Goal: Information Seeking & Learning: Learn about a topic

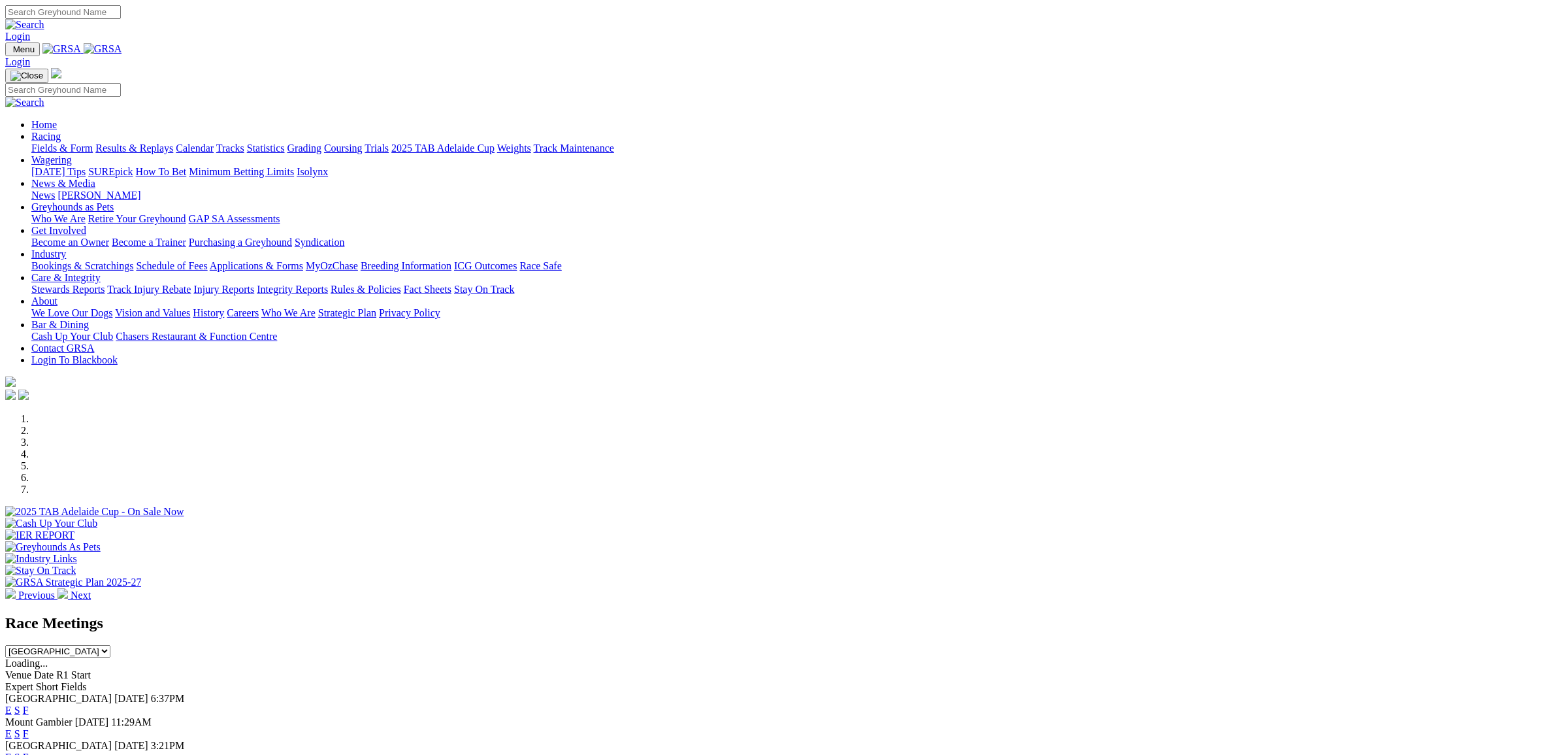
select select "VIC"
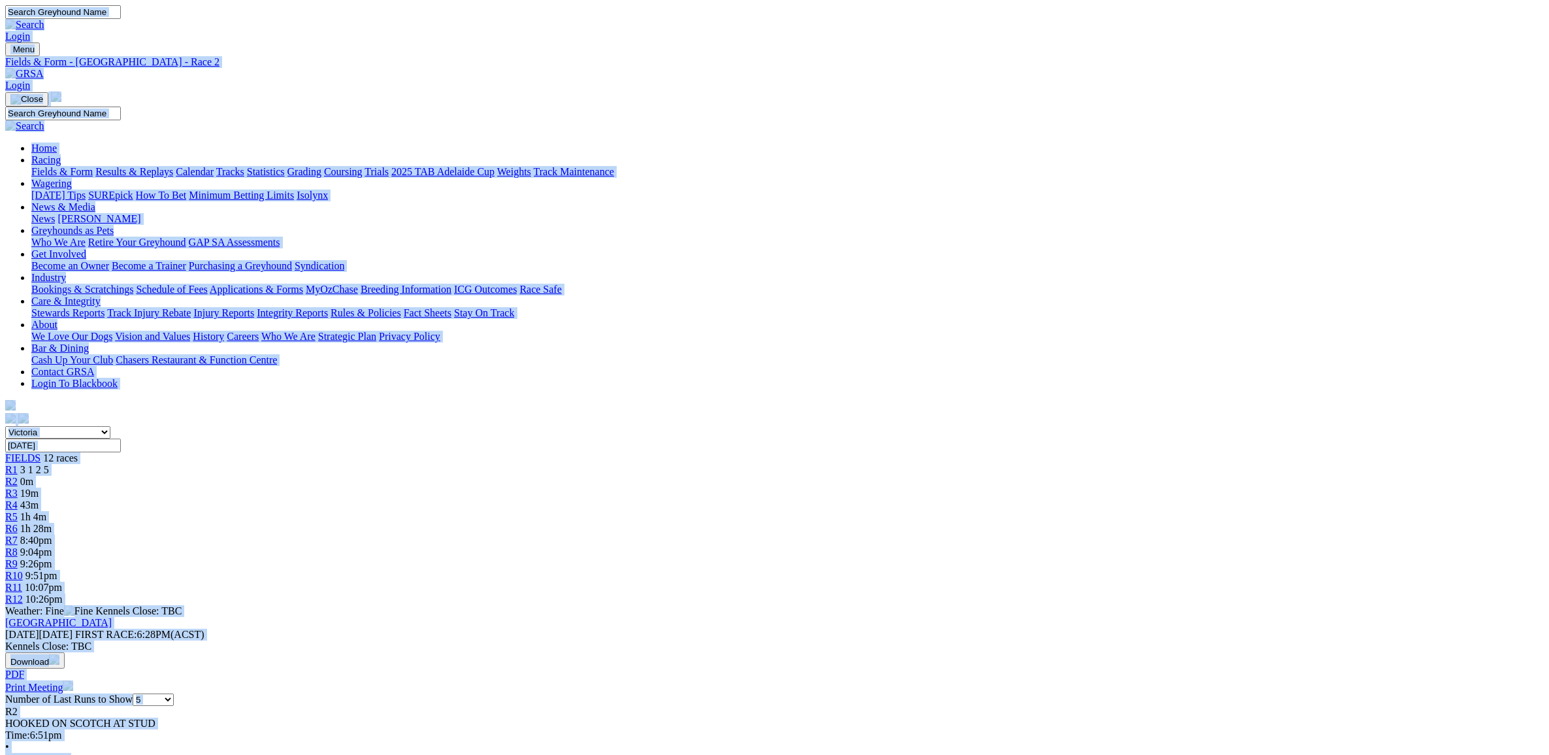
click at [44, 68] on img at bounding box center [24, 74] width 39 height 12
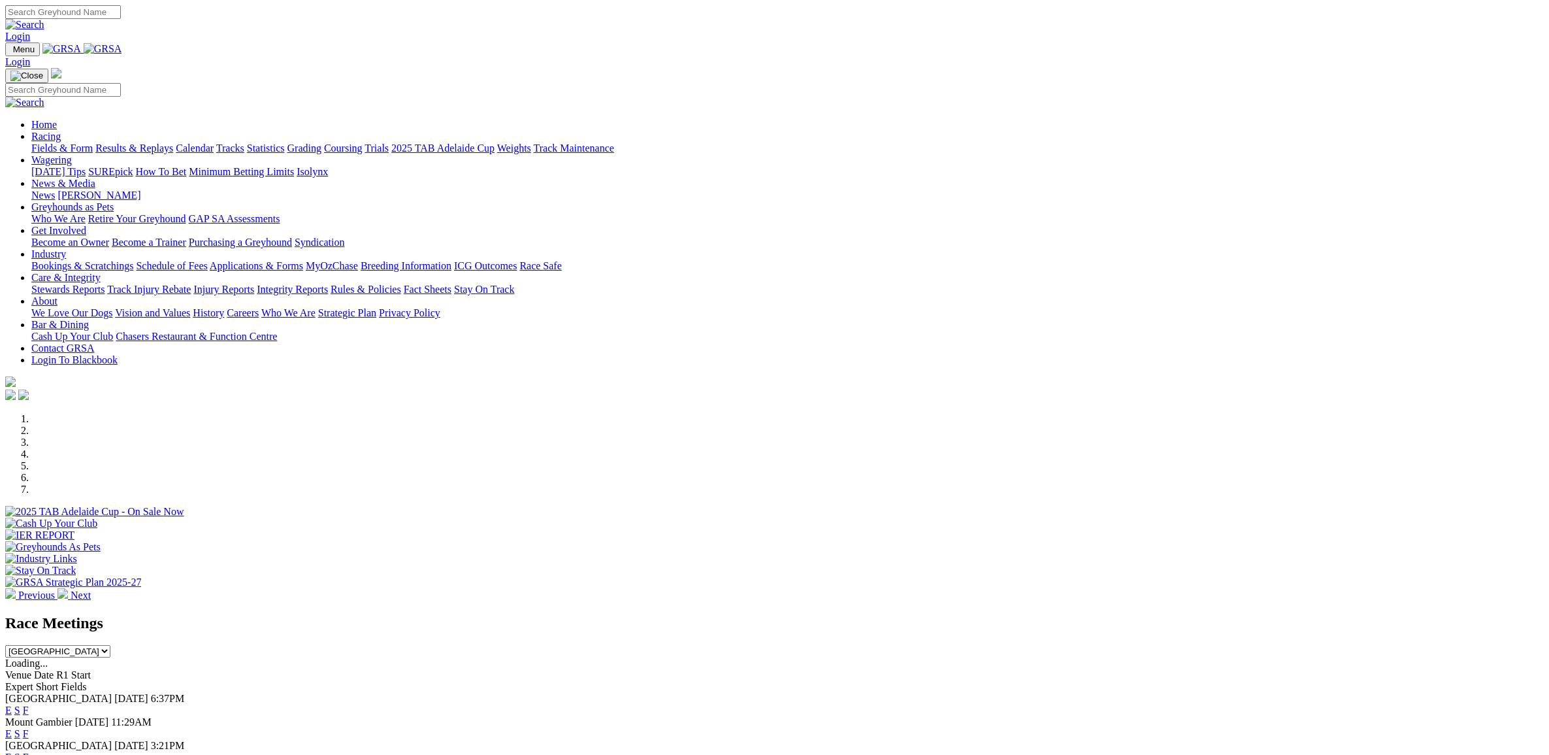
drag, startPoint x: 0, startPoint y: 0, endPoint x: 1161, endPoint y: 521, distance: 1272.9
select select "QLD"
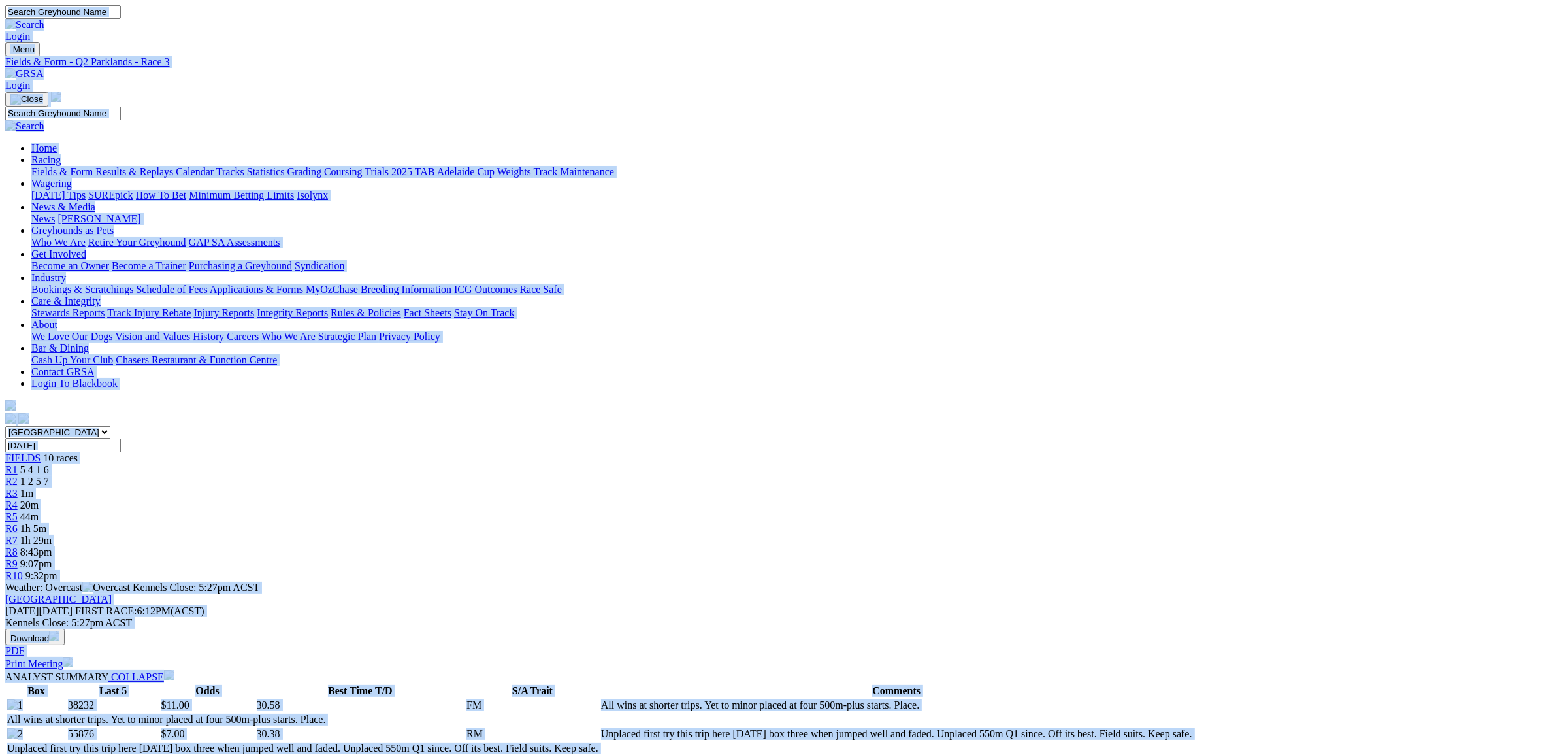
copy body "Login Menu Fields & Form - Q2 Parklands - Race 3 Login Home Racing Fields & For…"
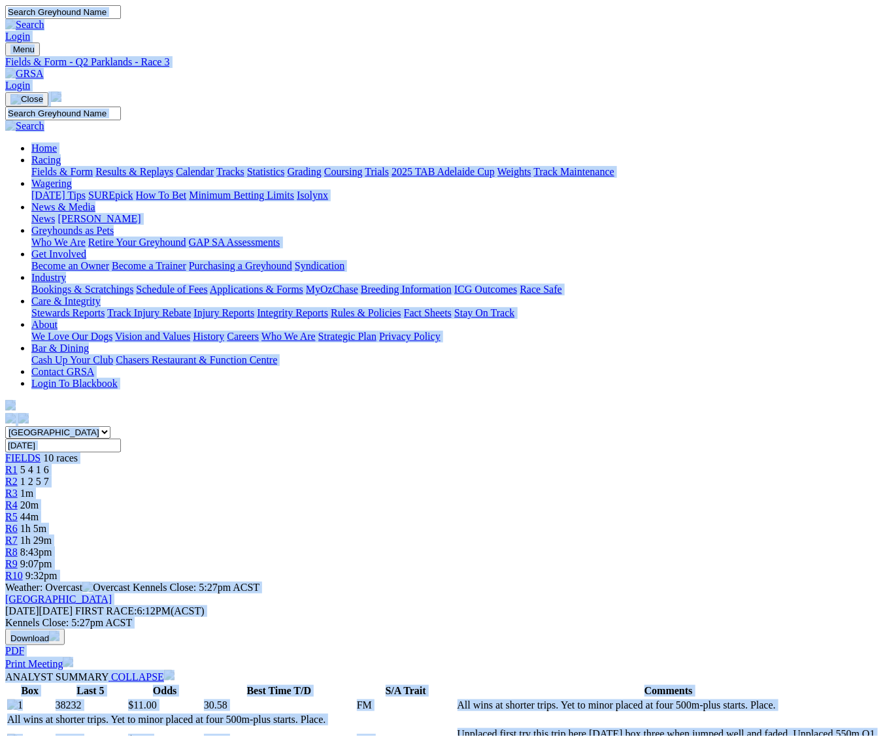
click at [44, 68] on img at bounding box center [24, 74] width 39 height 12
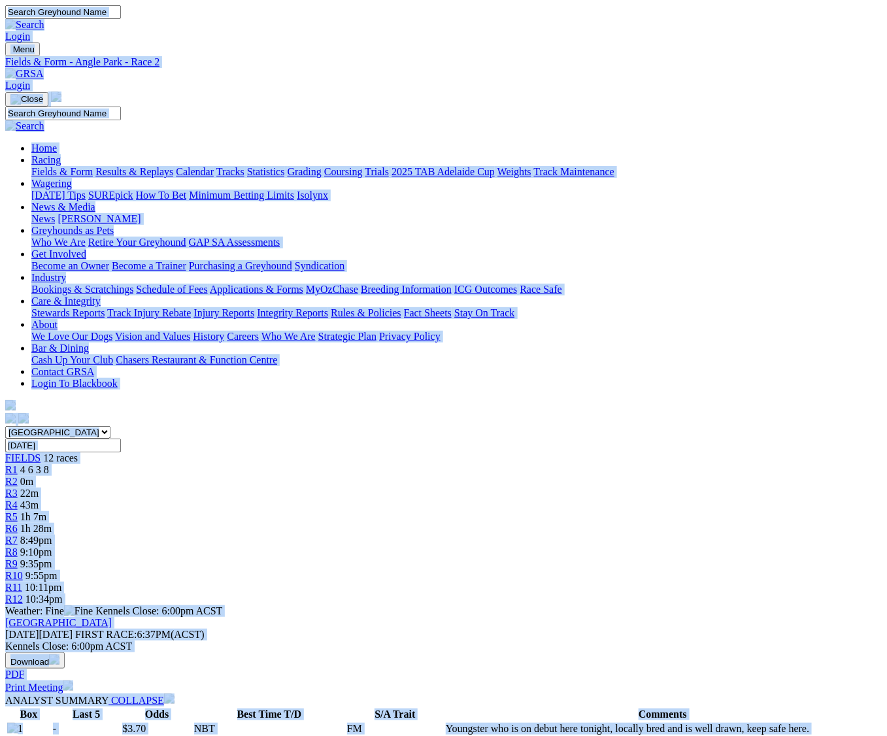
click at [44, 68] on img at bounding box center [24, 74] width 39 height 12
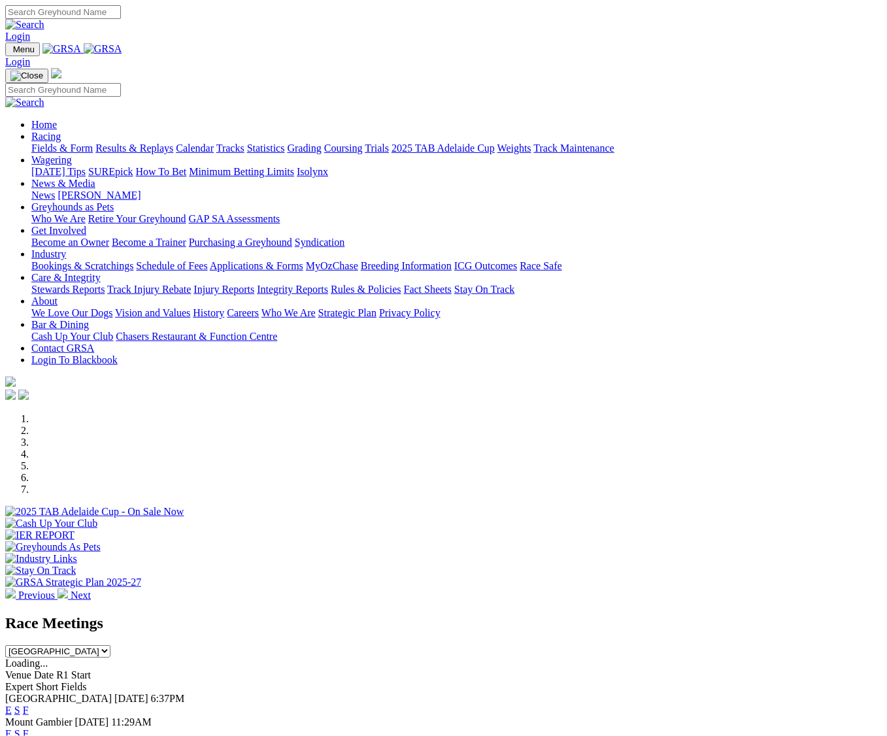
select select "VIC"
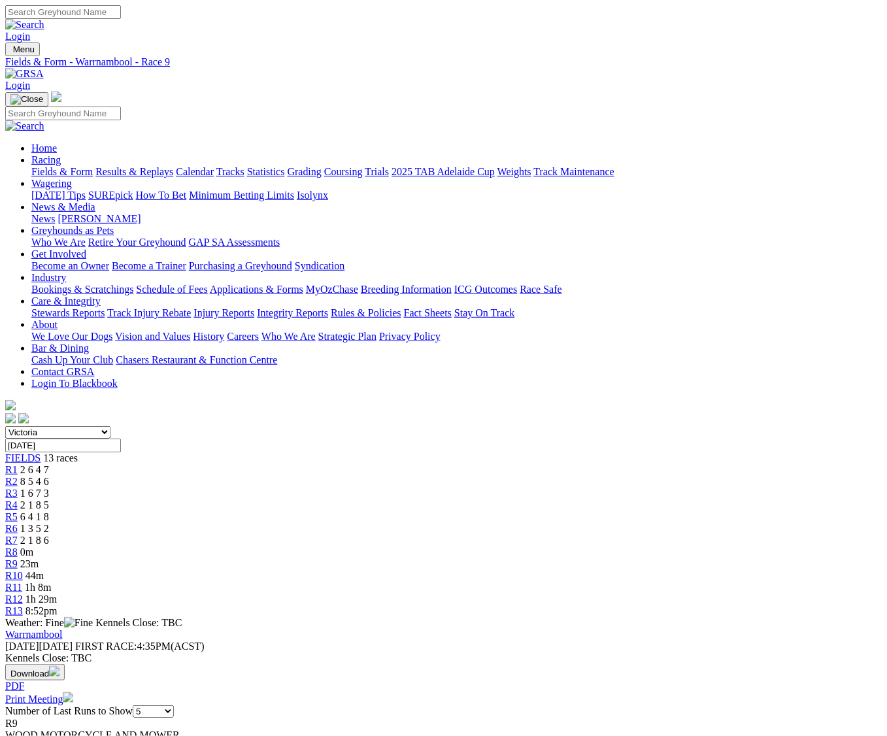
click at [556, 546] on div "R8 0m" at bounding box center [443, 552] width 876 height 12
click at [44, 68] on img at bounding box center [24, 74] width 39 height 12
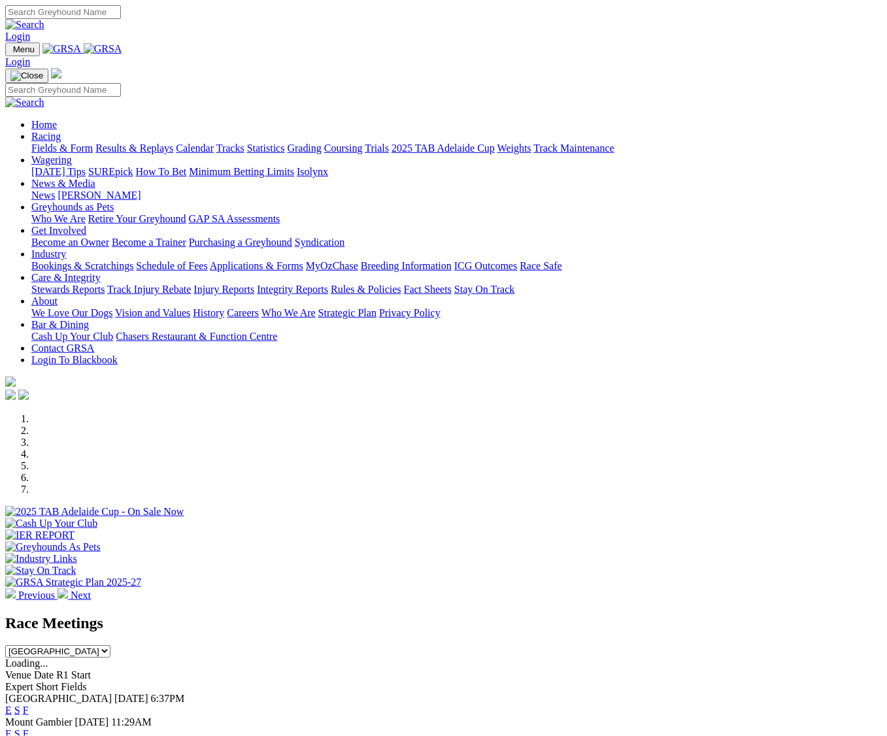
select select "[GEOGRAPHIC_DATA]"
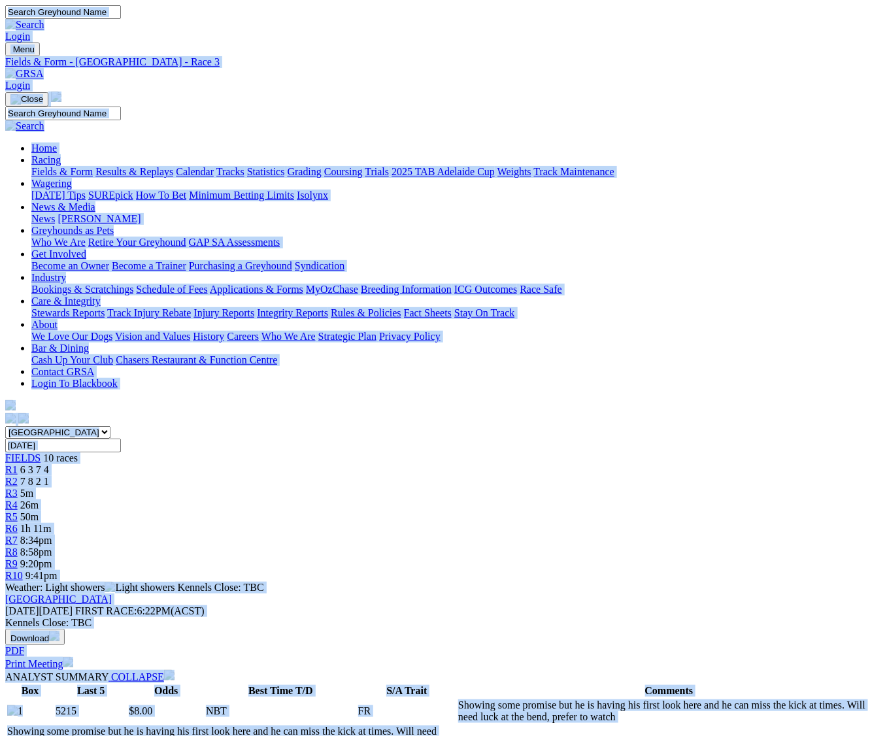
click at [44, 68] on link at bounding box center [24, 73] width 39 height 11
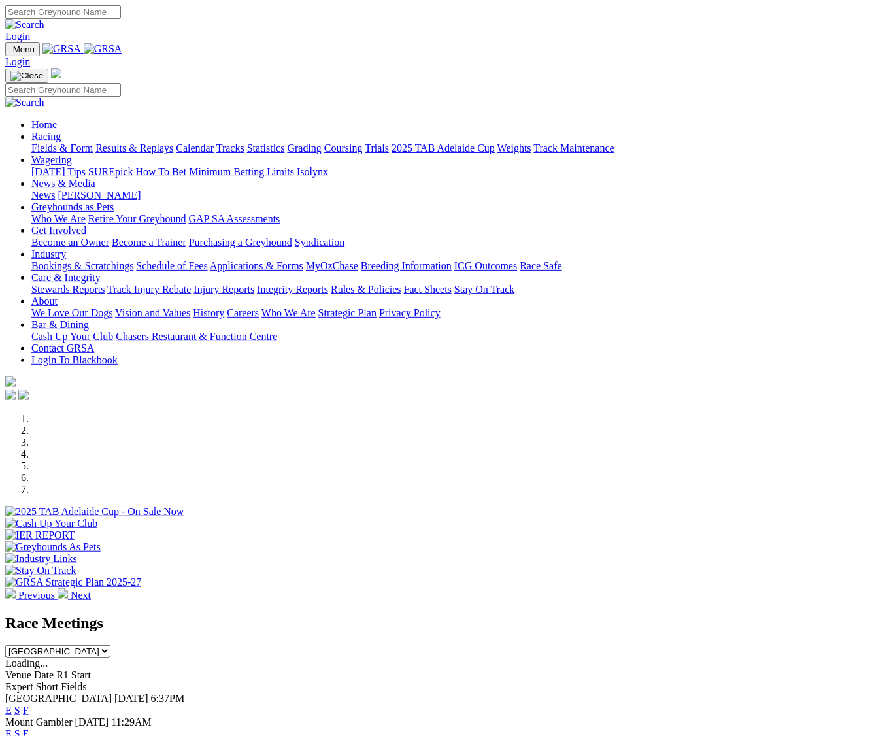
drag, startPoint x: 0, startPoint y: 0, endPoint x: 846, endPoint y: 504, distance: 985.2
select select "TAS"
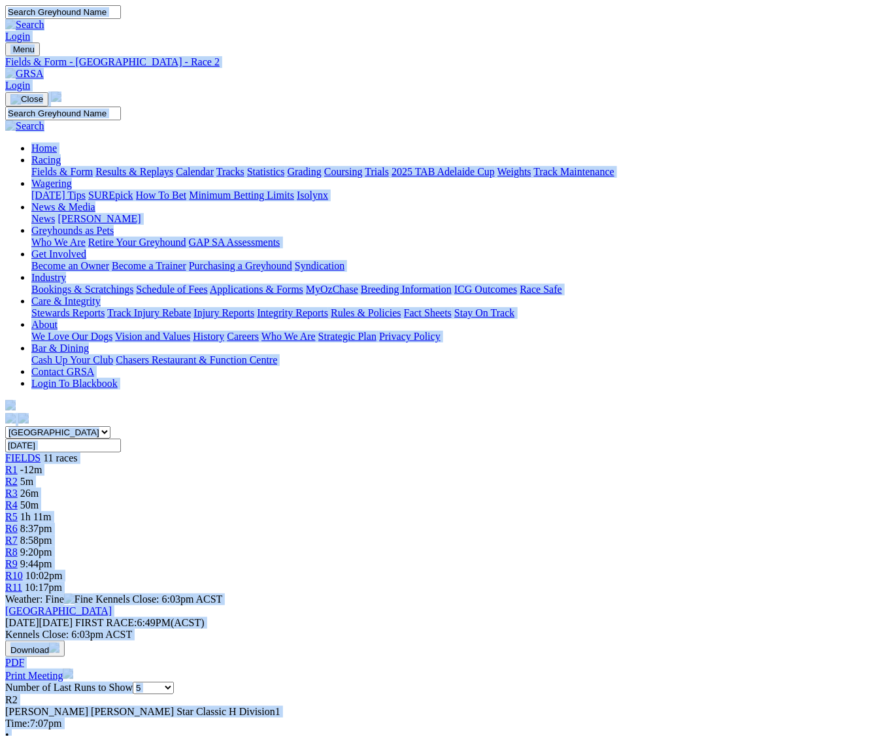
copy body "Login Menu Fields & Form - [GEOGRAPHIC_DATA] - Race 2 Login Home Racing Fields …"
click at [44, 68] on img at bounding box center [24, 74] width 39 height 12
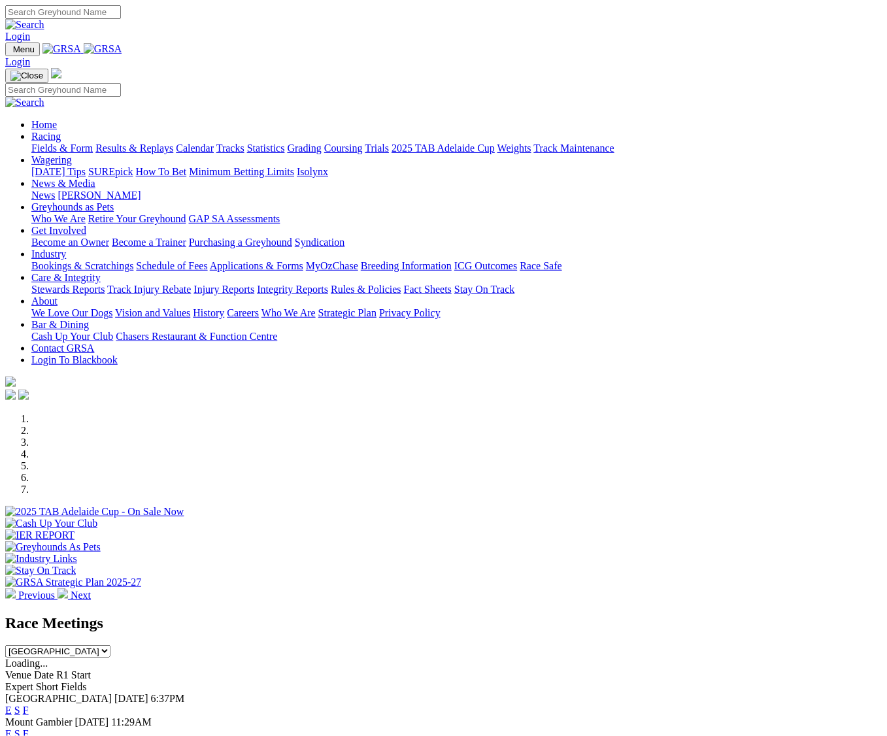
select select "VIC"
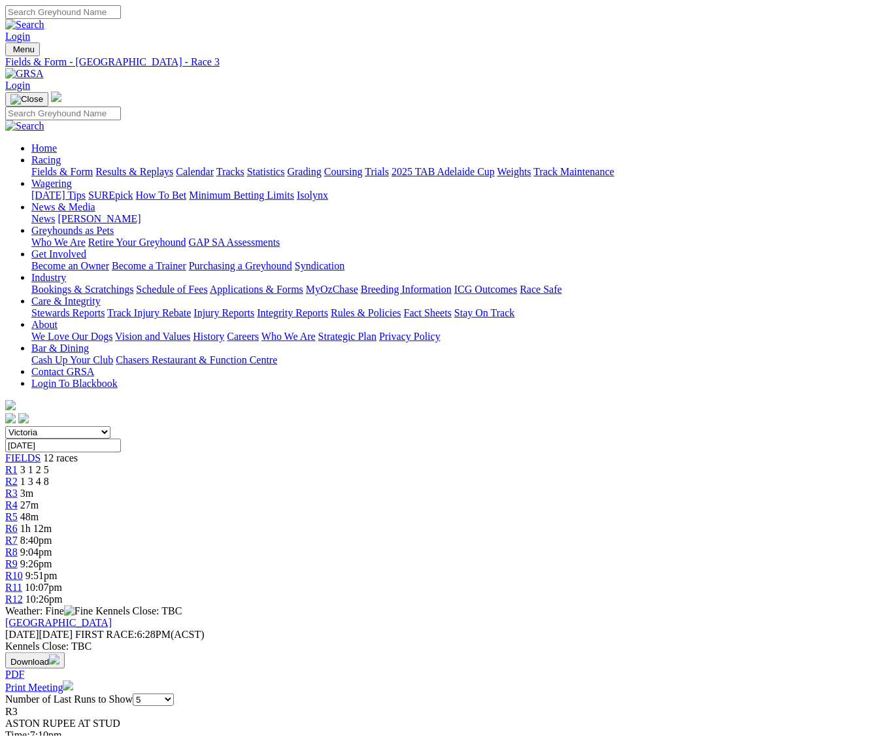
click at [44, 68] on img at bounding box center [24, 74] width 39 height 12
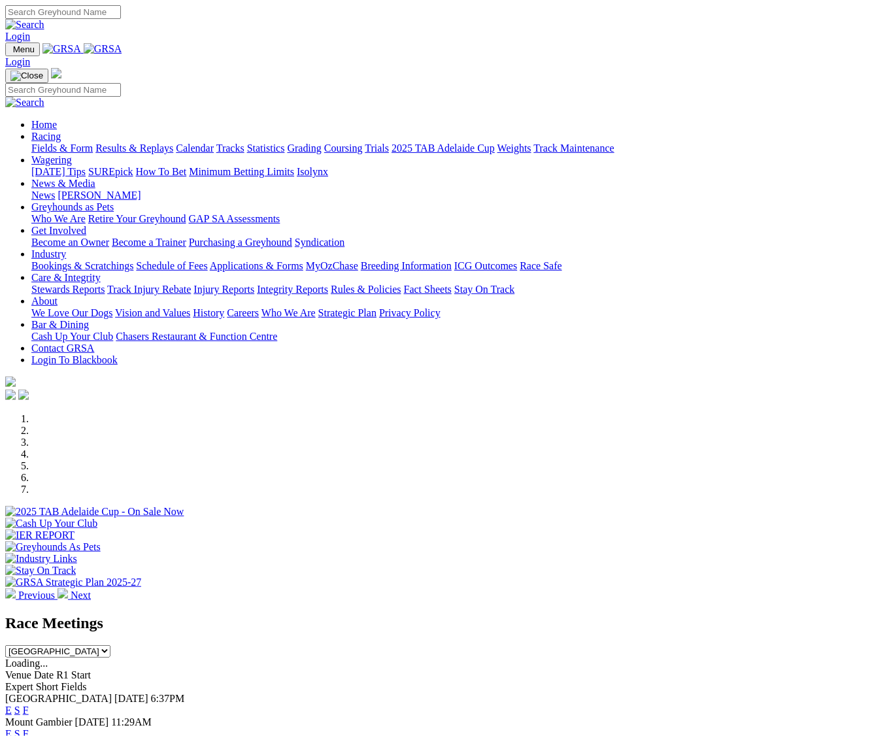
select select "WA"
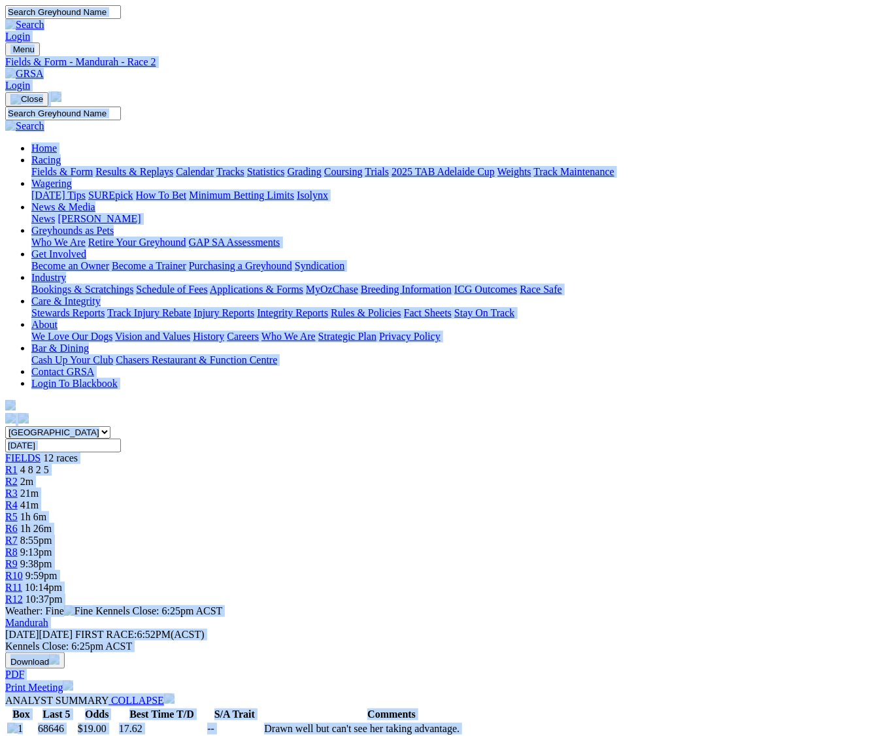
click at [44, 68] on img at bounding box center [24, 74] width 39 height 12
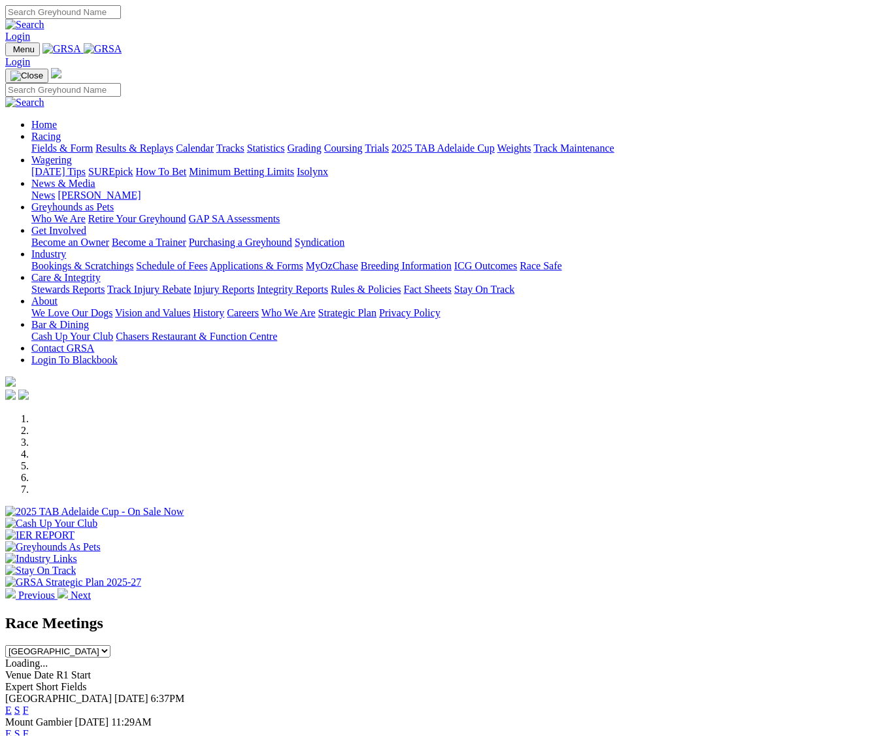
select select "QLD"
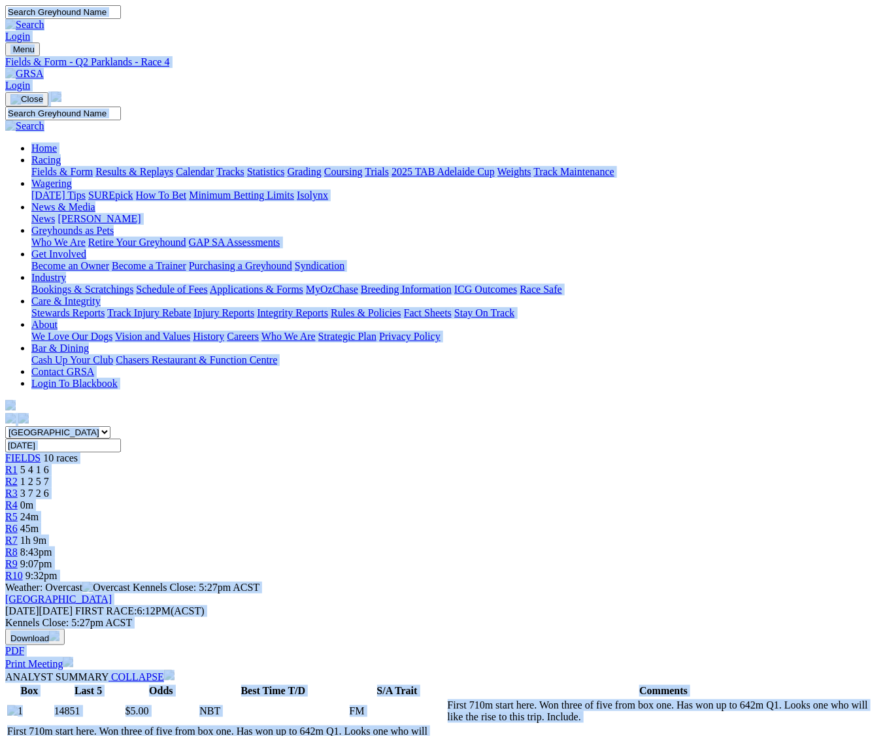
click at [44, 68] on img at bounding box center [24, 74] width 39 height 12
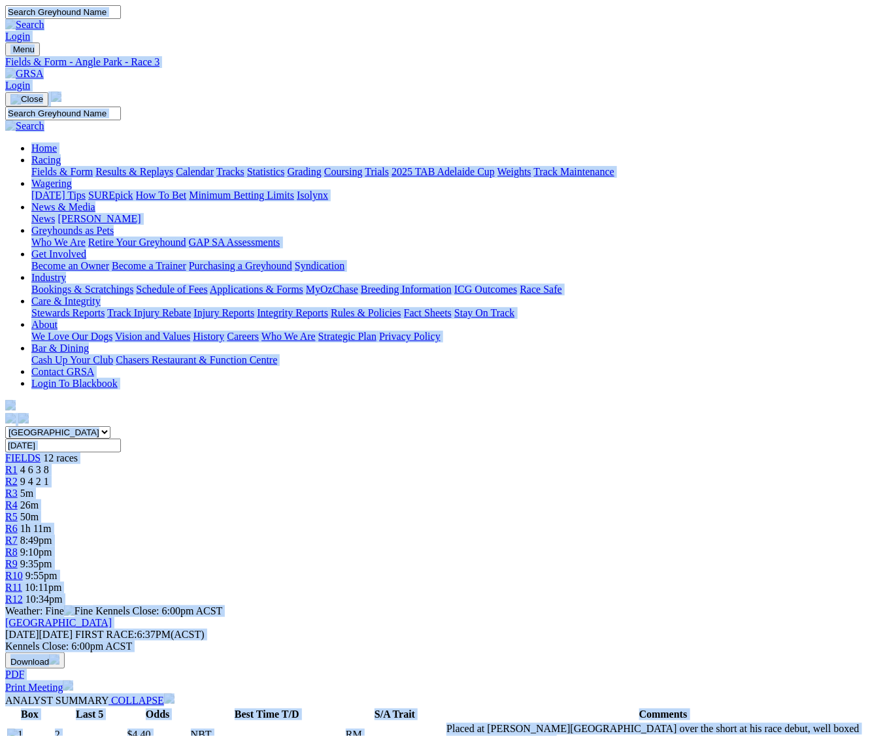
click at [44, 68] on link at bounding box center [24, 73] width 39 height 11
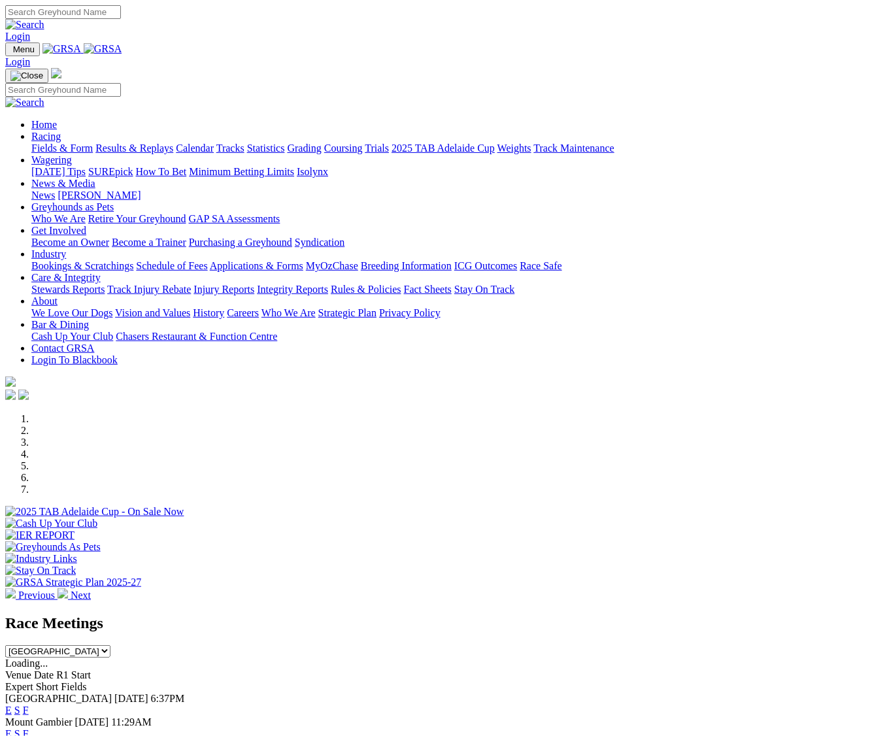
drag, startPoint x: 0, startPoint y: 0, endPoint x: 845, endPoint y: 490, distance: 976.8
select select "VIC"
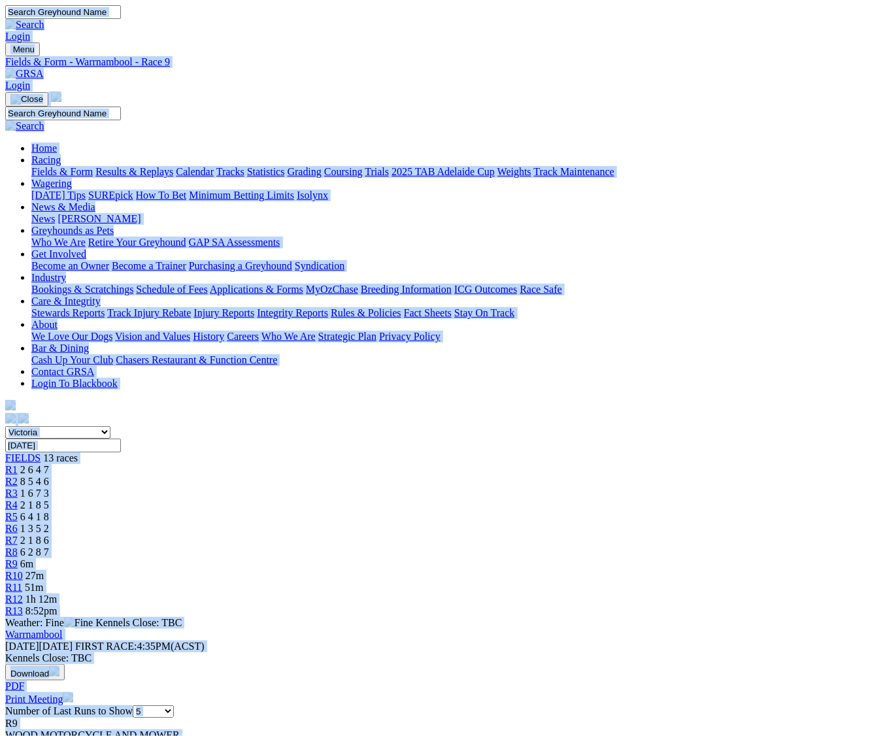
click at [44, 68] on img at bounding box center [24, 74] width 39 height 12
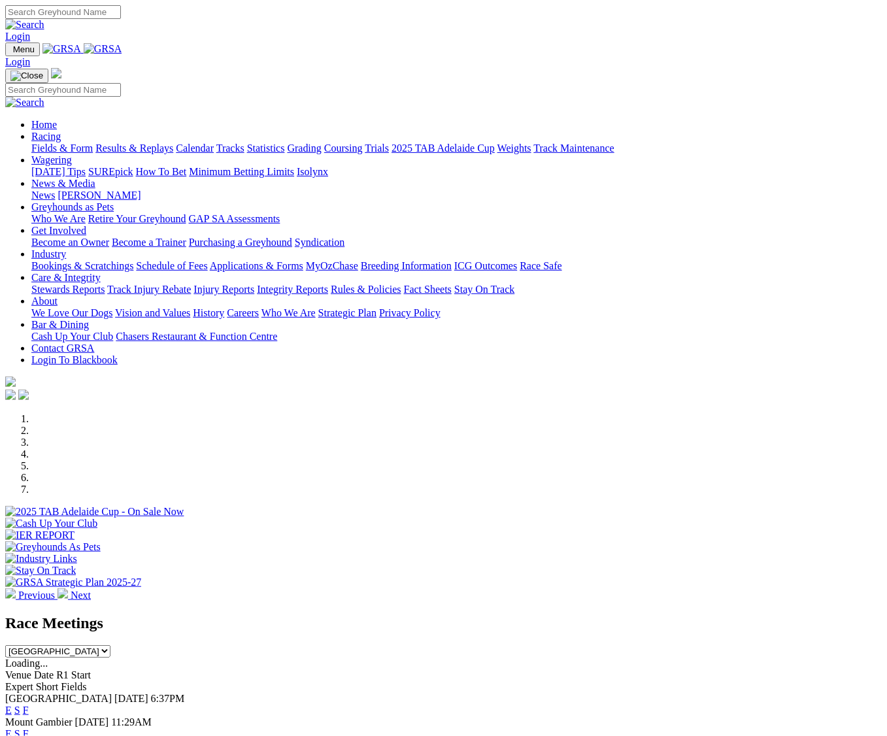
select select "[GEOGRAPHIC_DATA]"
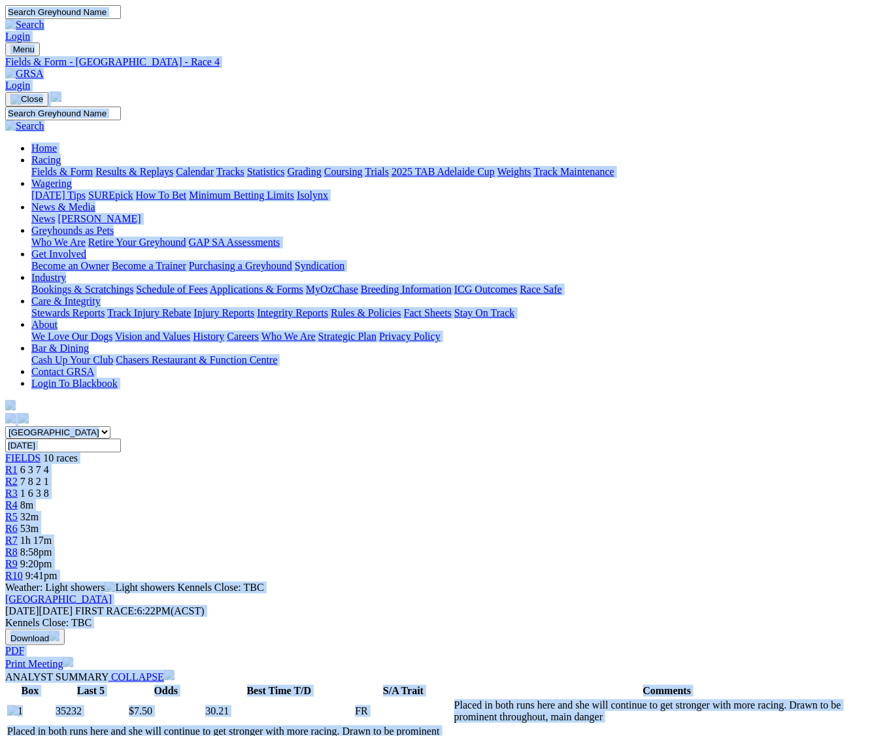
click at [44, 68] on link at bounding box center [24, 73] width 39 height 11
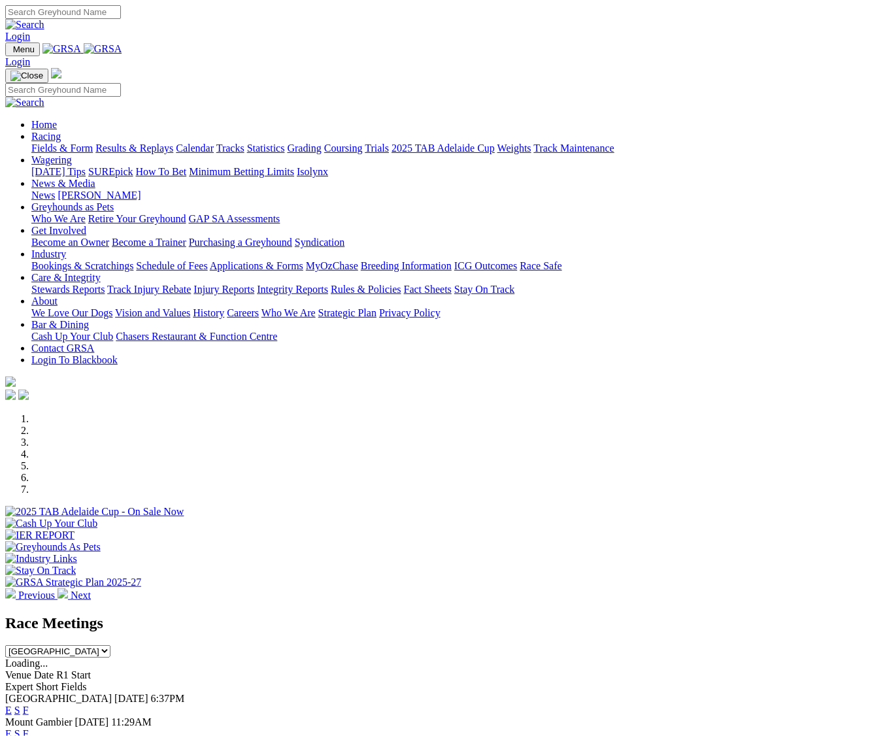
select select "TAS"
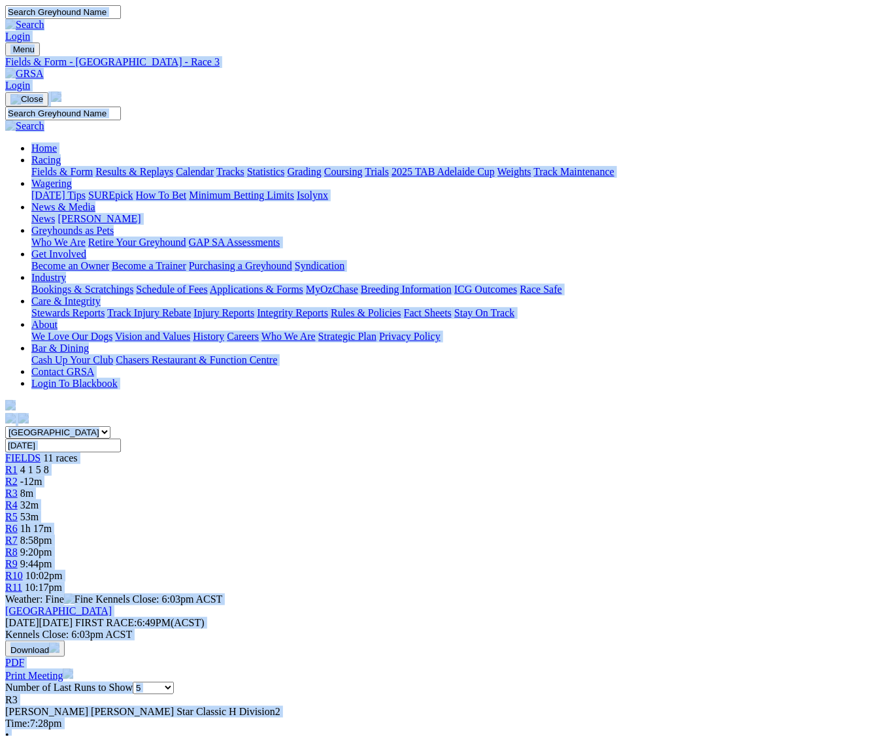
click at [44, 68] on img at bounding box center [24, 74] width 39 height 12
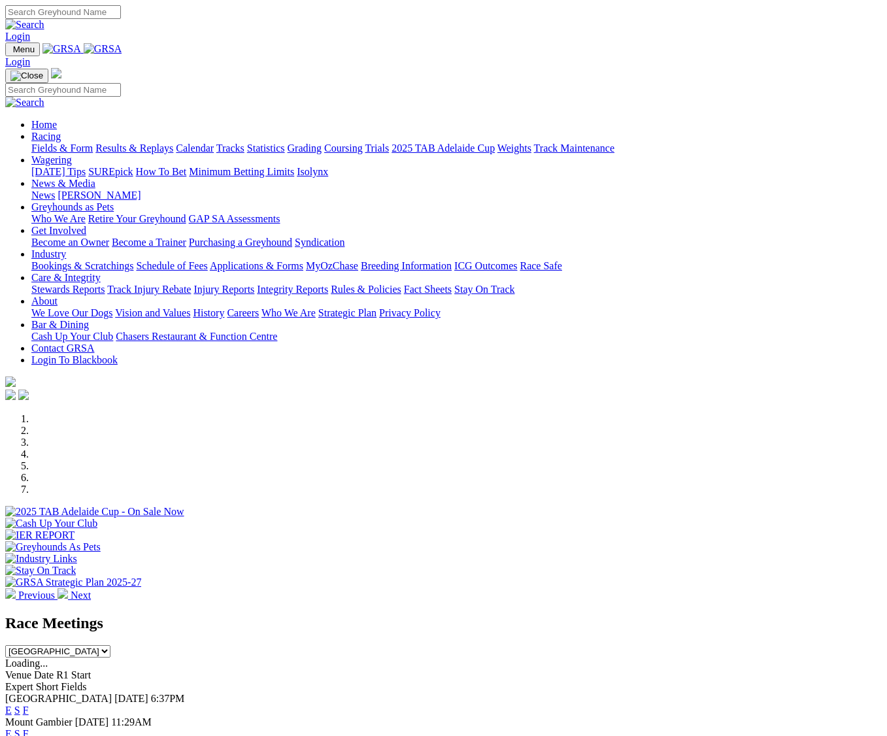
select select "WA"
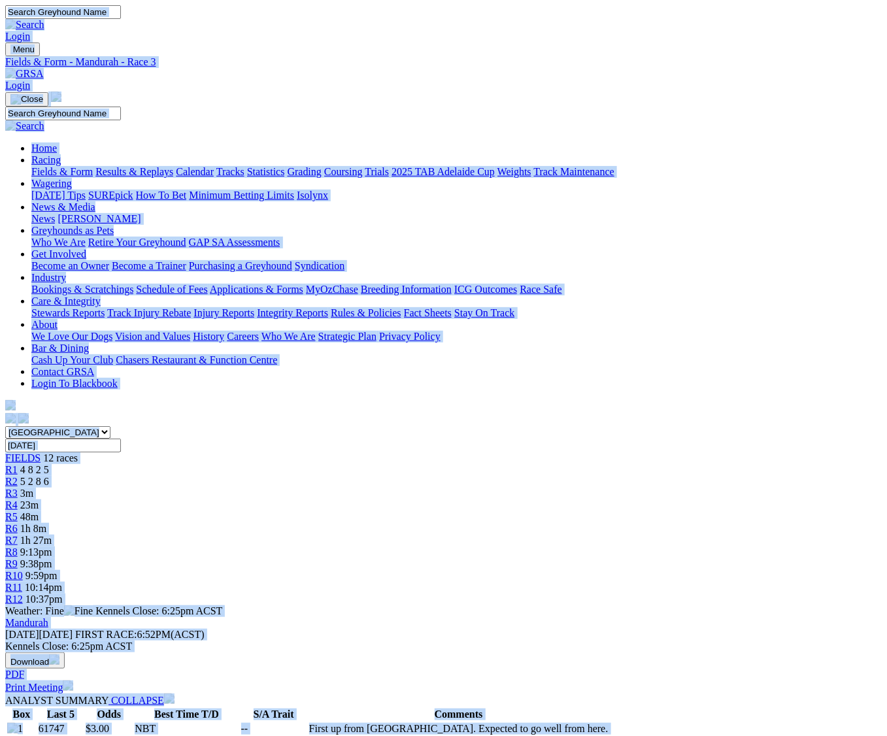
click at [44, 68] on img at bounding box center [24, 74] width 39 height 12
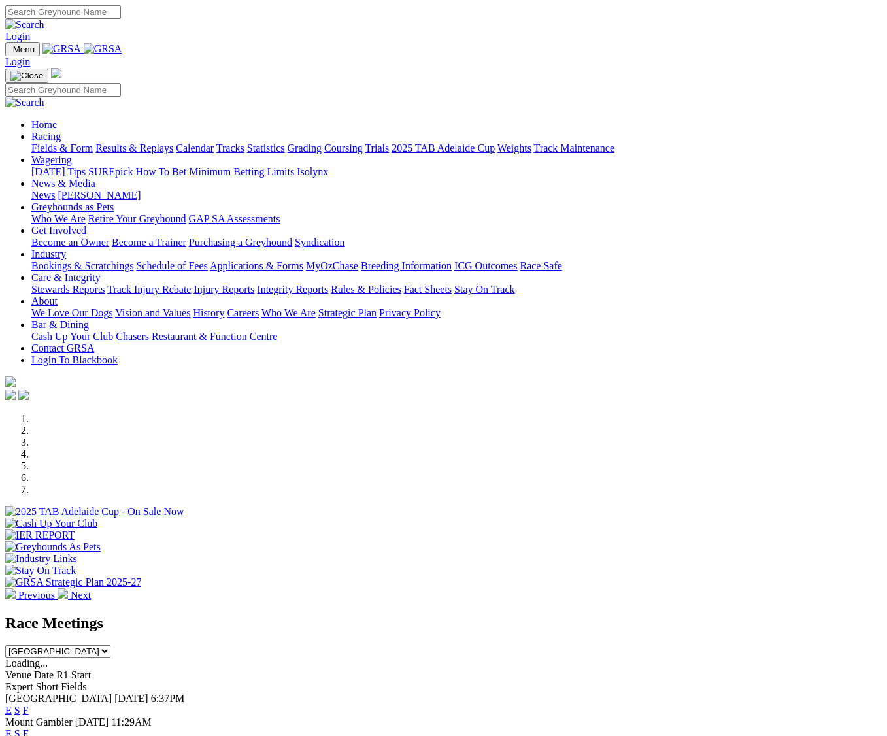
select select "VIC"
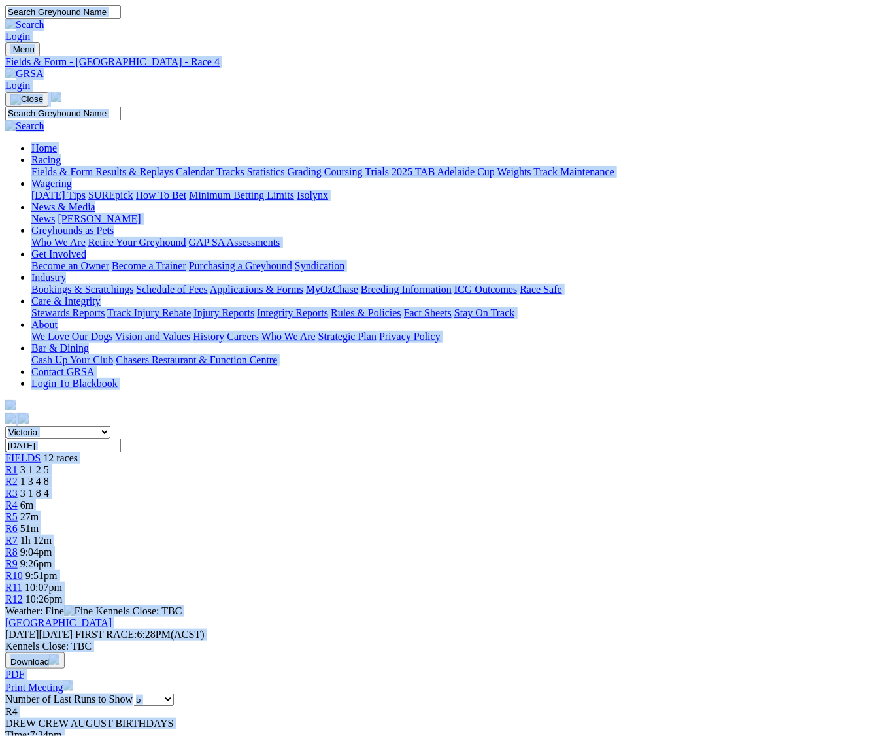
click at [44, 68] on img at bounding box center [24, 74] width 39 height 12
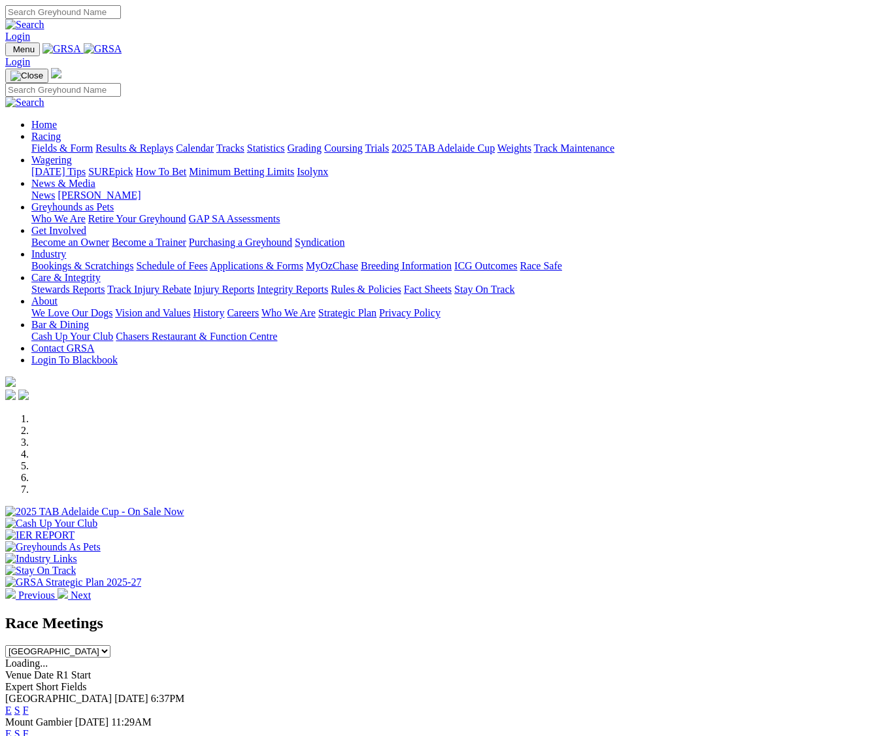
select select "QLD"
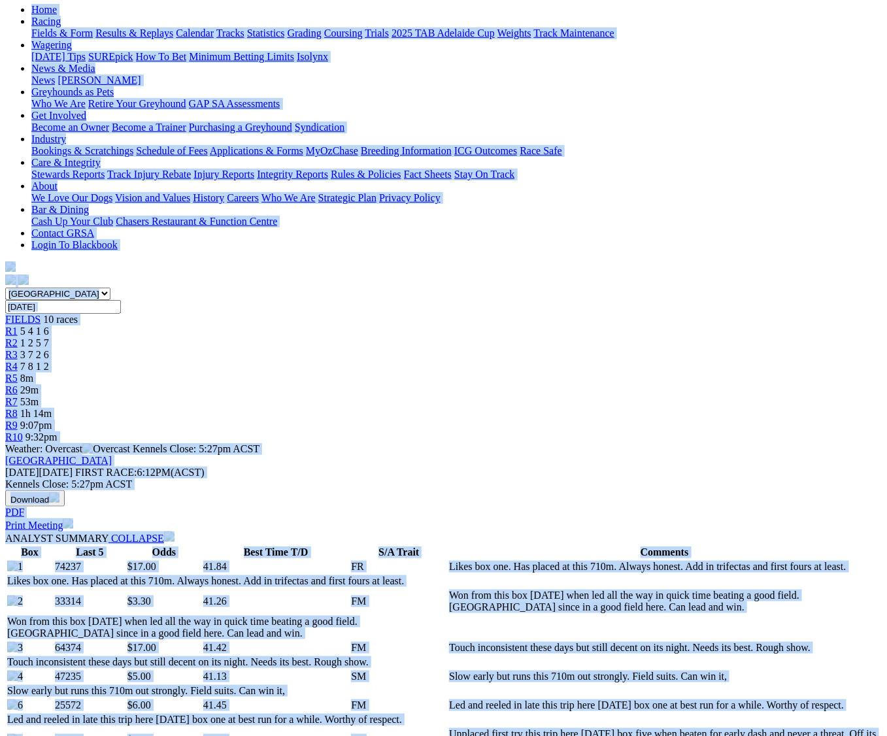
scroll to position [327, 0]
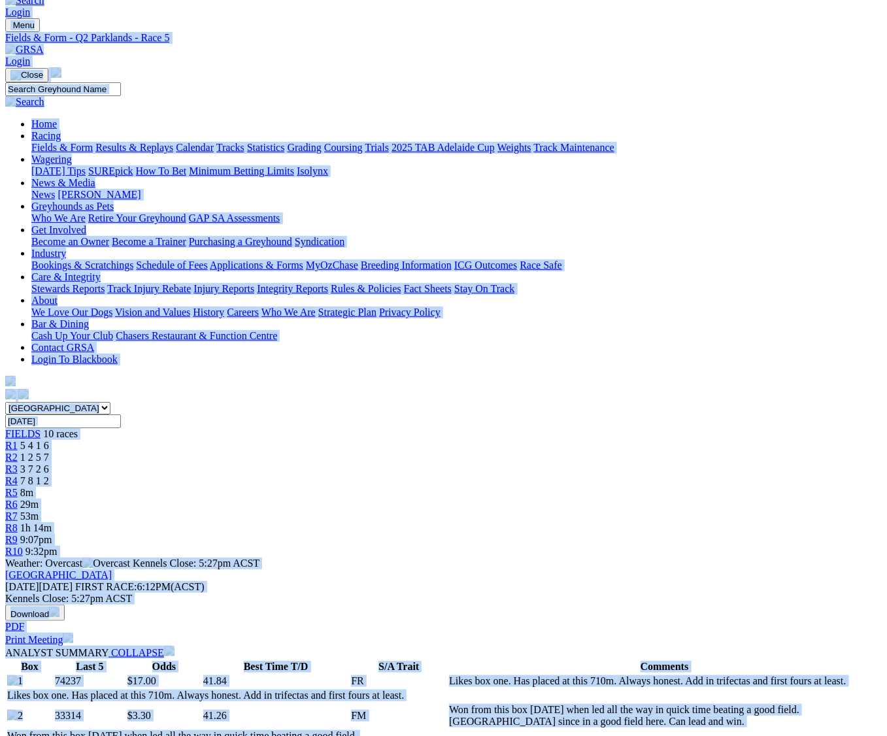
scroll to position [0, 0]
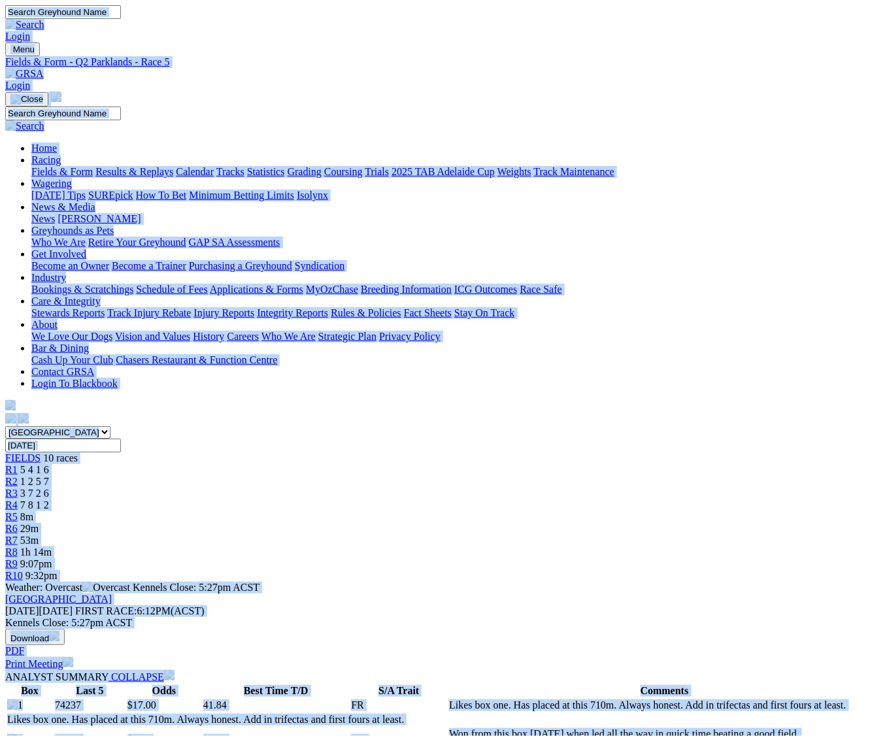
click at [44, 68] on link at bounding box center [24, 73] width 39 height 11
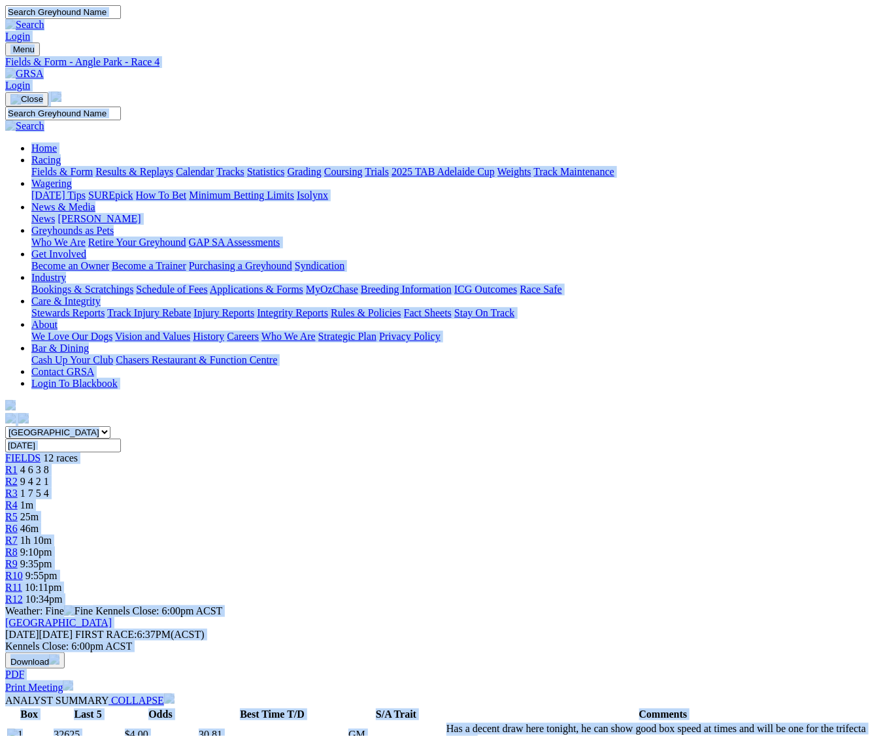
click at [44, 68] on img at bounding box center [24, 74] width 39 height 12
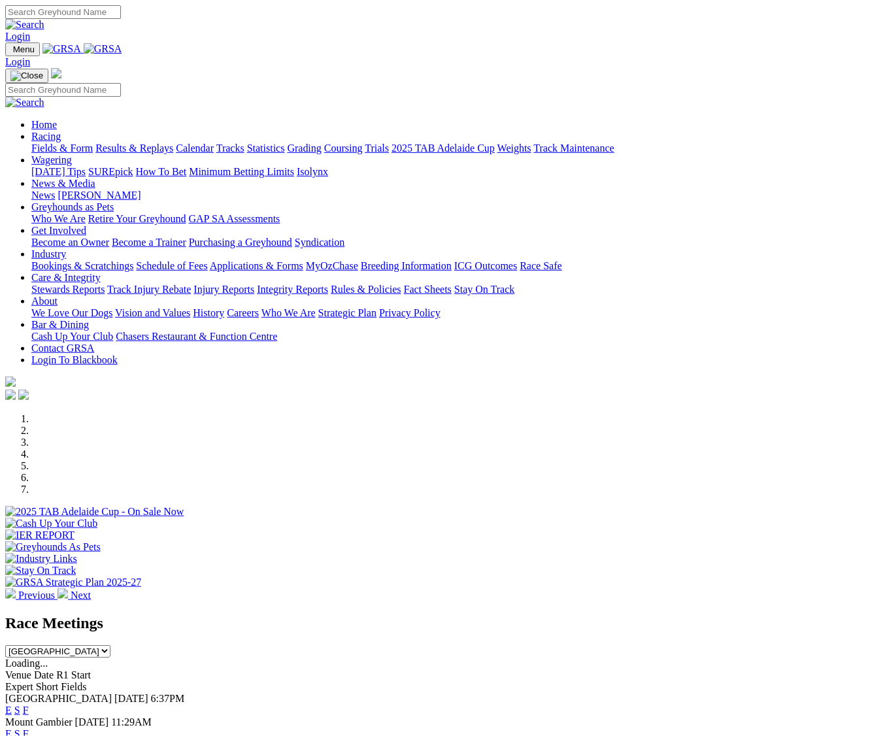
select select "VIC"
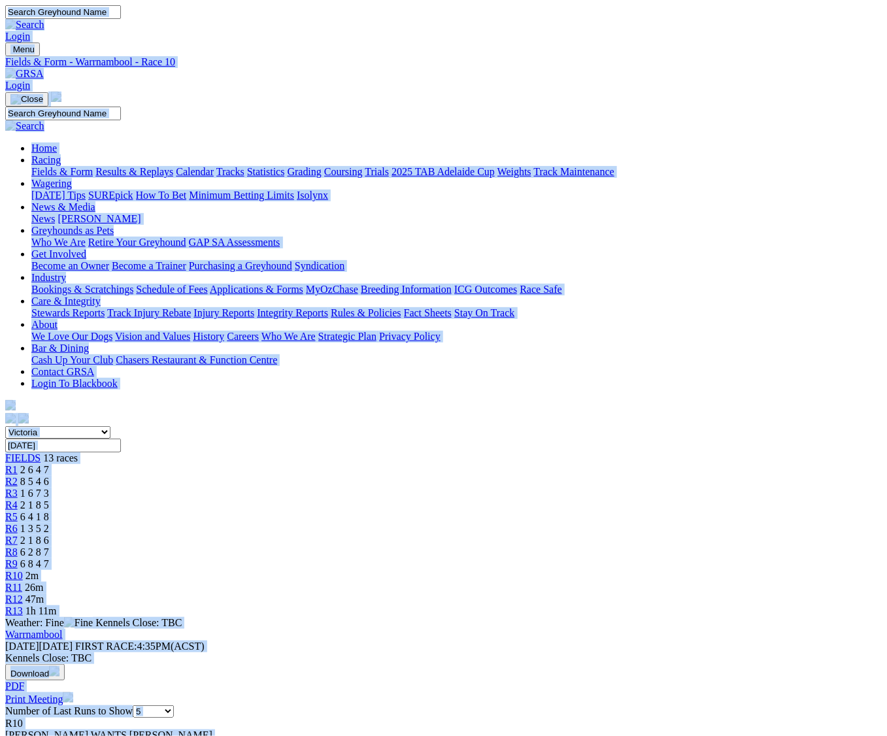
click at [44, 68] on img at bounding box center [24, 74] width 39 height 12
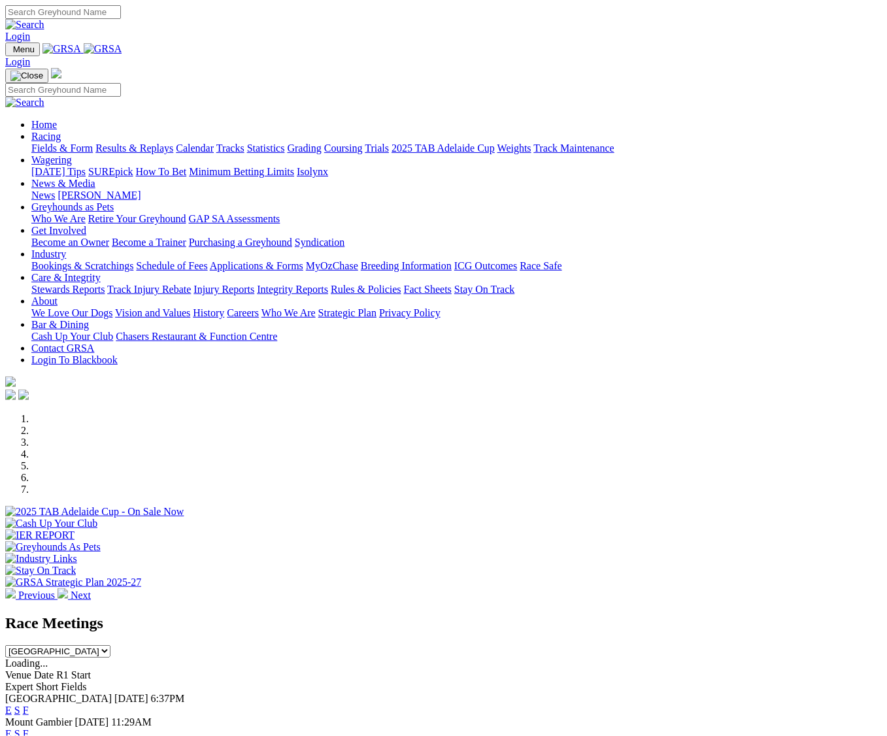
select select "[GEOGRAPHIC_DATA]"
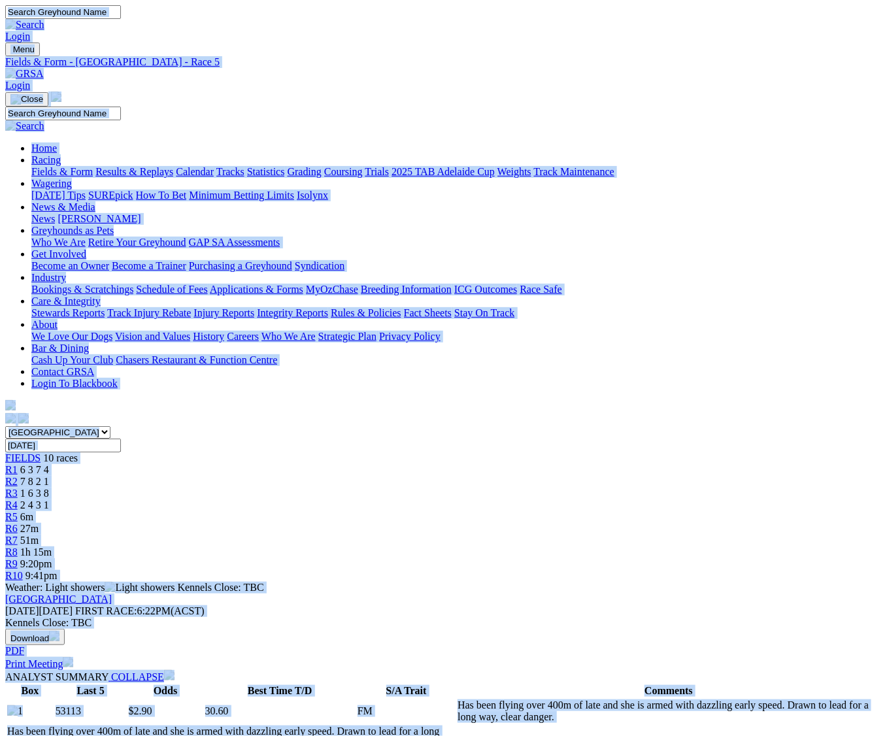
click at [44, 68] on img at bounding box center [24, 74] width 39 height 12
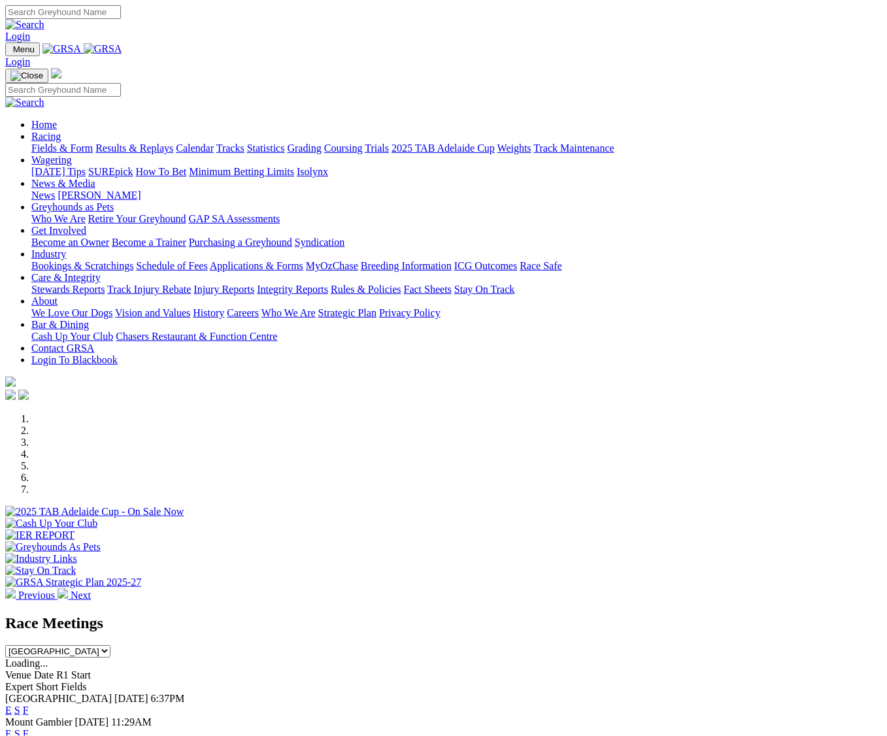
select select "QLD"
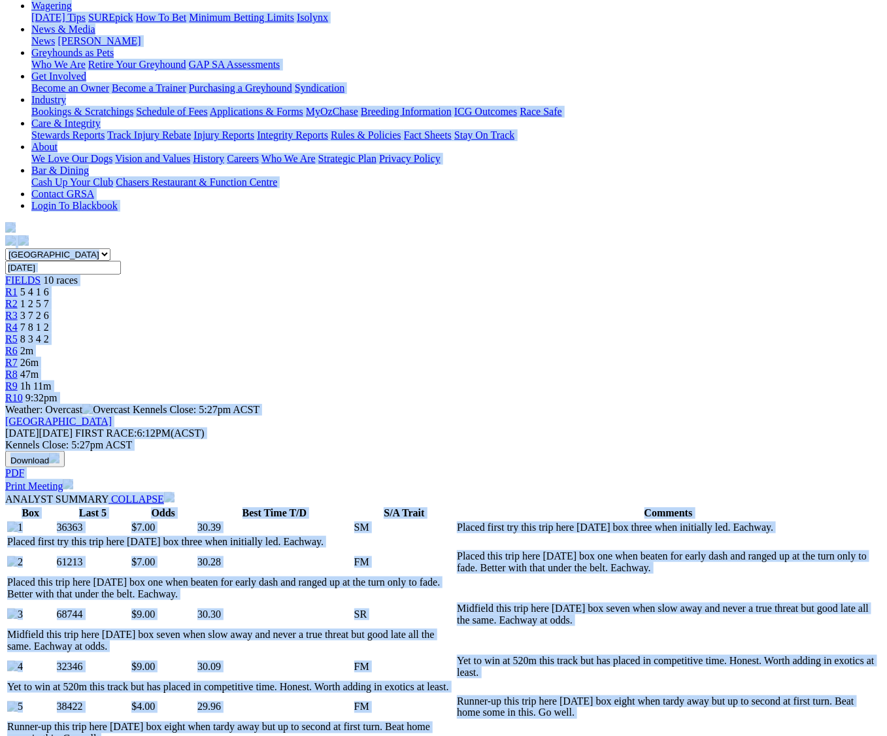
scroll to position [490, 0]
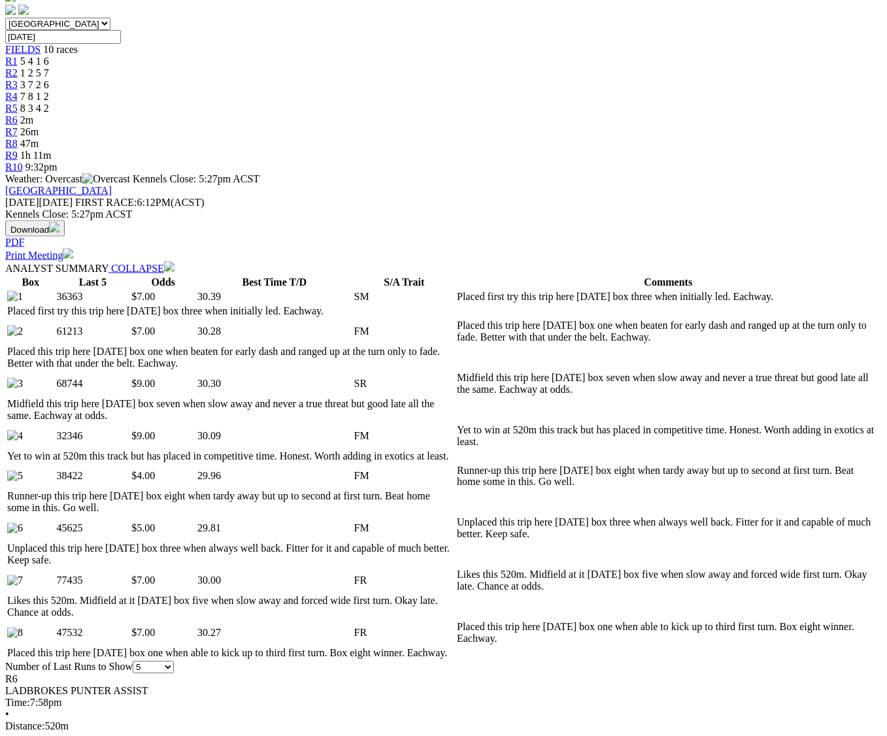
scroll to position [0, 0]
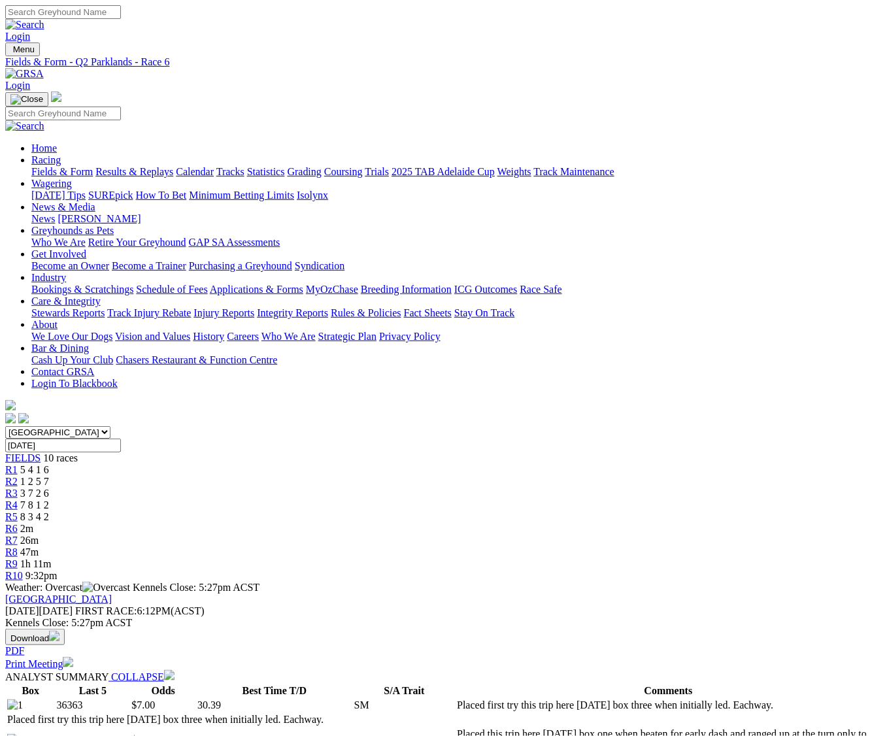
click at [44, 68] on img at bounding box center [24, 74] width 39 height 12
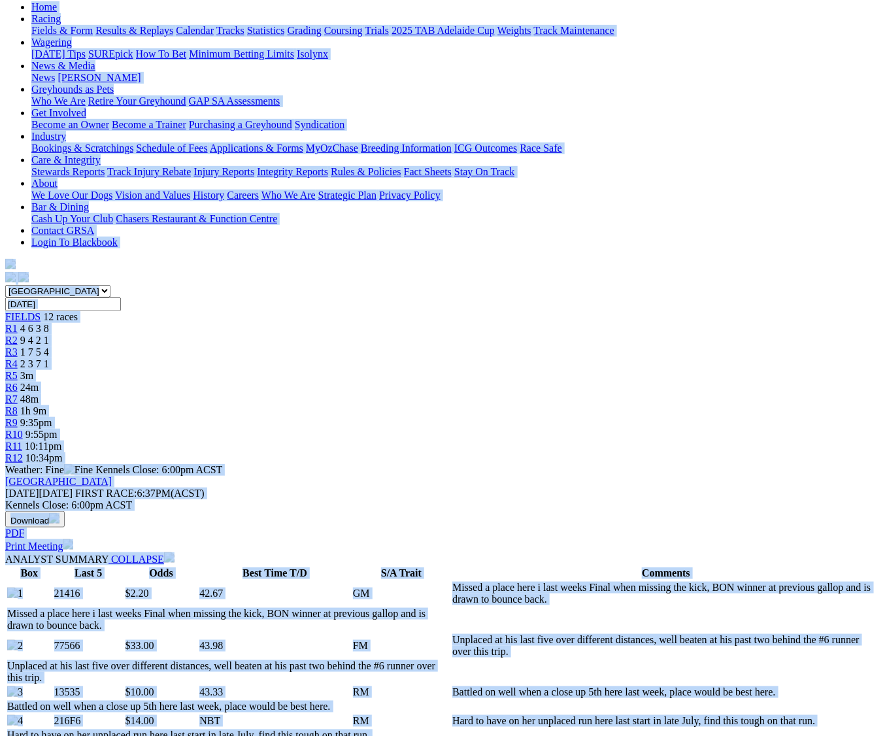
scroll to position [408, 0]
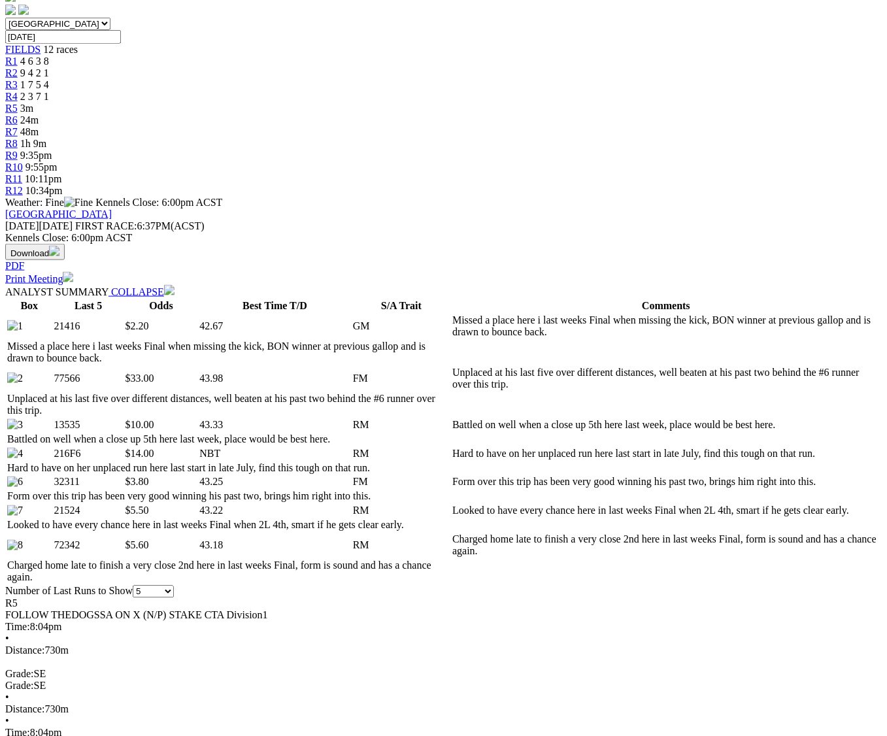
scroll to position [0, 0]
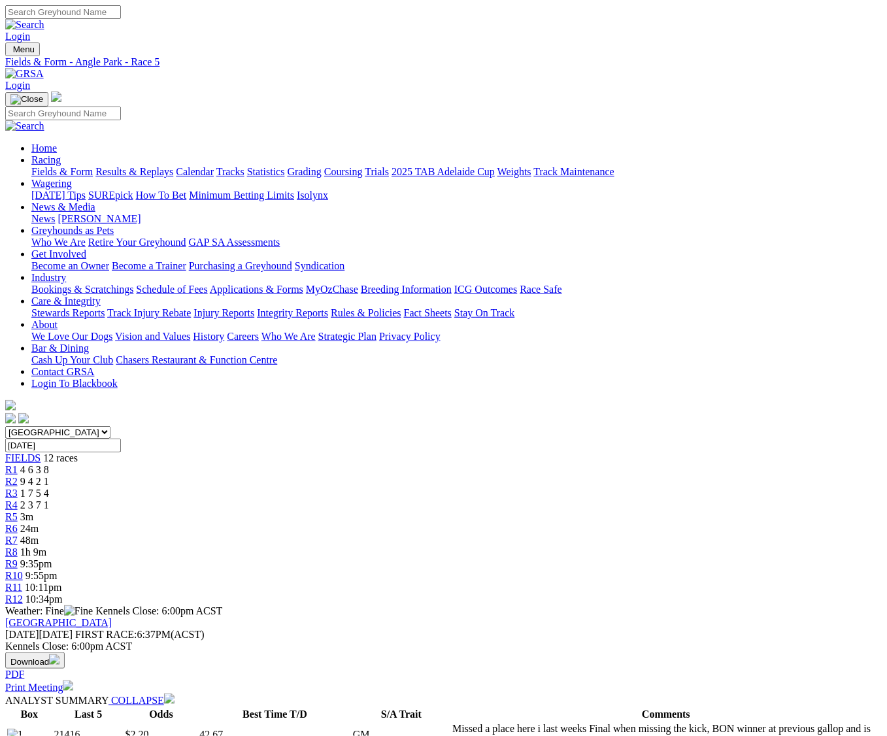
click at [44, 68] on link at bounding box center [24, 73] width 39 height 11
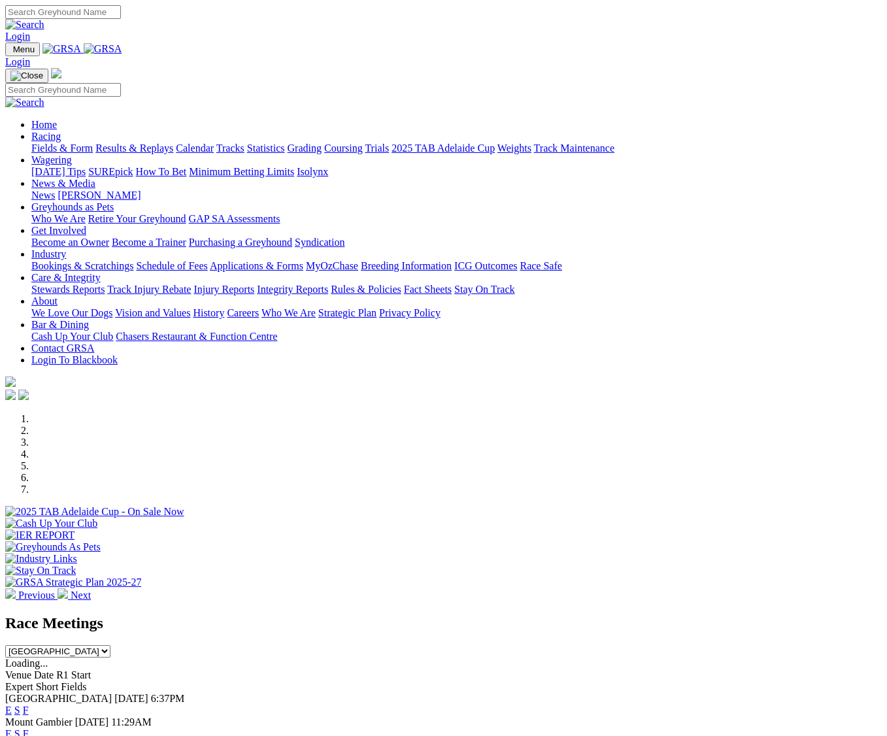
select select "[GEOGRAPHIC_DATA]"
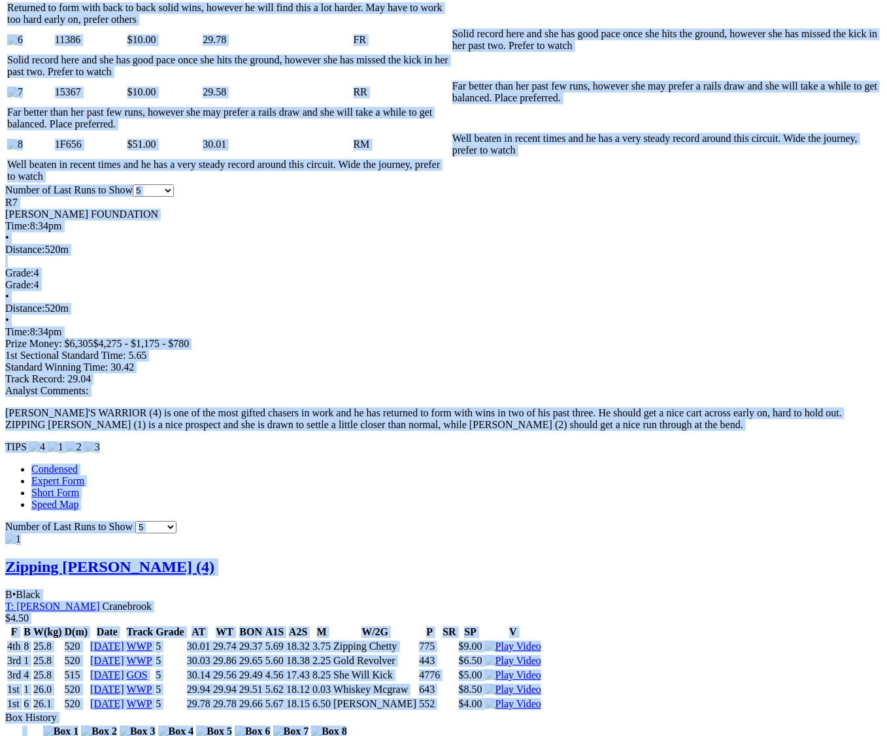
scroll to position [980, 0]
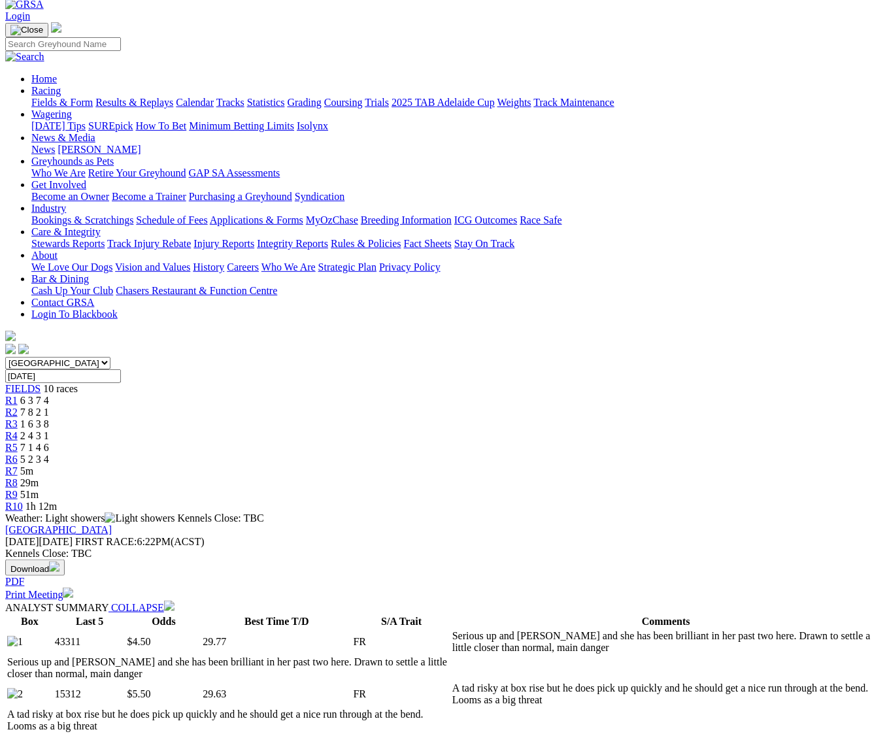
scroll to position [0, 0]
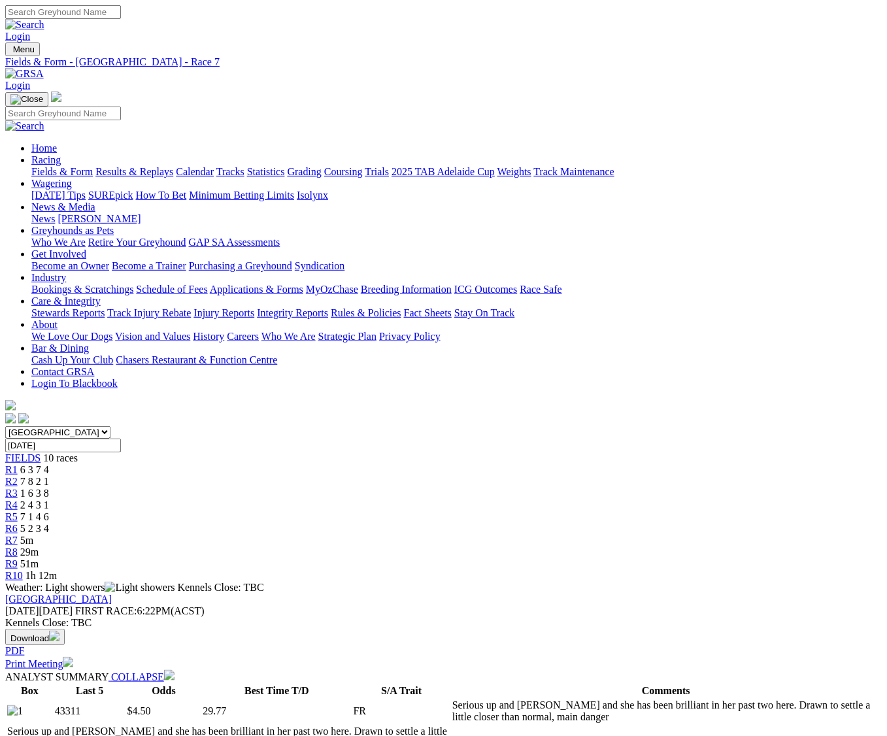
click at [44, 68] on img at bounding box center [24, 74] width 39 height 12
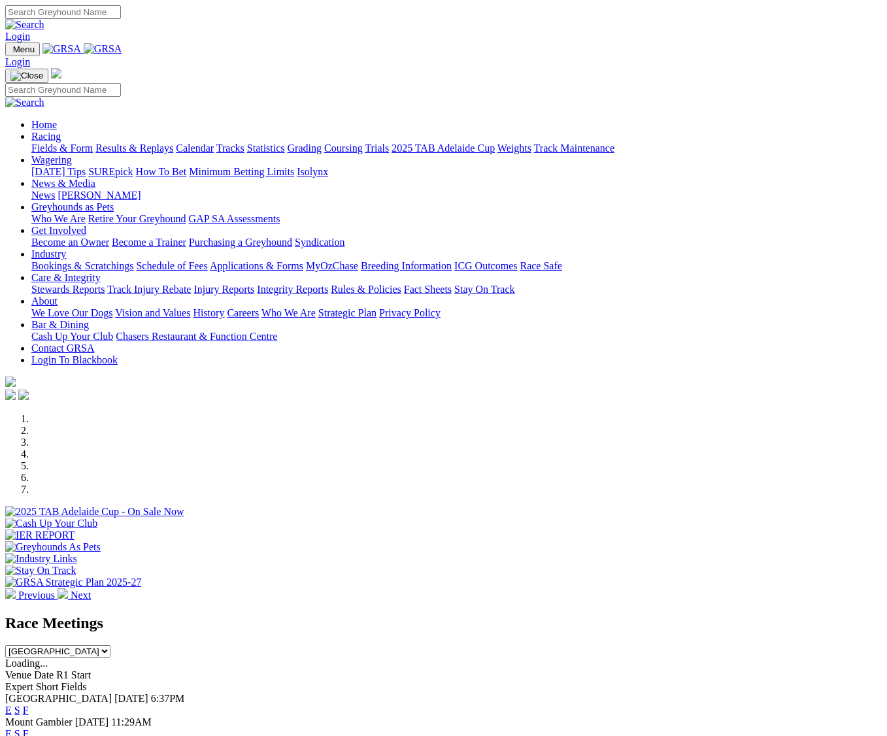
select select "TAS"
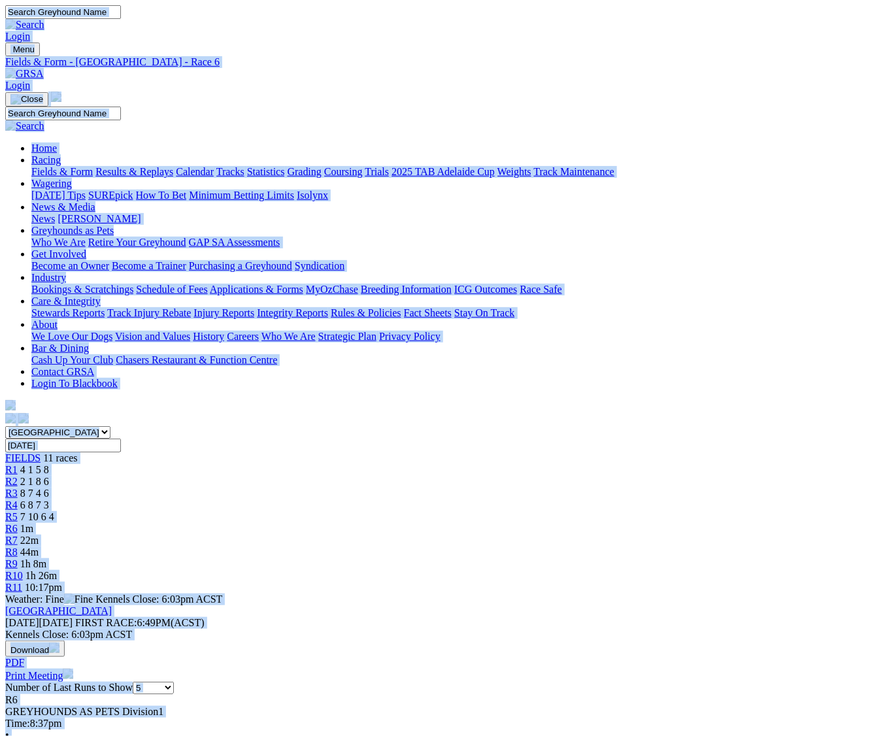
click at [44, 68] on link at bounding box center [24, 73] width 39 height 11
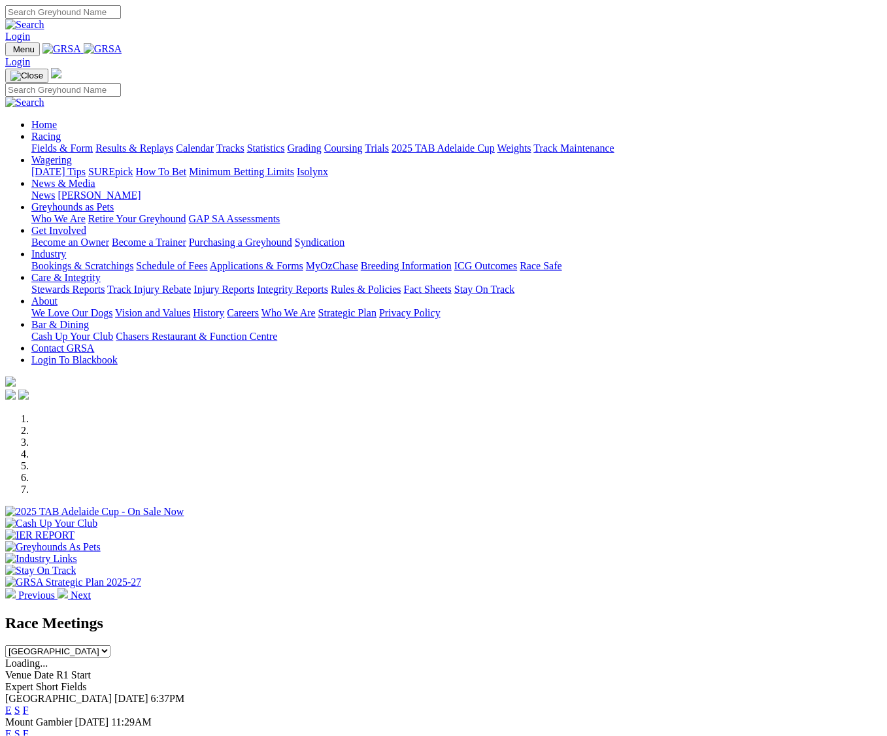
select select "QLD"
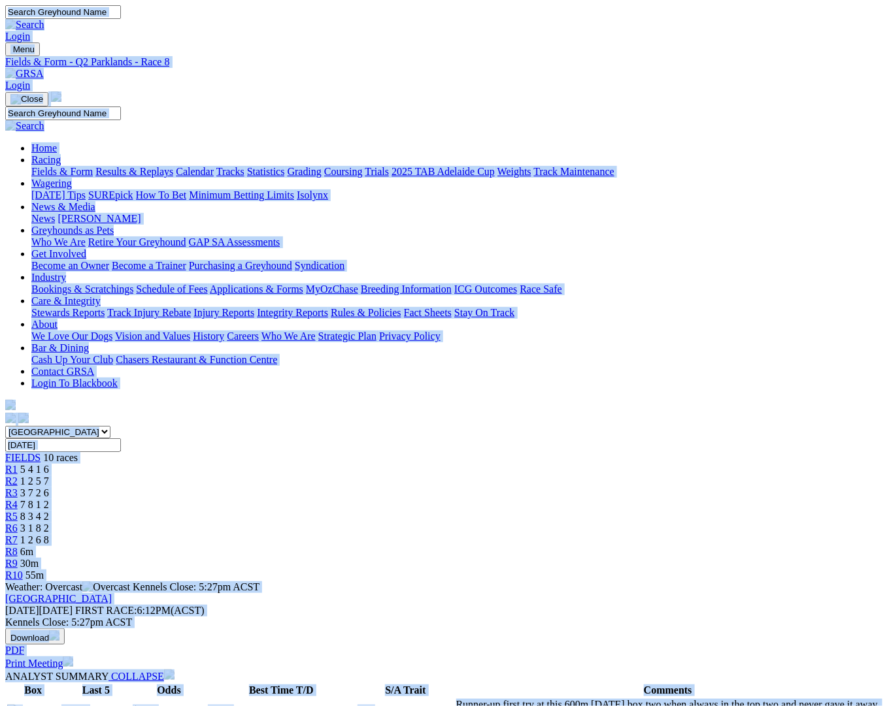
drag, startPoint x: 651, startPoint y: 344, endPoint x: 593, endPoint y: 371, distance: 63.4
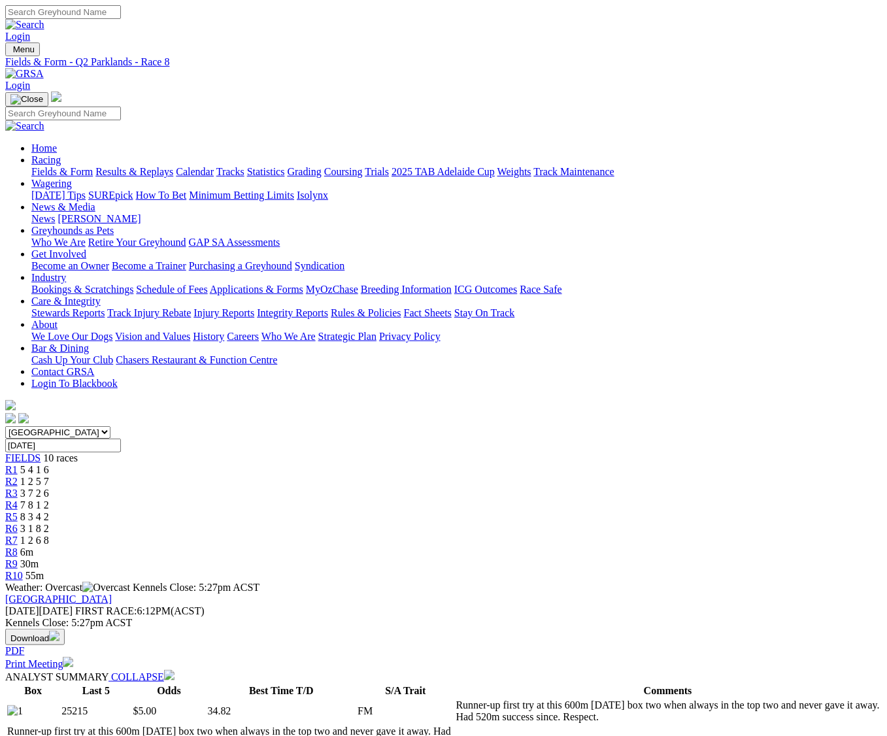
click at [44, 68] on img at bounding box center [24, 74] width 39 height 12
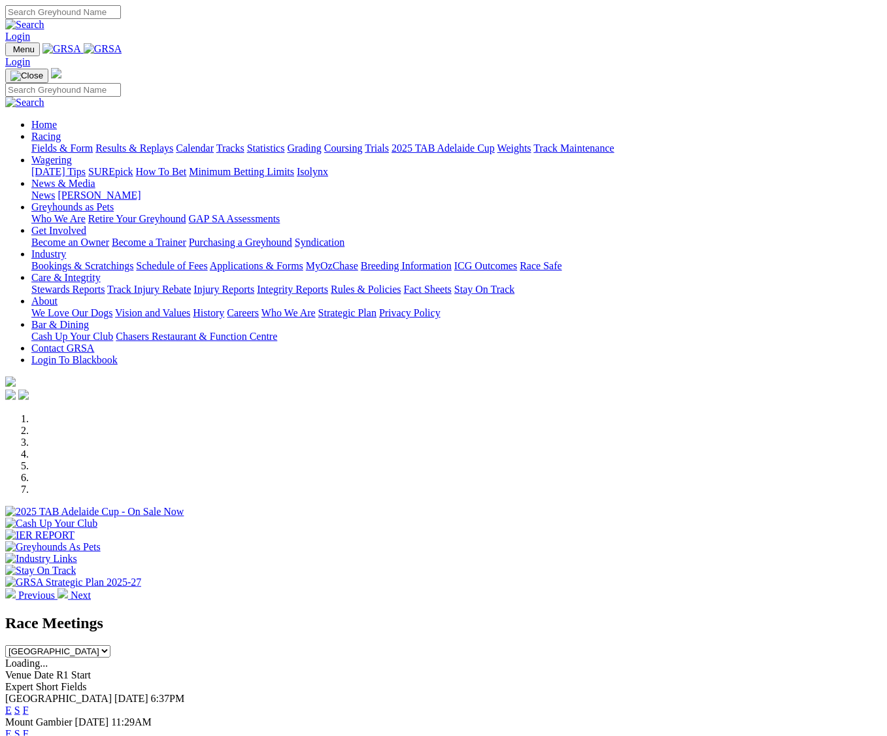
select select "[GEOGRAPHIC_DATA]"
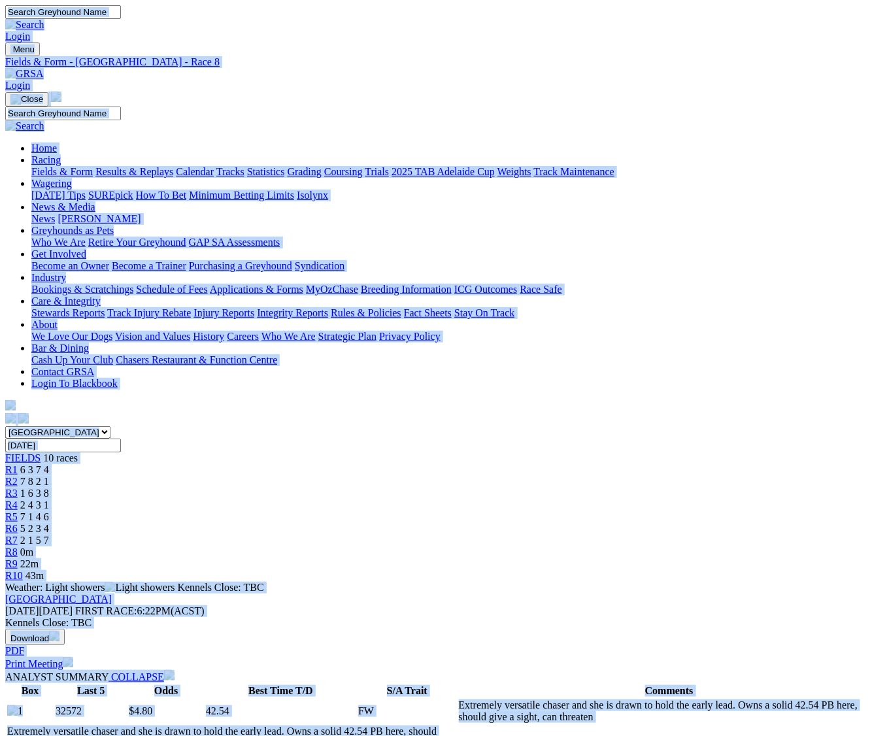
copy body "Login Menu Fields & Form - Wentworth Park - Race 8 Login Home Racing Fields & F…"
click at [44, 68] on img at bounding box center [24, 74] width 39 height 12
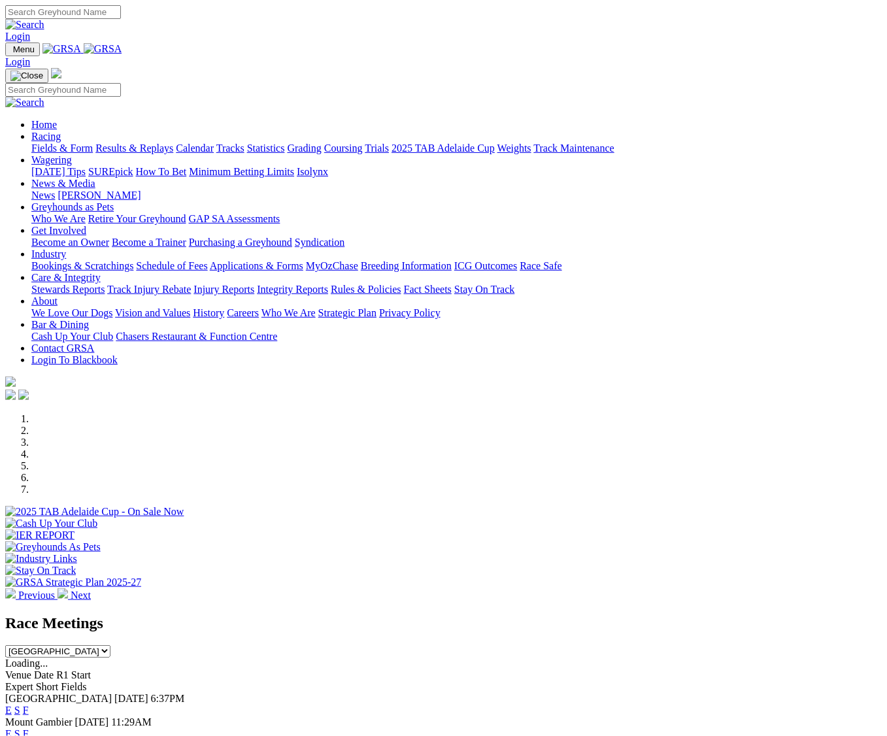
drag, startPoint x: 838, startPoint y: 482, endPoint x: 840, endPoint y: 495, distance: 12.6
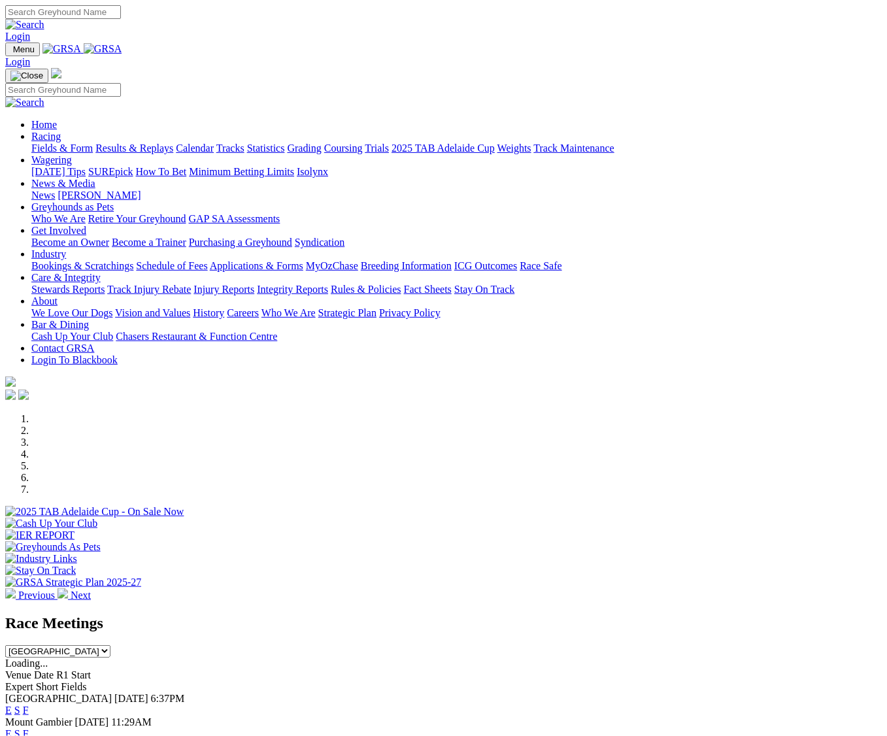
select select "QLD"
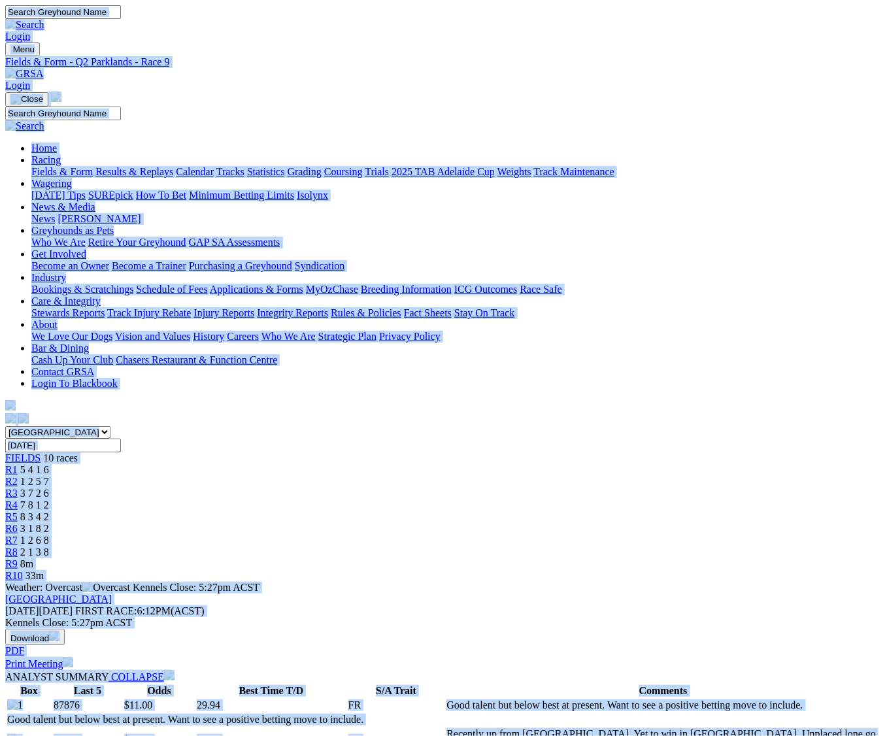
copy body "Login Menu Fields & Form - Q2 Parklands - Race 9 Login Home Racing Fields & For…"
click at [44, 68] on link at bounding box center [24, 73] width 39 height 11
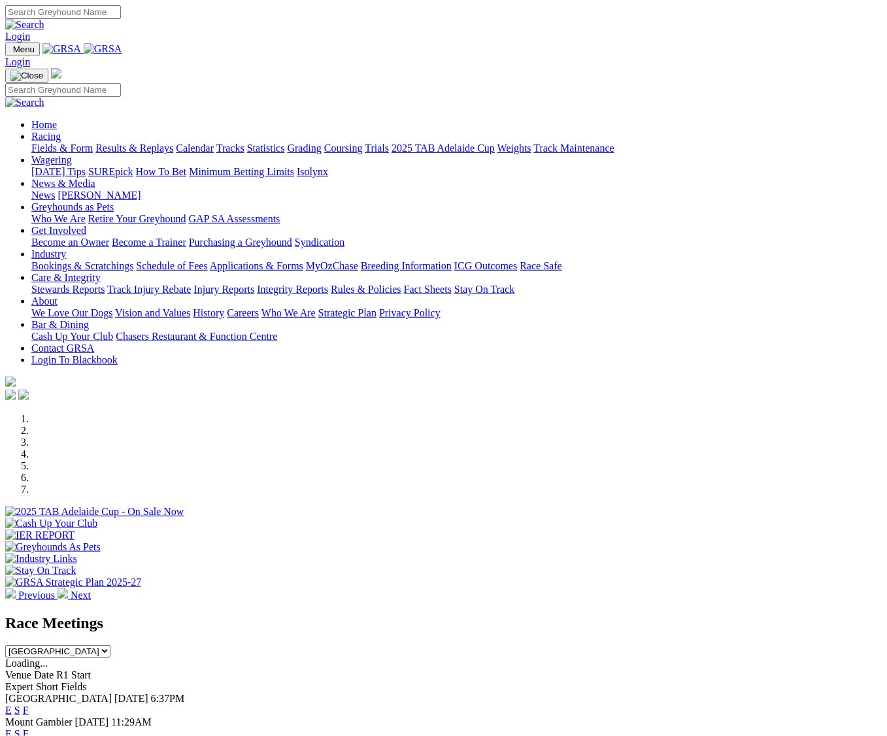
select select "TAS"
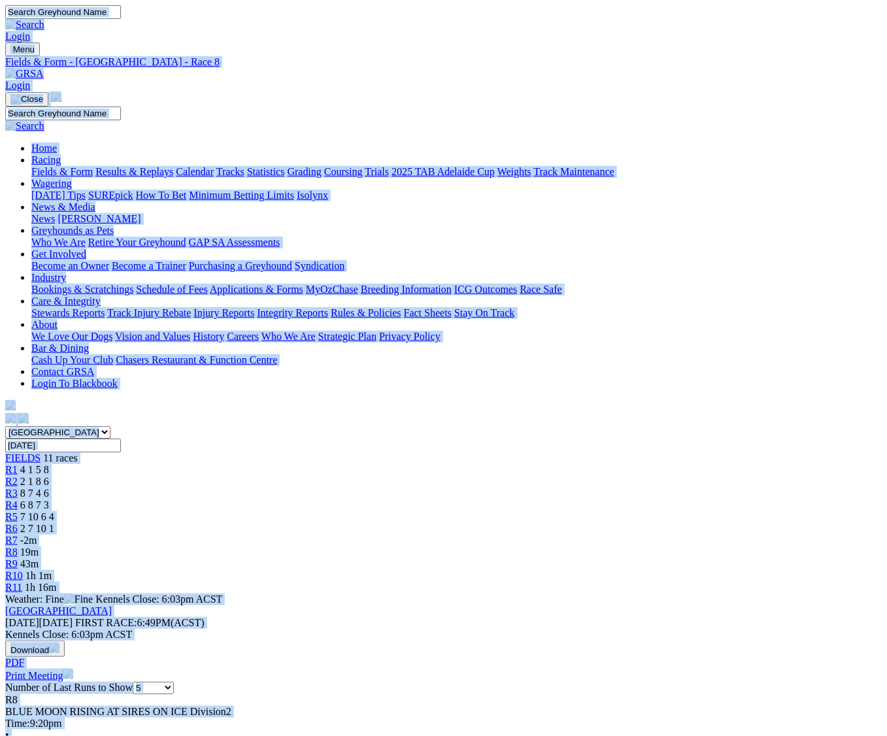
click at [18, 535] on link "R7" at bounding box center [11, 540] width 12 height 11
click at [44, 68] on img at bounding box center [24, 74] width 39 height 12
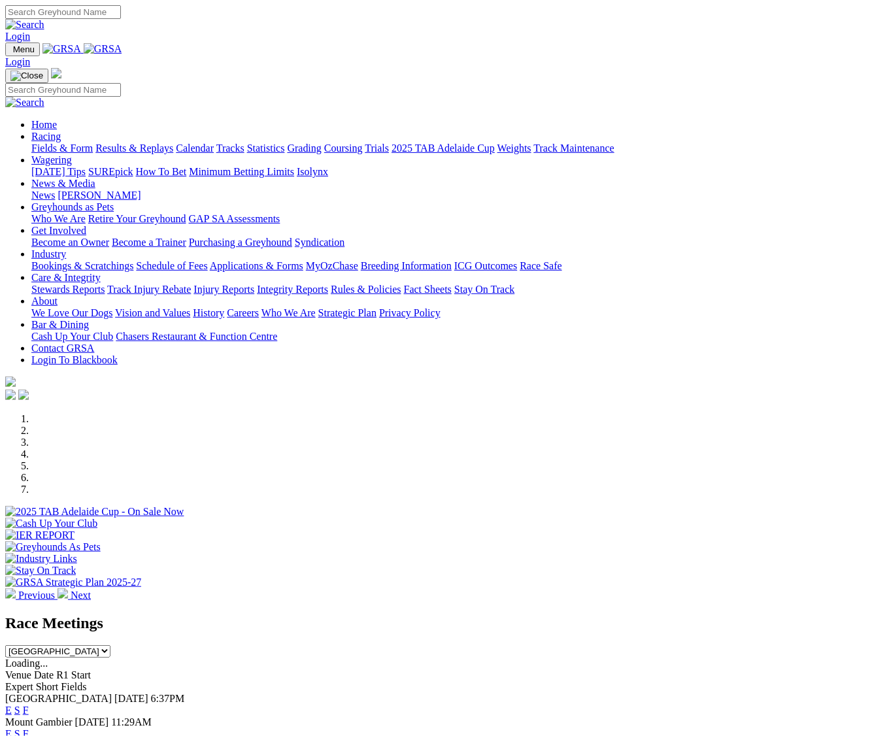
select select "QLD"
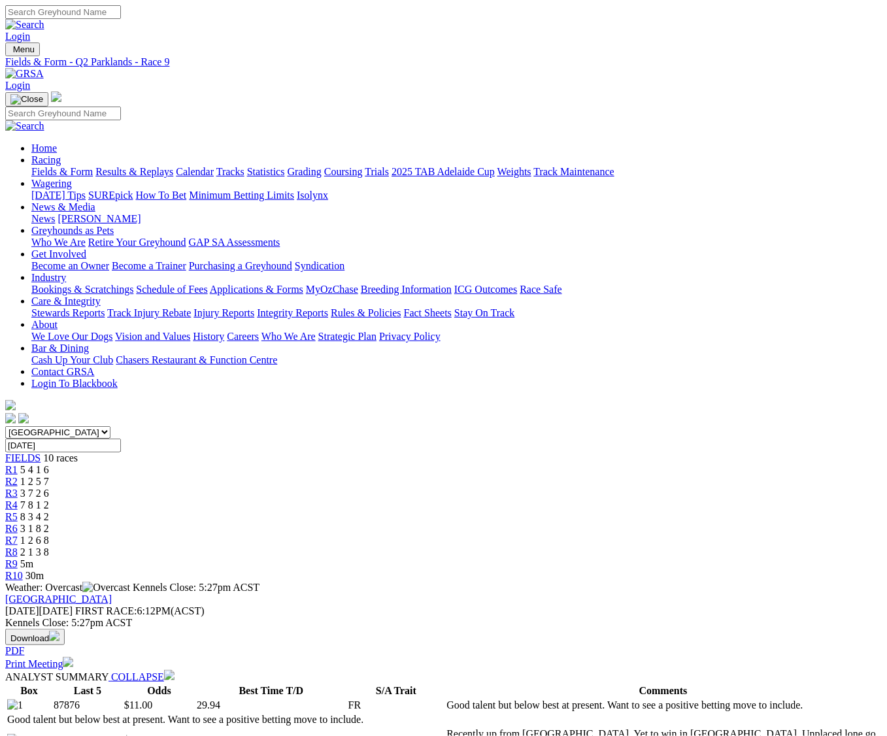
click at [44, 68] on img at bounding box center [24, 74] width 39 height 12
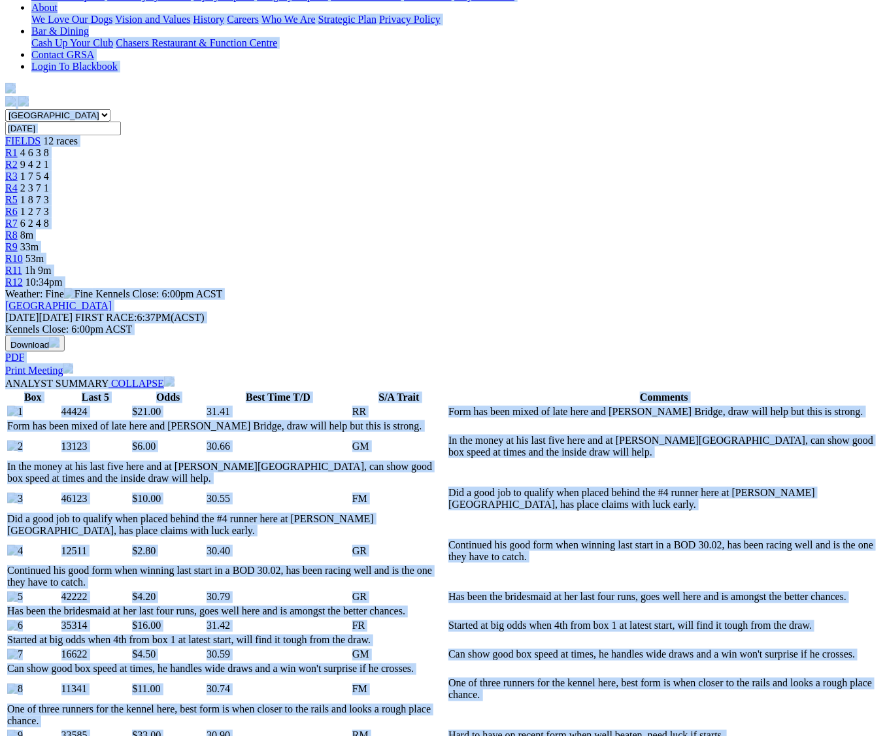
scroll to position [327, 0]
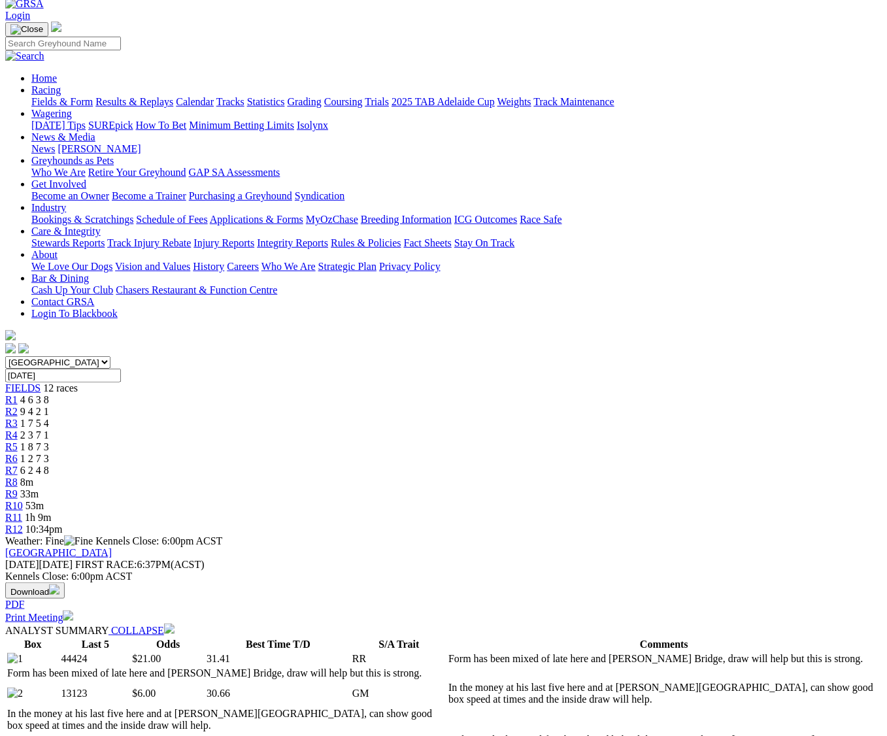
scroll to position [0, 0]
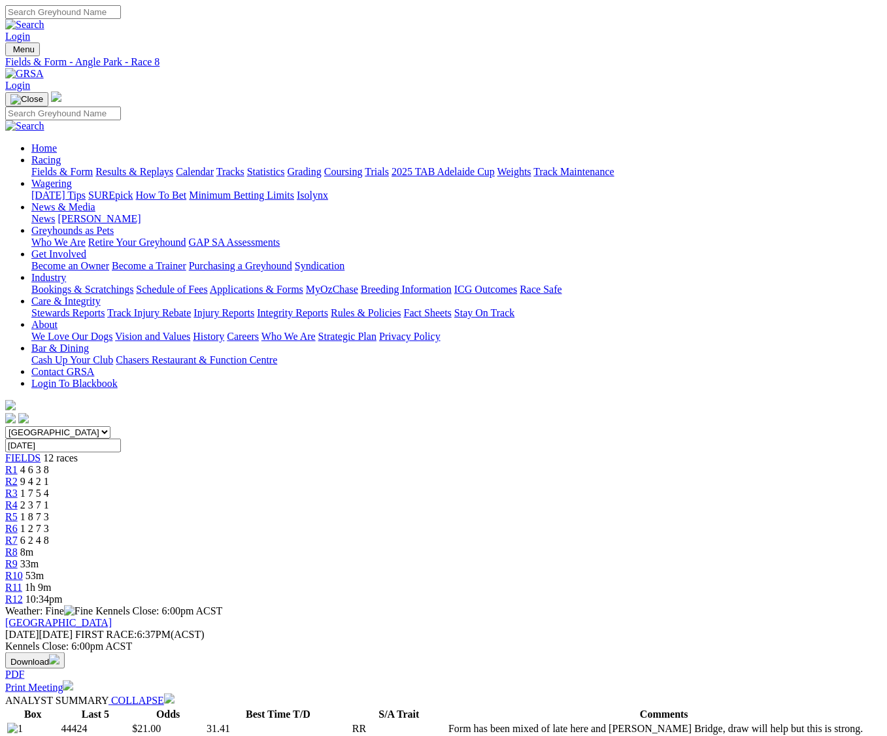
click at [44, 68] on link at bounding box center [24, 73] width 39 height 11
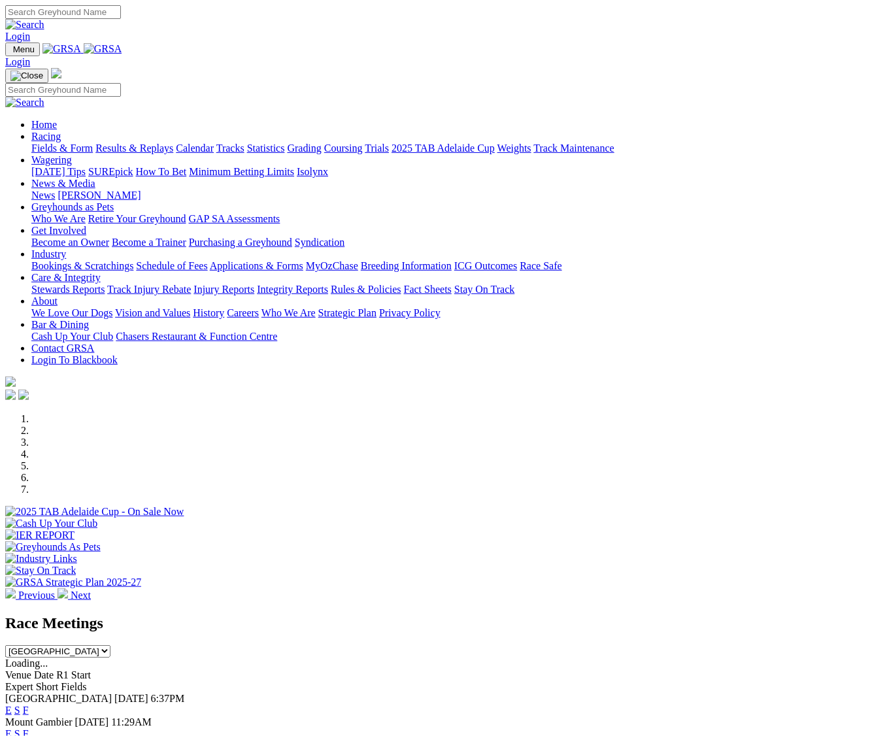
select select "[GEOGRAPHIC_DATA]"
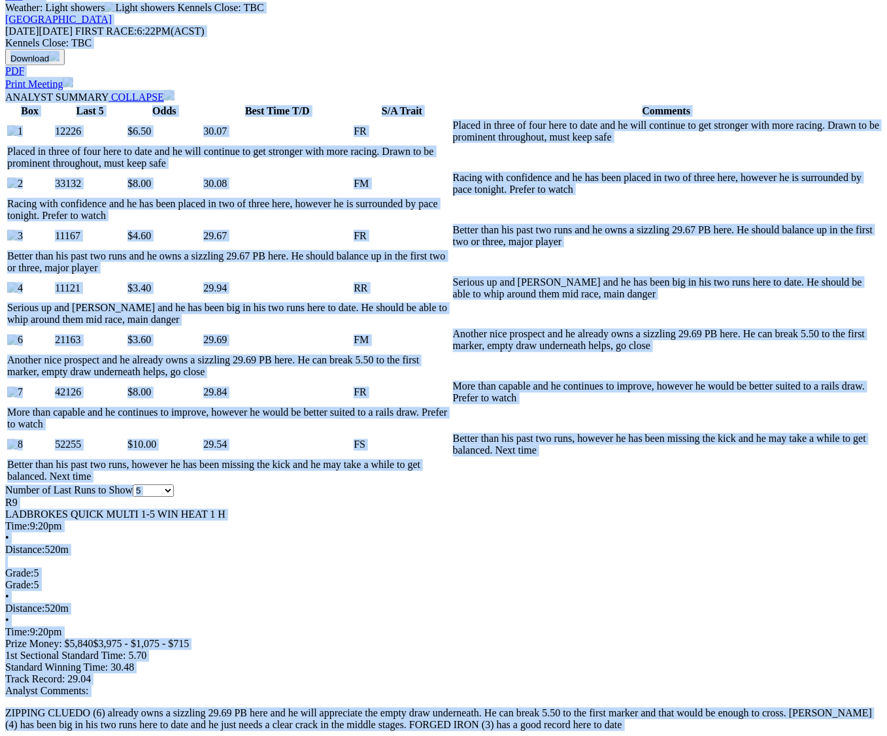
scroll to position [899, 0]
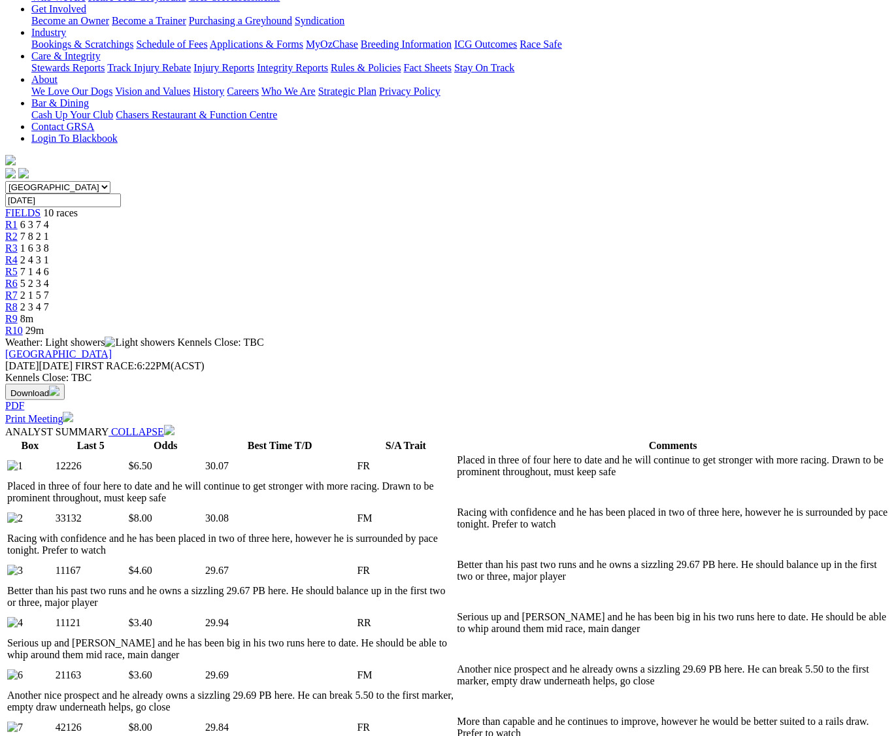
scroll to position [0, 0]
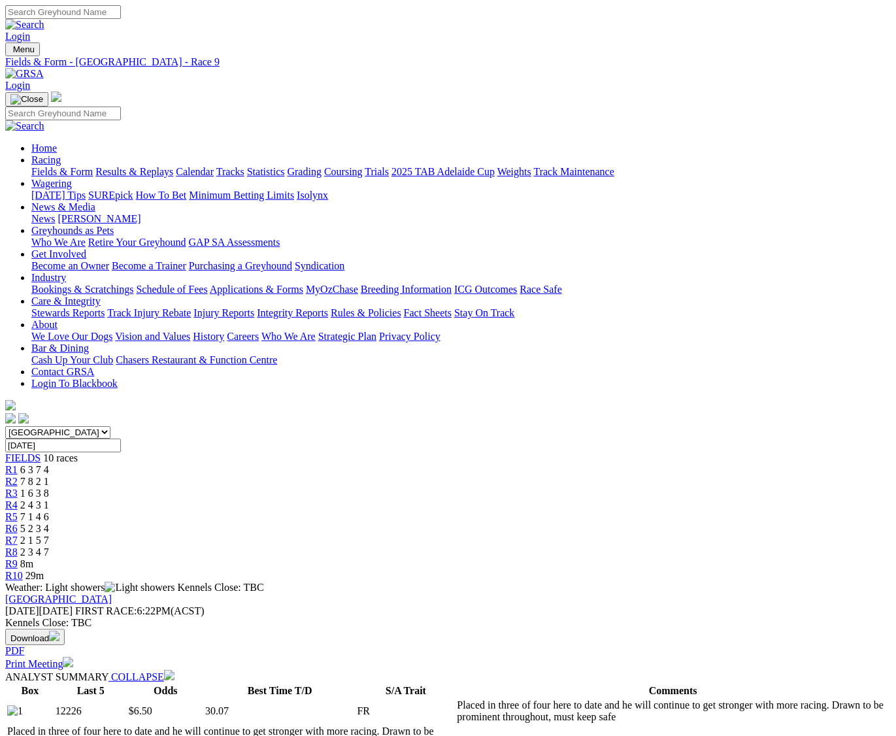
click at [44, 68] on img at bounding box center [24, 74] width 39 height 12
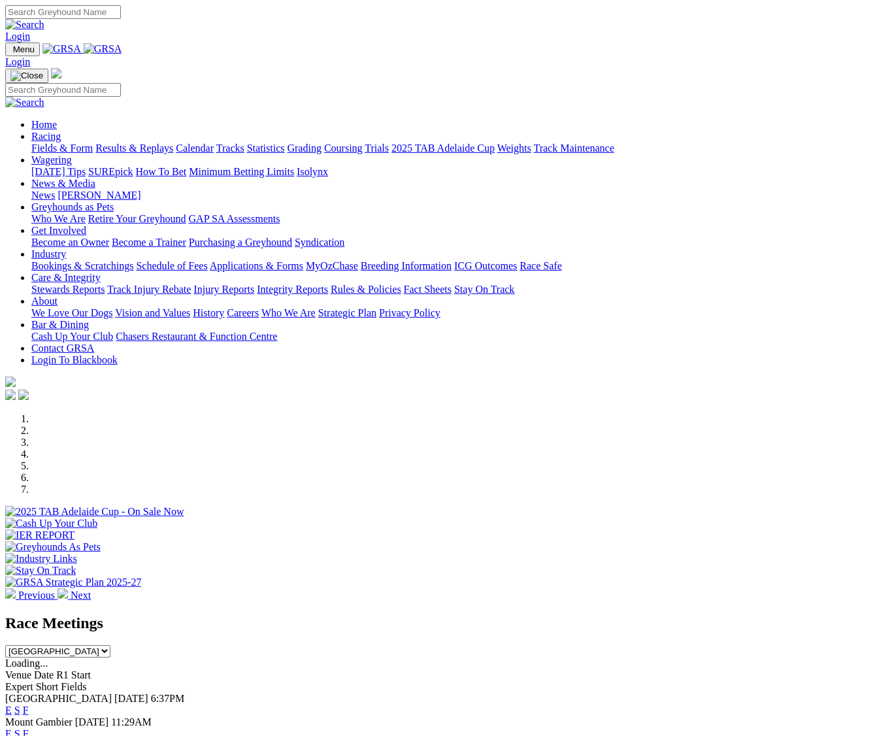
select select "QLD"
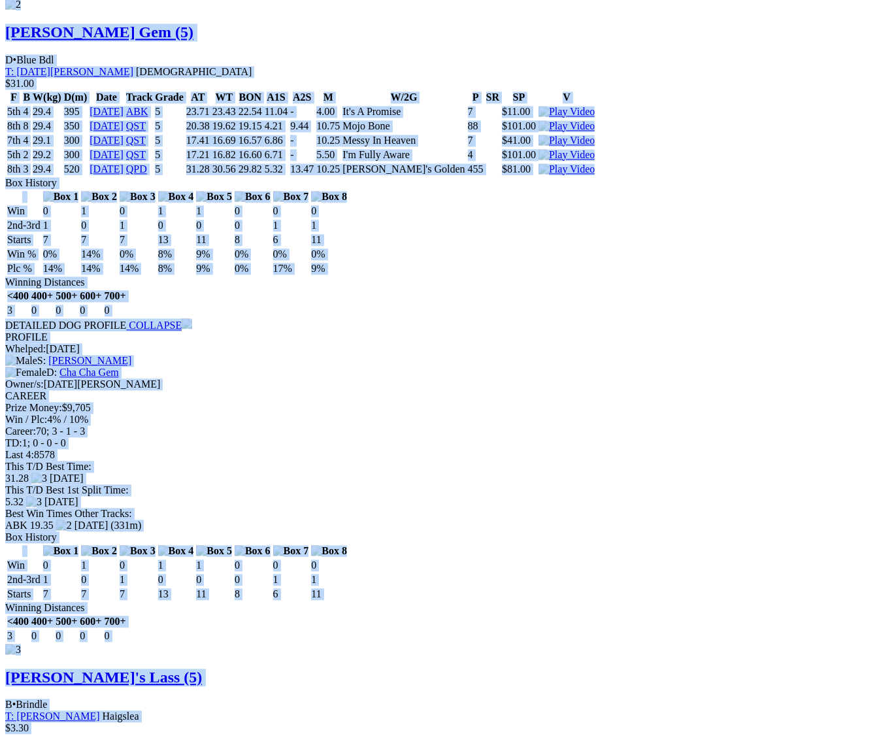
scroll to position [1715, 0]
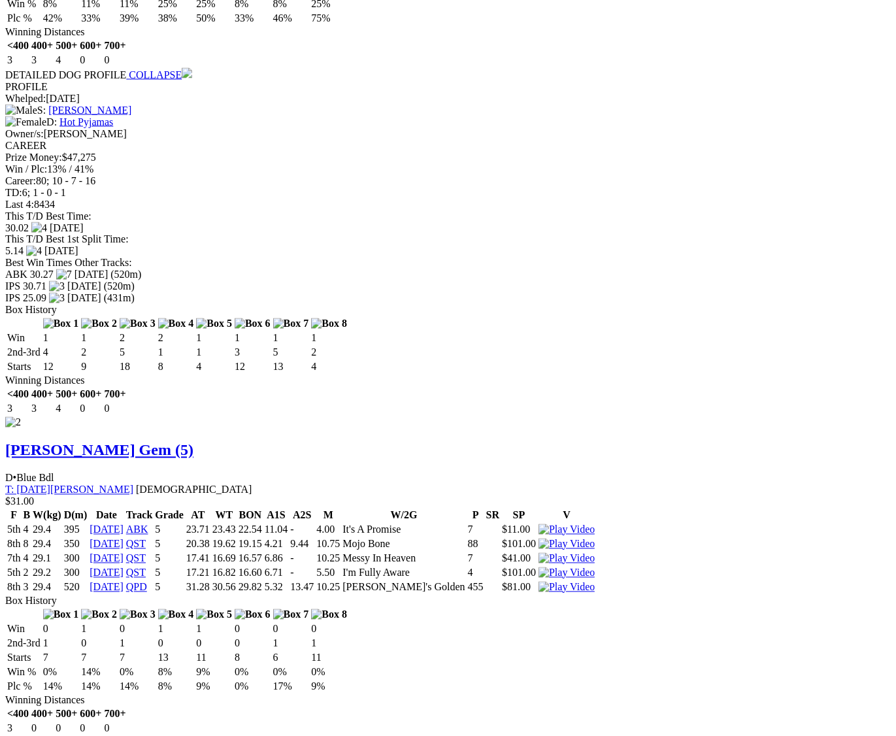
scroll to position [1552, 0]
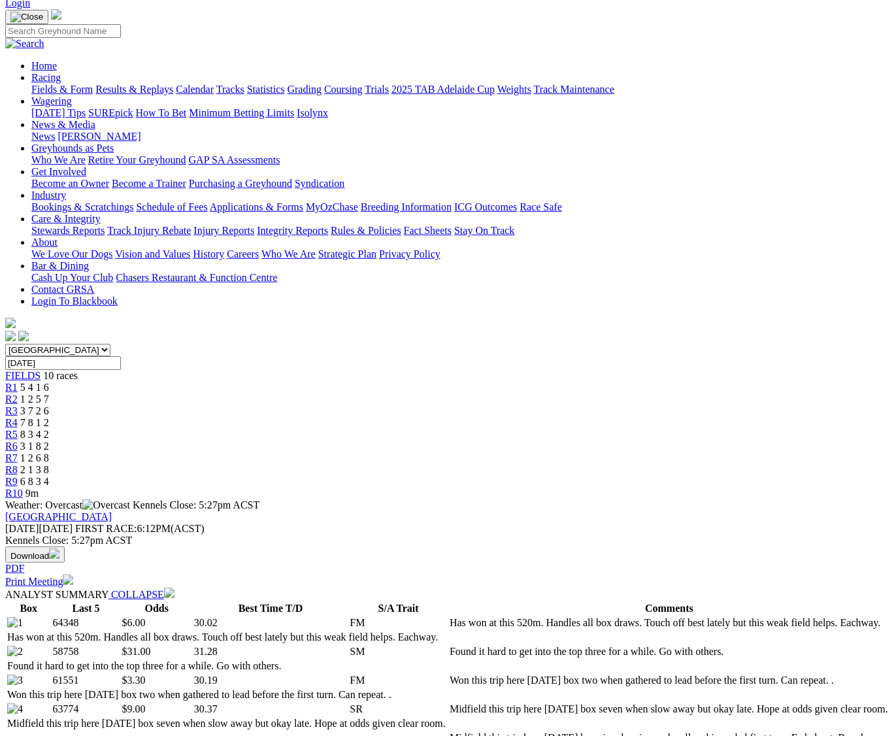
scroll to position [0, 0]
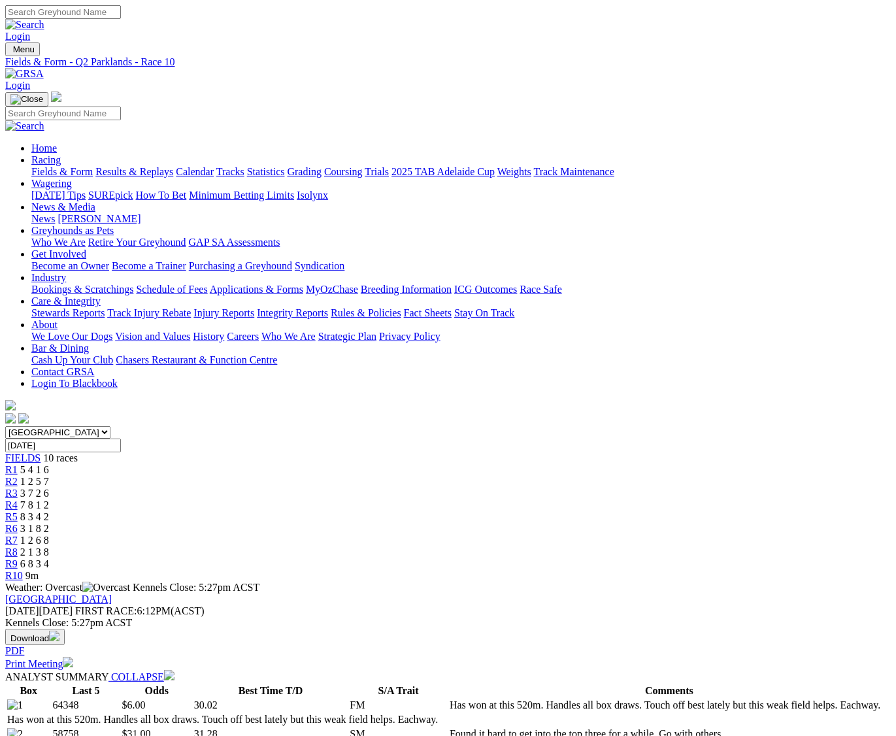
click at [44, 68] on img at bounding box center [24, 74] width 39 height 12
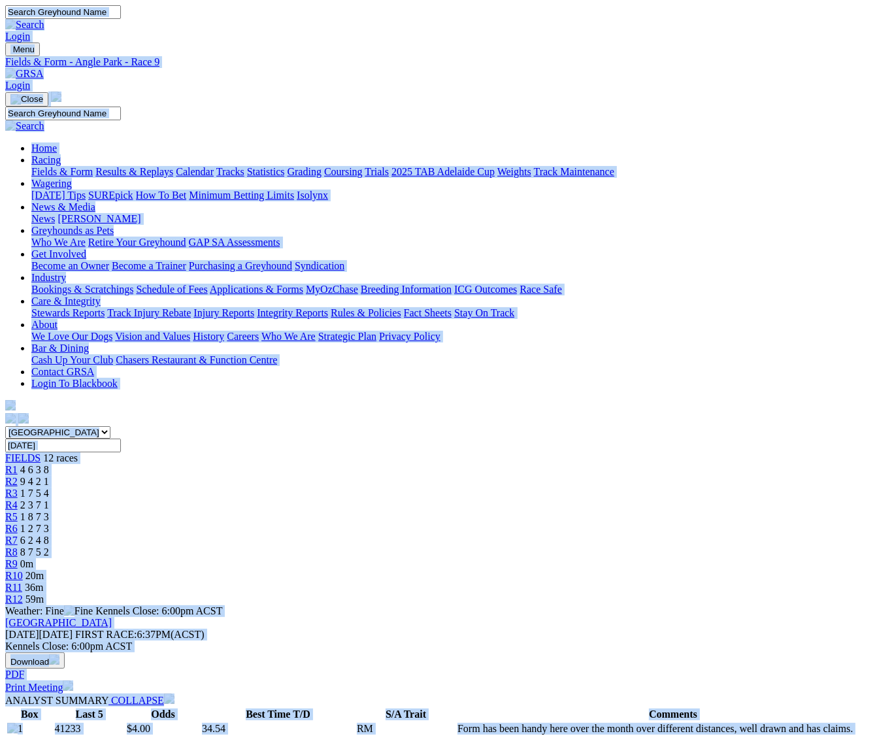
click at [44, 68] on img at bounding box center [24, 74] width 39 height 12
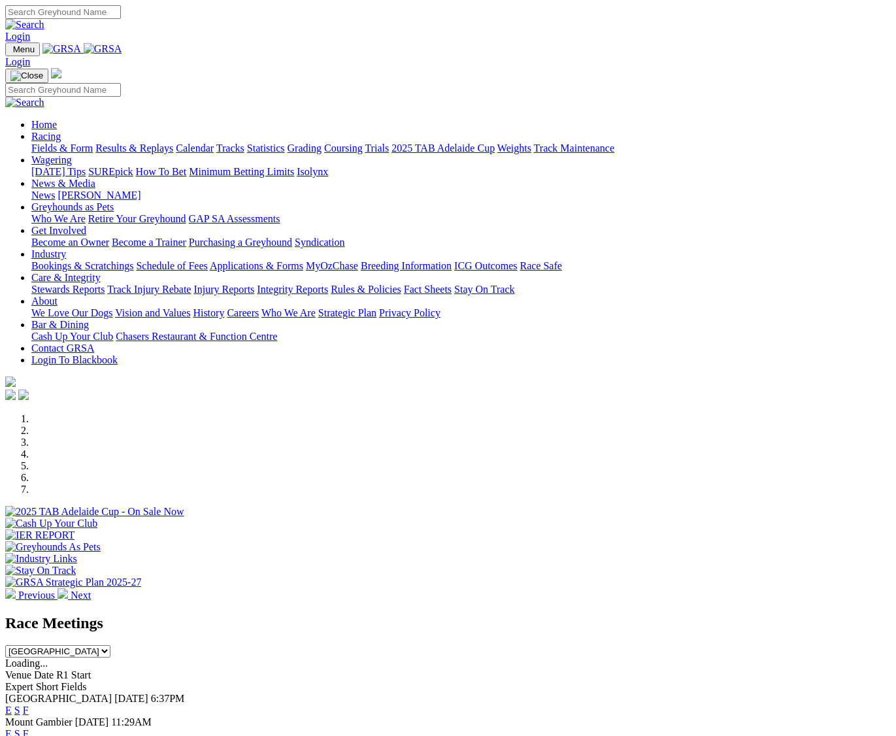
select select "[GEOGRAPHIC_DATA]"
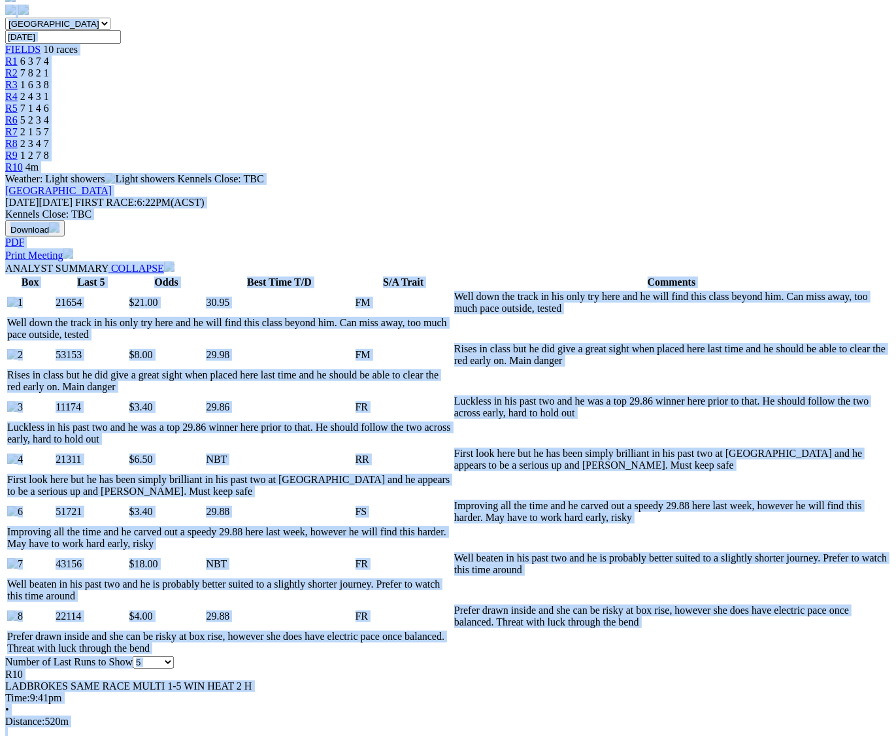
scroll to position [817, 0]
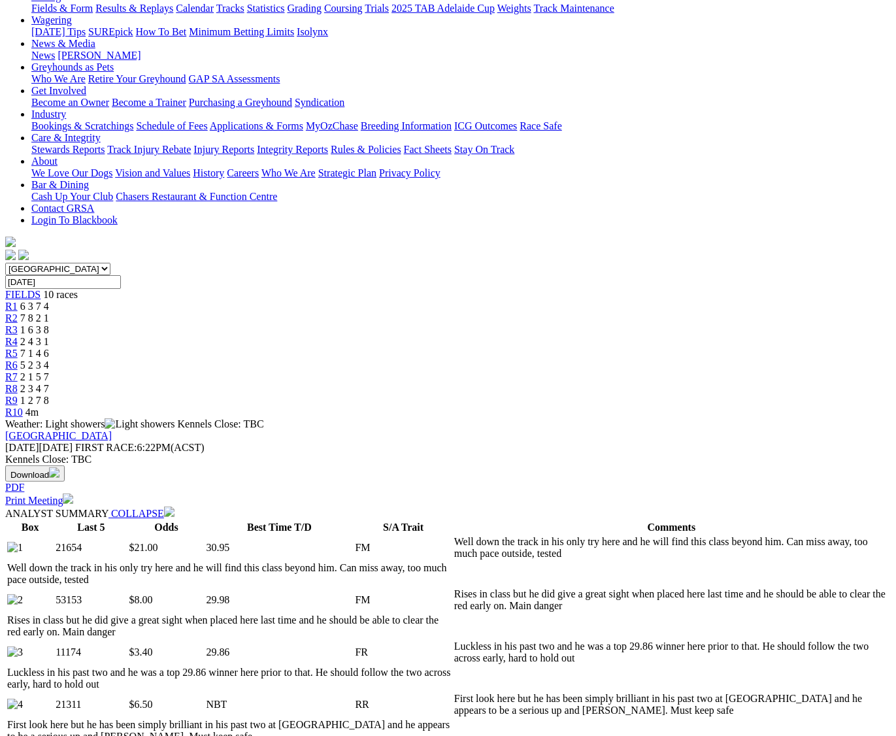
scroll to position [0, 0]
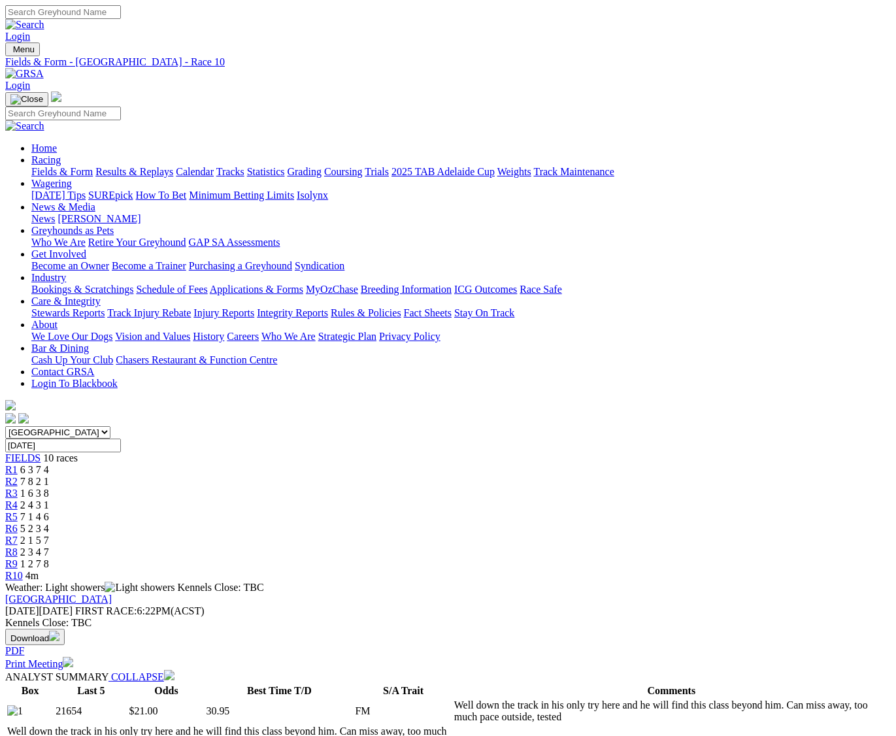
click at [44, 68] on img at bounding box center [24, 74] width 39 height 12
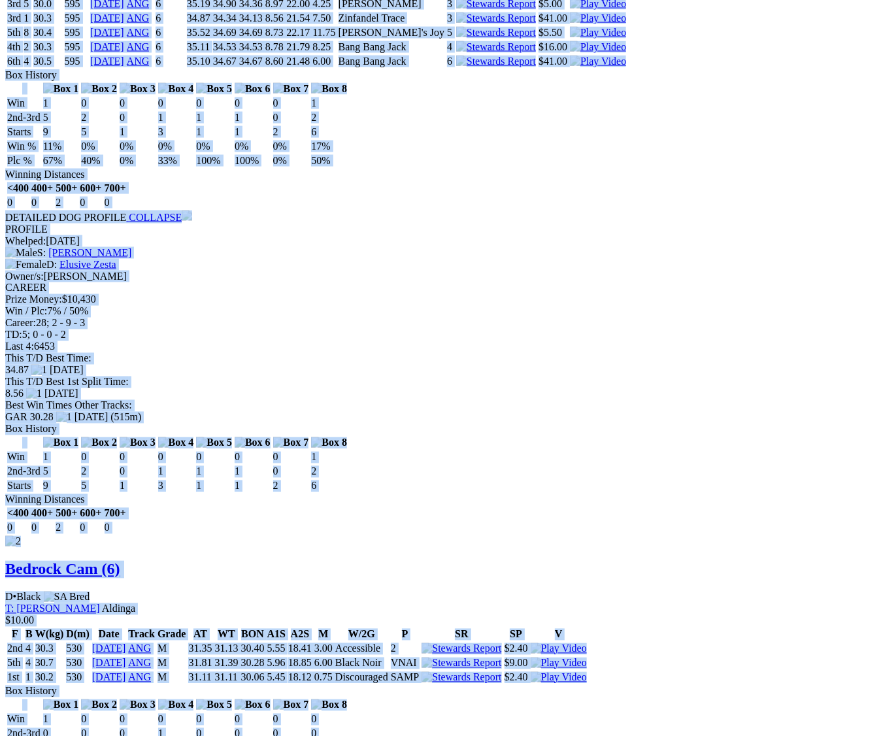
scroll to position [1715, 0]
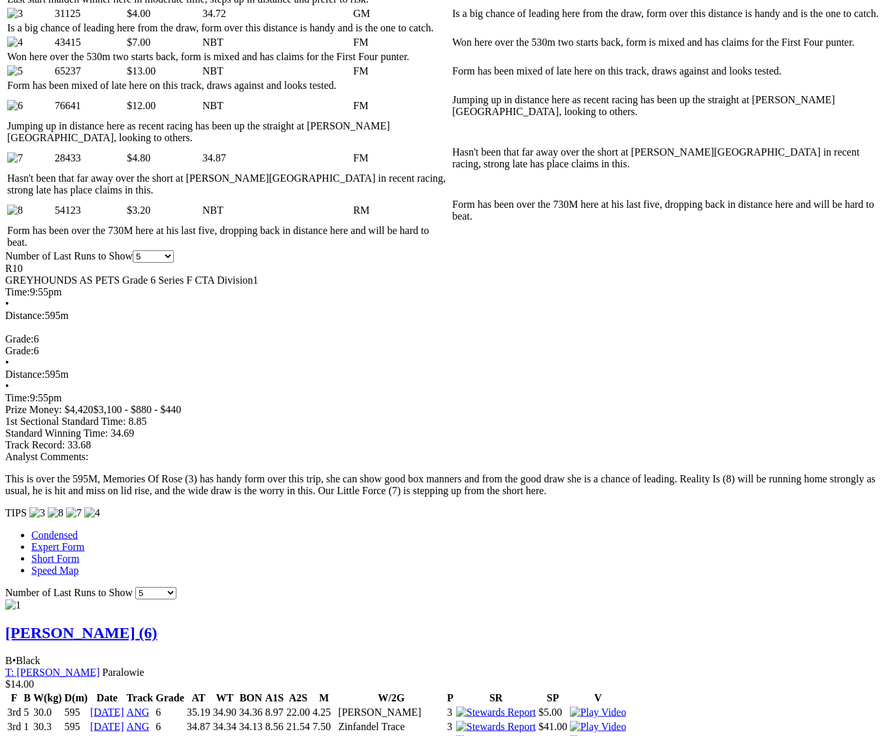
scroll to position [653, 0]
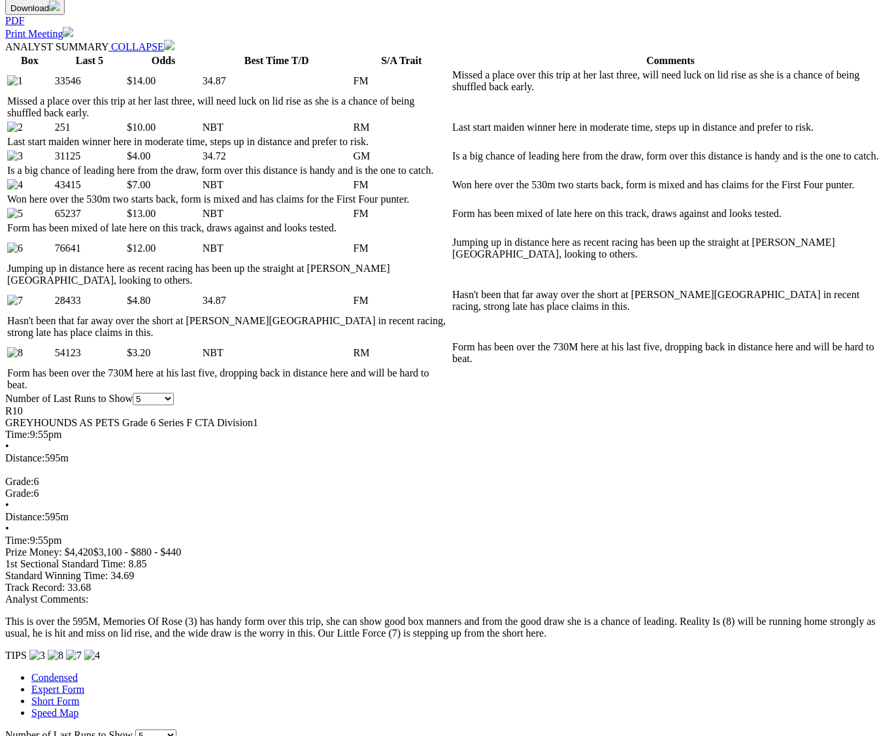
click at [176, 729] on select "5 10 20 Career" at bounding box center [155, 735] width 41 height 12
select select "all"
click at [176, 729] on select "5 10 20 Career" at bounding box center [155, 735] width 41 height 12
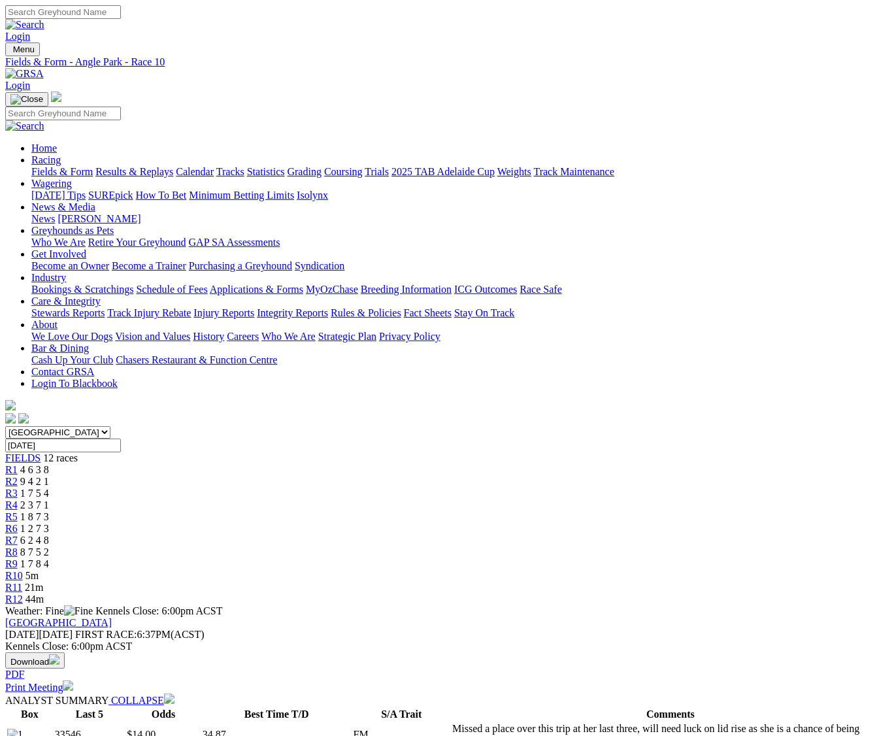
click at [44, 68] on img at bounding box center [24, 74] width 39 height 12
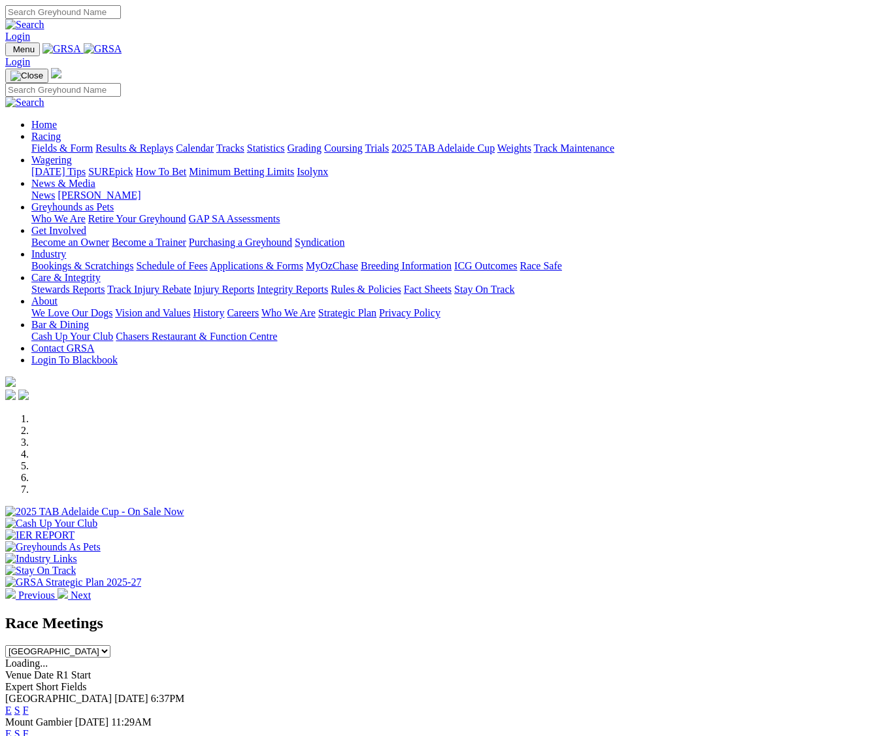
select select "WA"
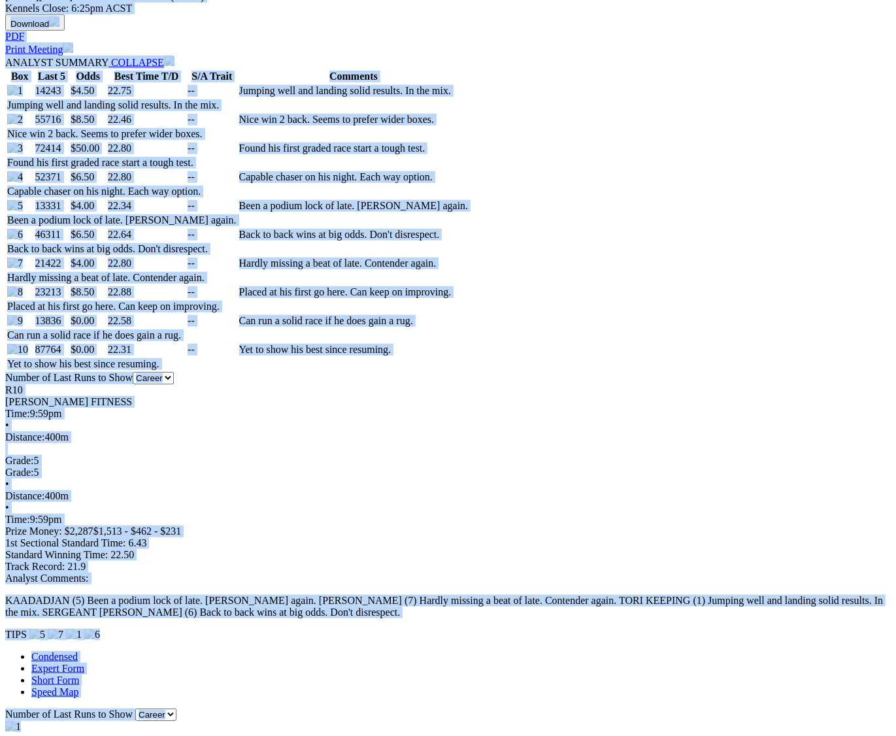
scroll to position [653, 0]
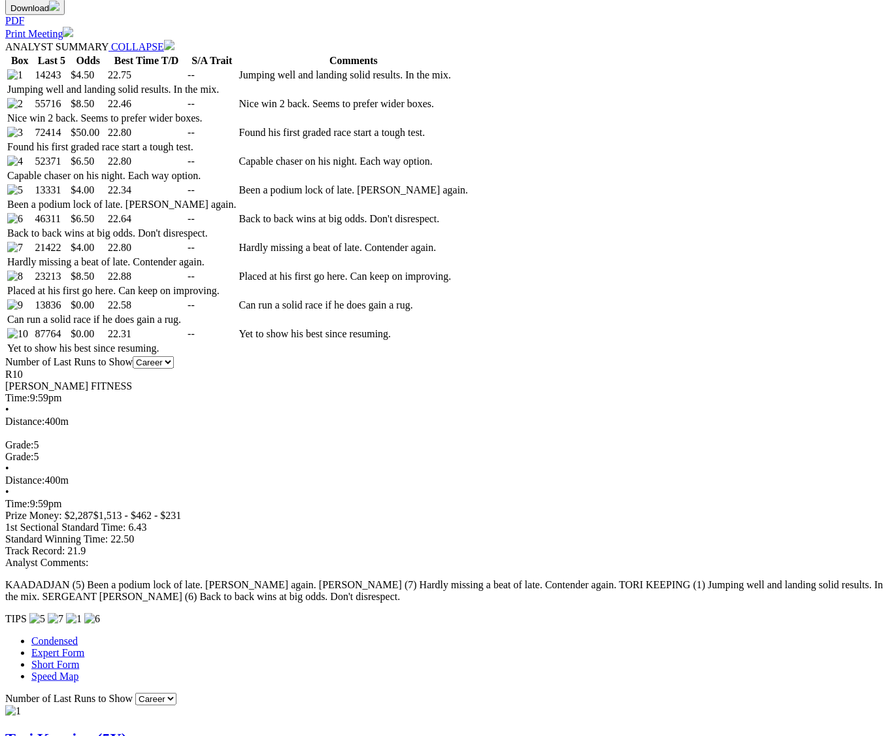
scroll to position [327, 0]
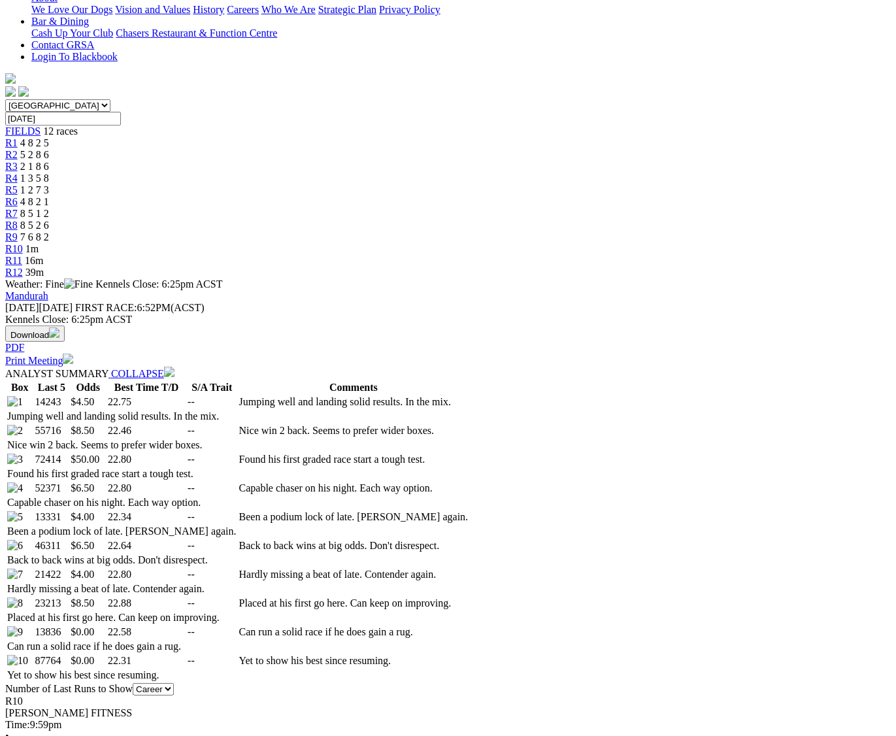
select select "5"
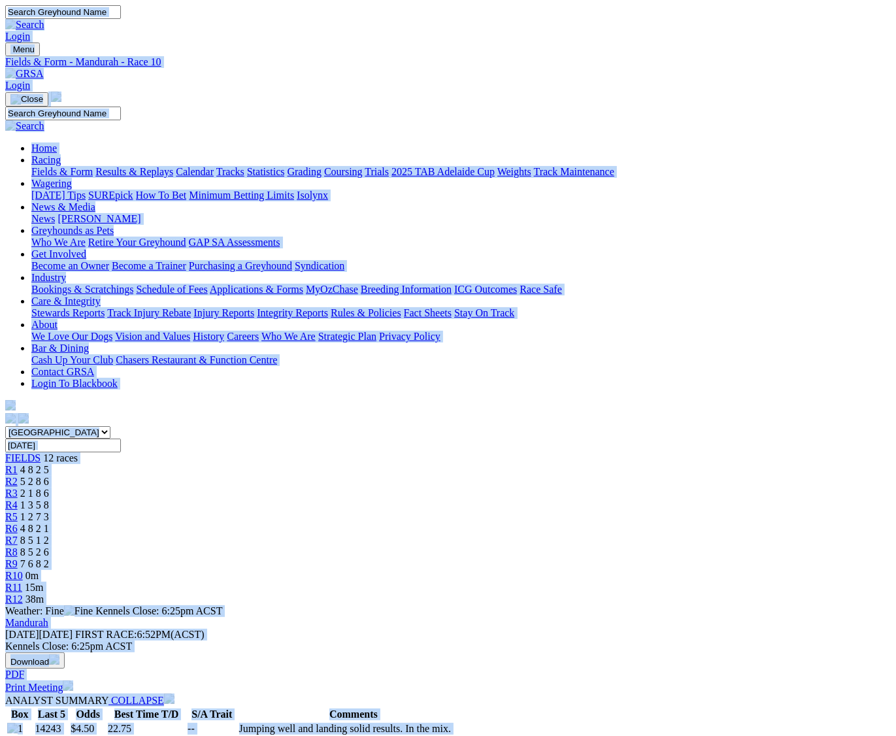
click at [44, 68] on img at bounding box center [24, 74] width 39 height 12
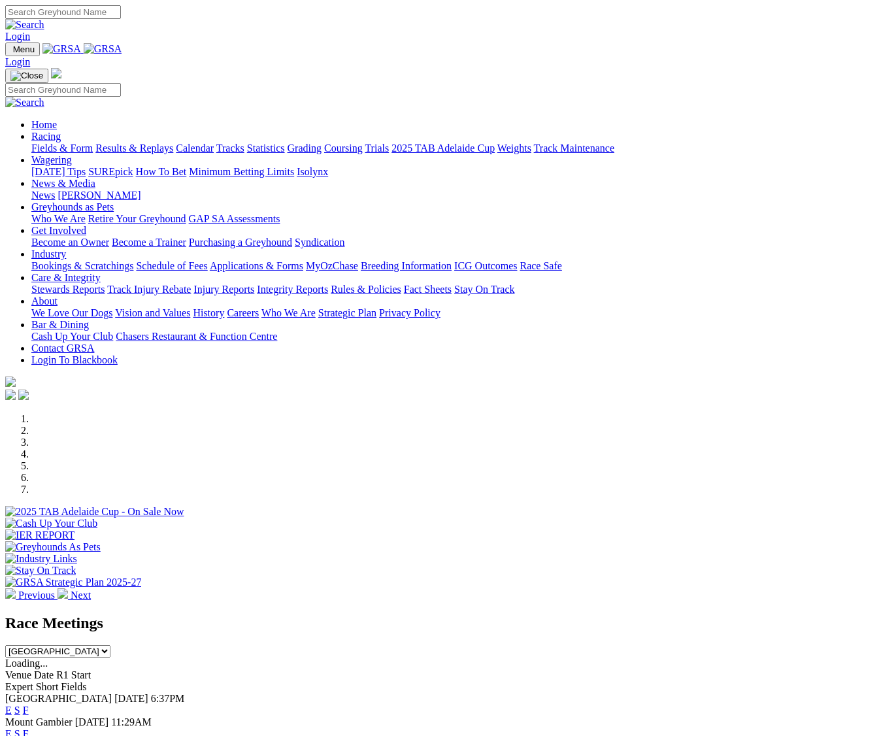
select select "VIC"
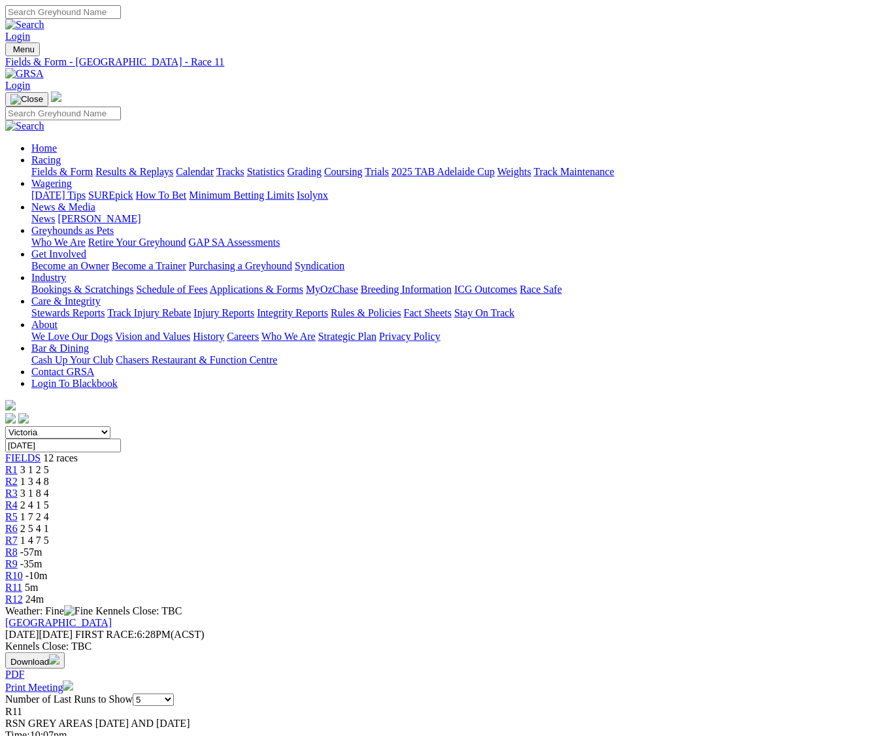
click at [44, 68] on img at bounding box center [24, 74] width 39 height 12
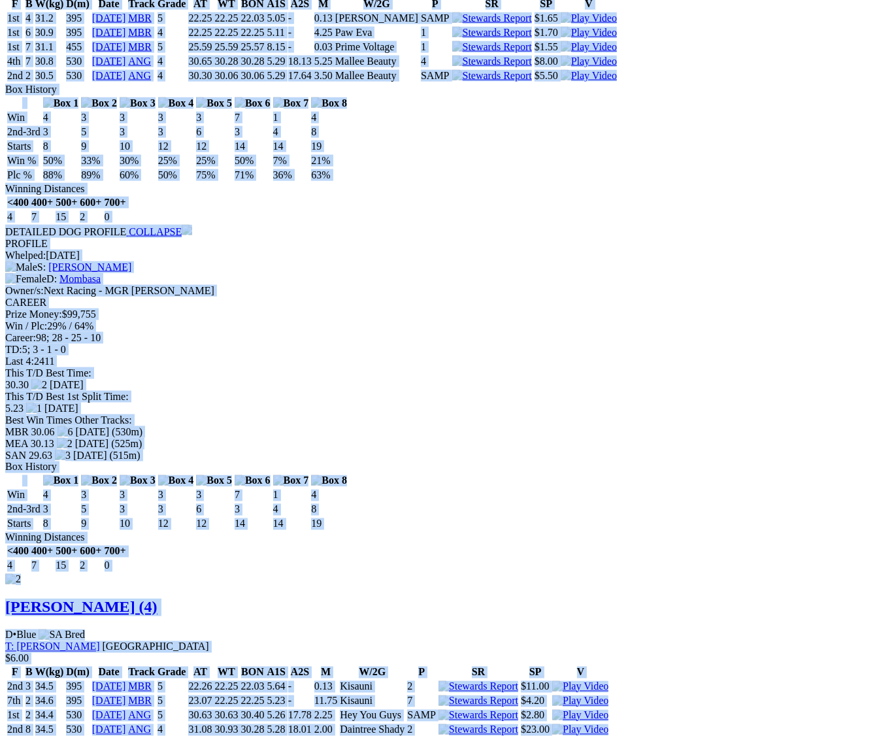
scroll to position [1112, 0]
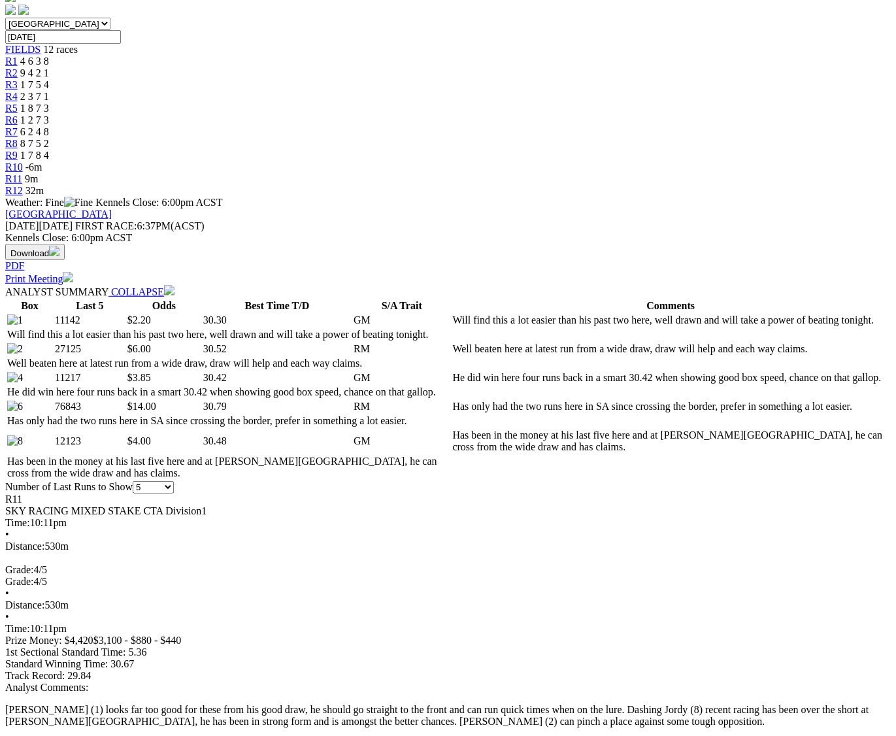
scroll to position [0, 0]
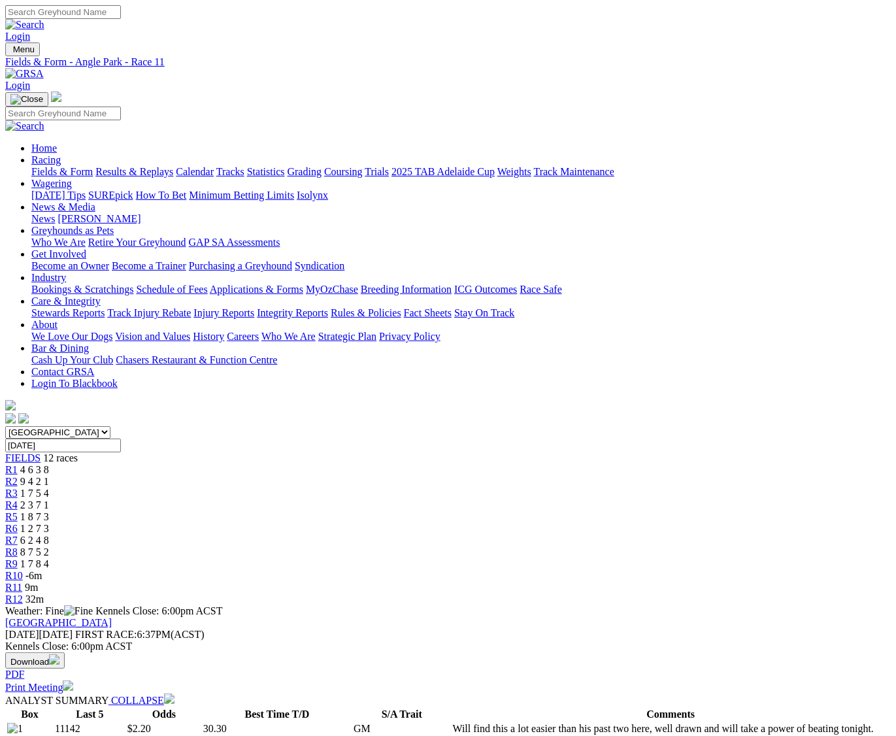
click at [44, 68] on img at bounding box center [24, 74] width 39 height 12
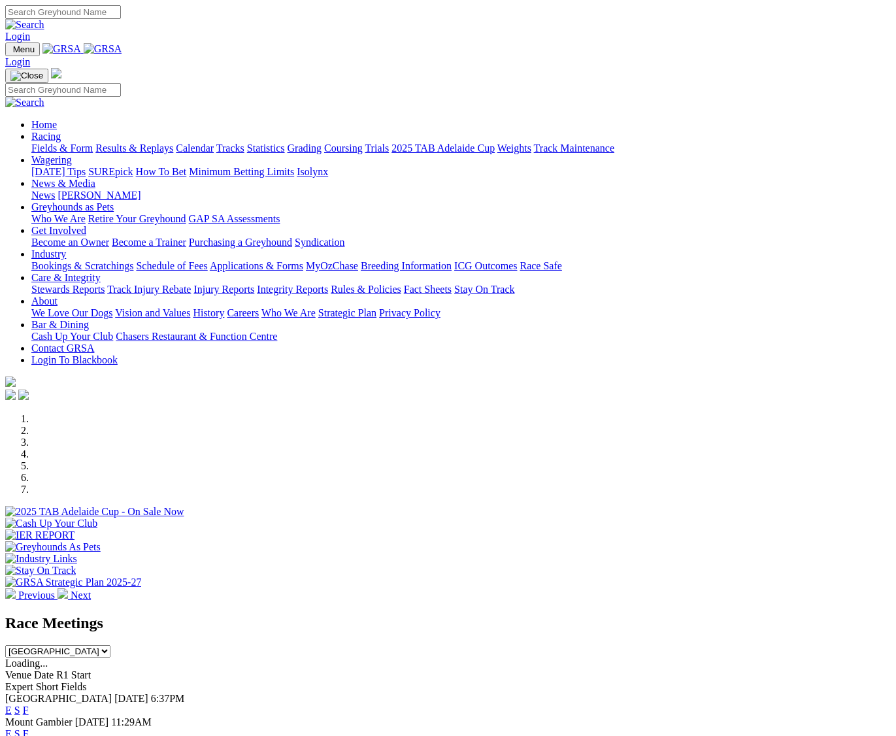
select select "WA"
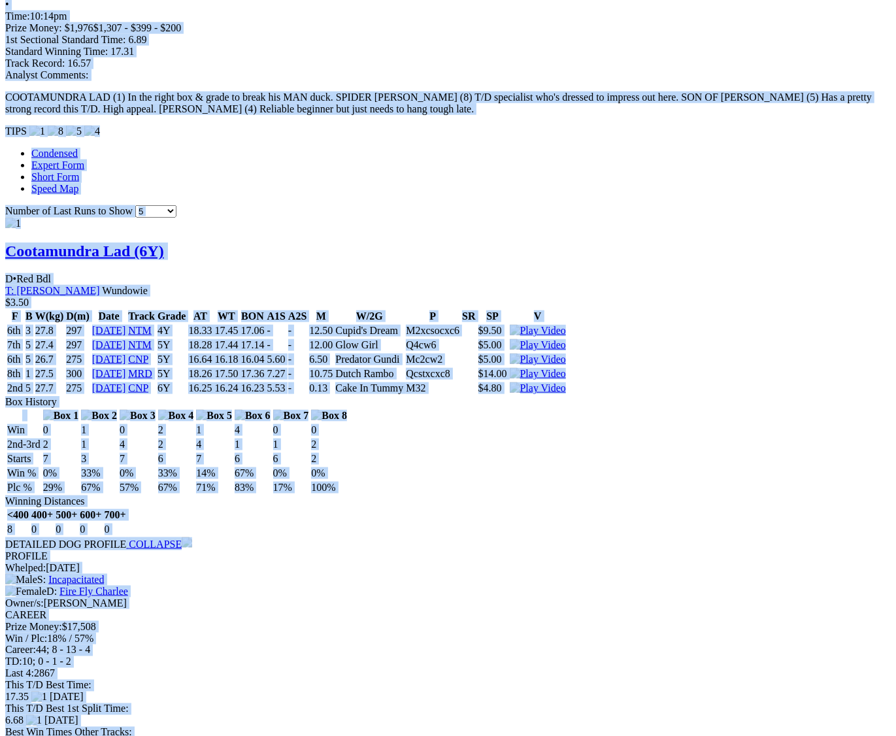
scroll to position [1144, 0]
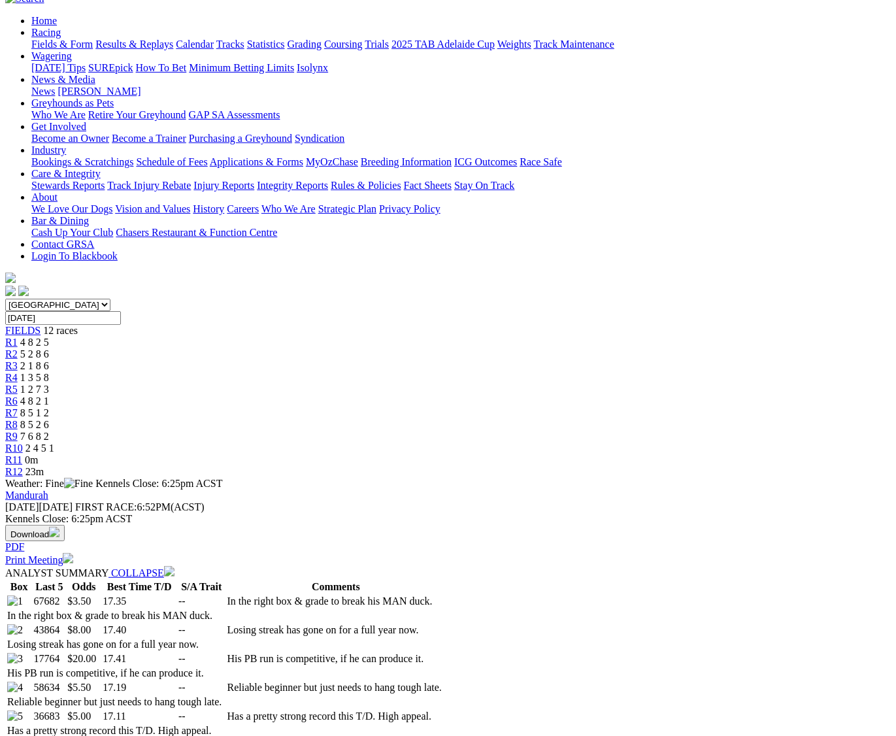
scroll to position [0, 0]
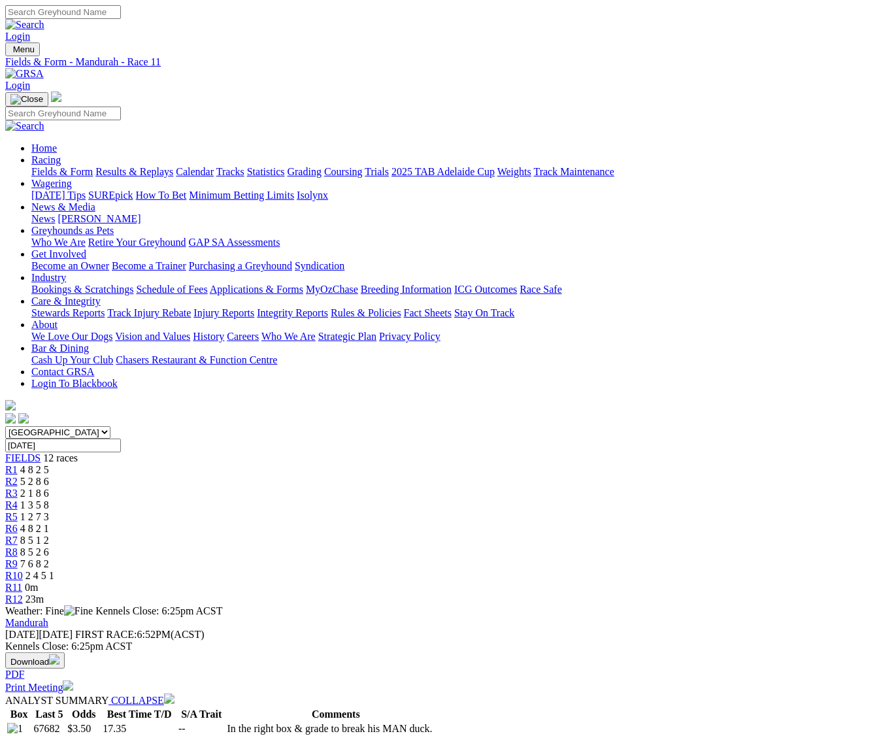
click at [44, 68] on img at bounding box center [24, 74] width 39 height 12
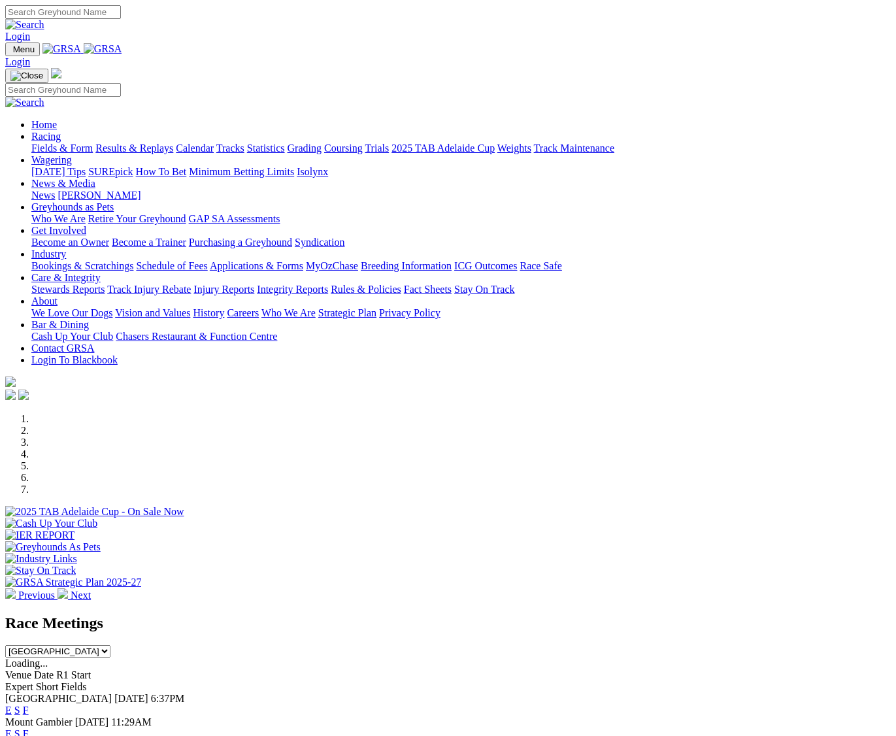
select select "TAS"
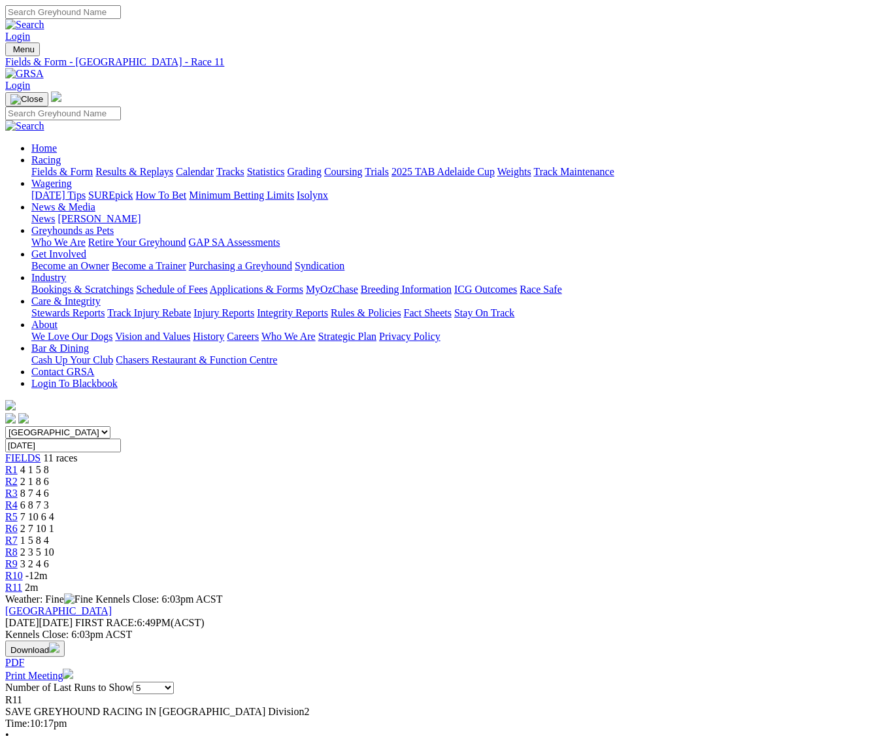
click at [44, 68] on link at bounding box center [24, 73] width 39 height 11
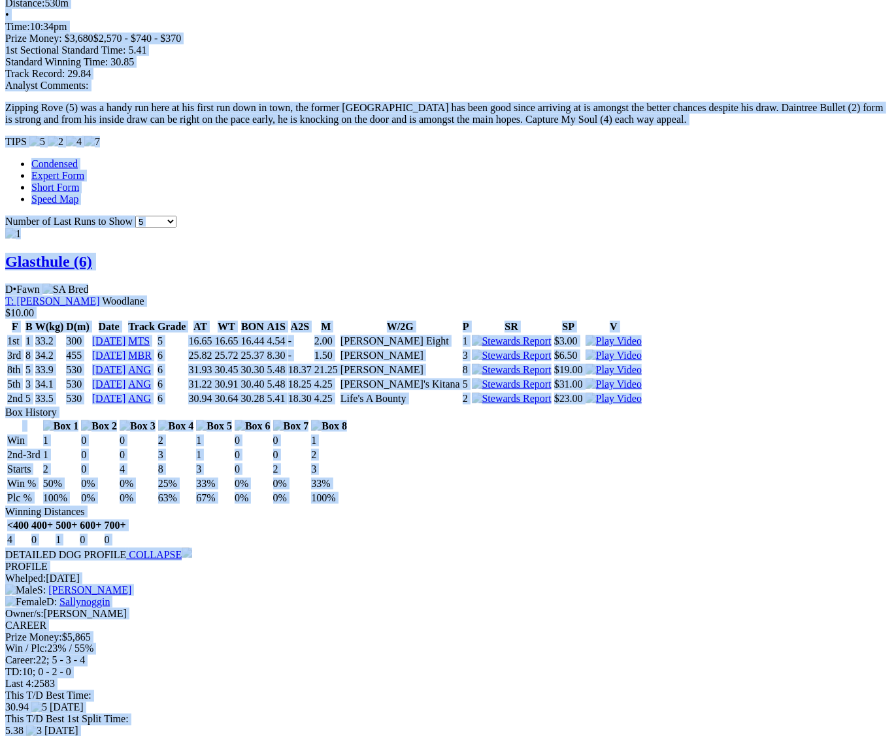
scroll to position [1634, 0]
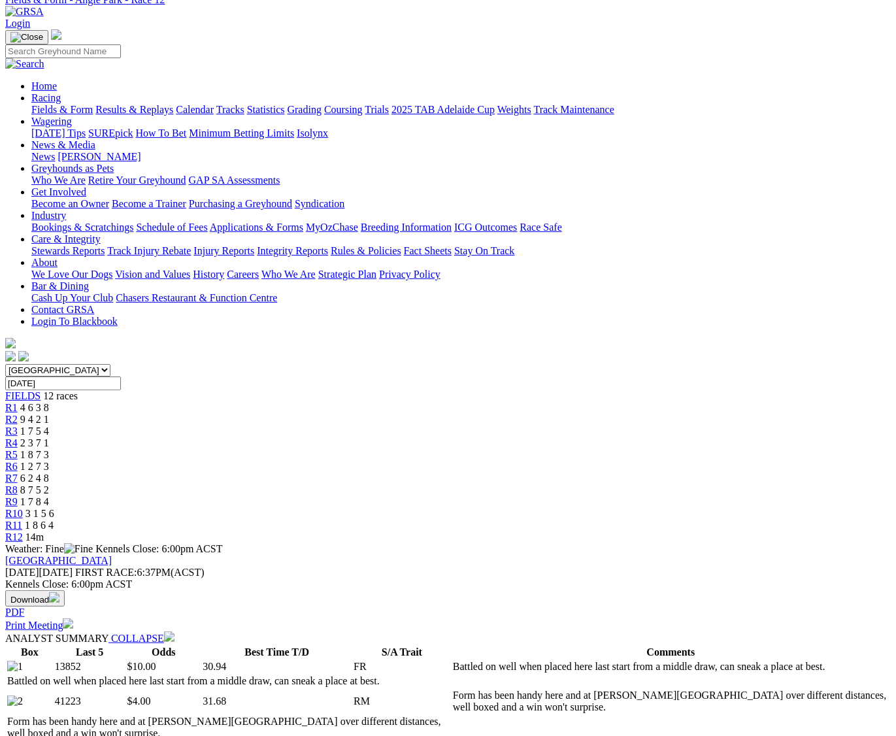
scroll to position [0, 0]
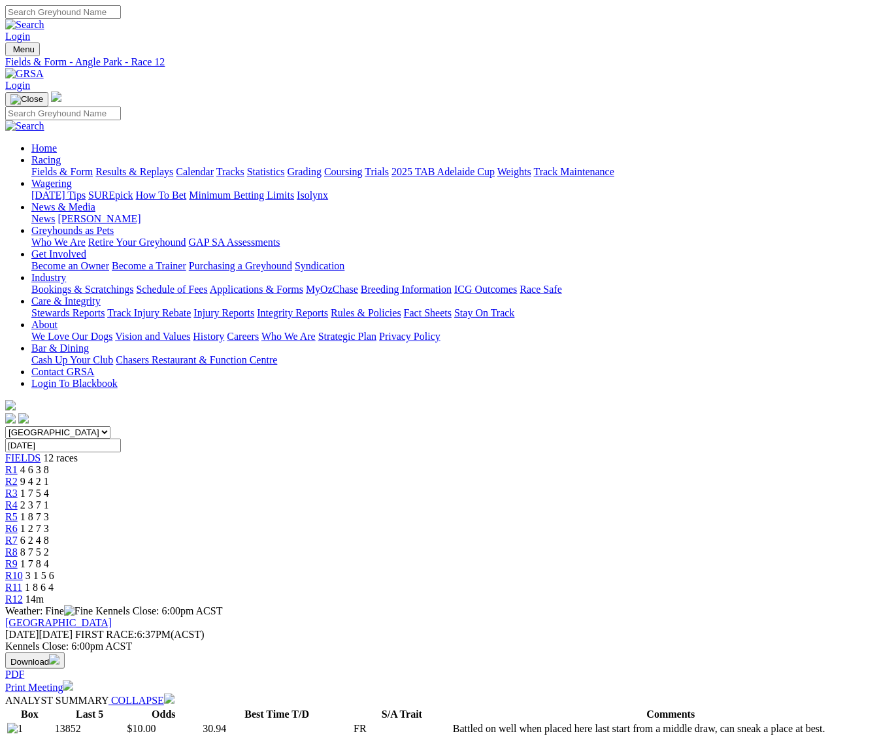
click at [44, 68] on img at bounding box center [24, 74] width 39 height 12
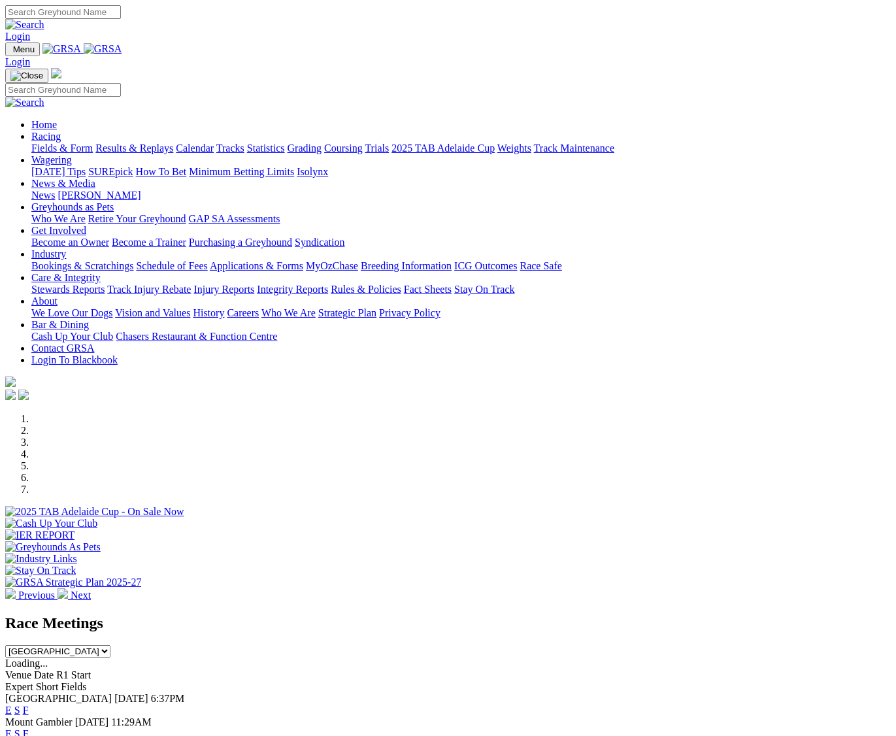
select select "WA"
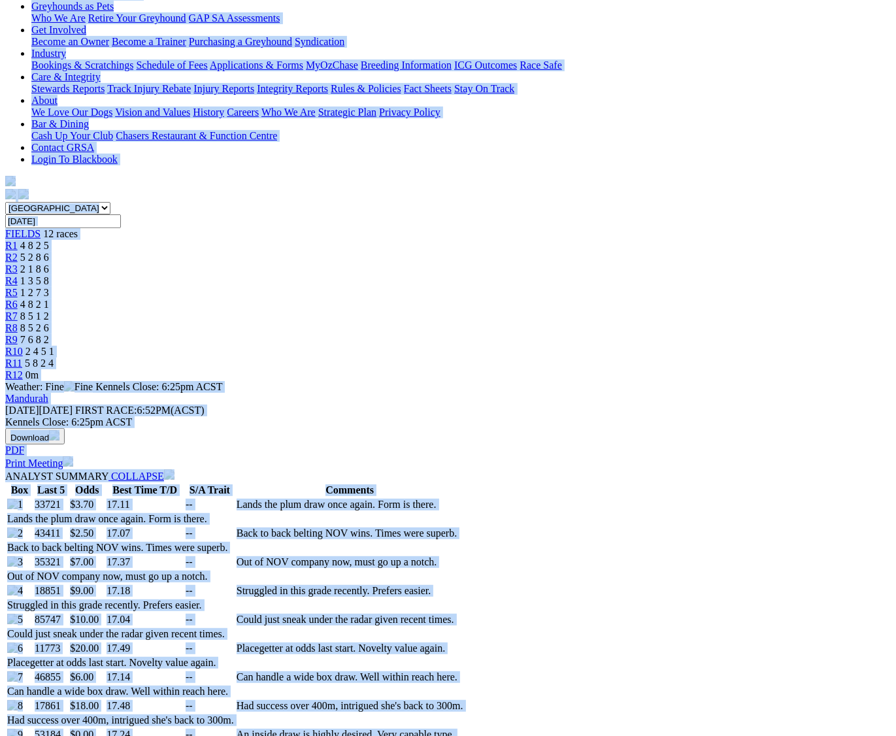
scroll to position [82, 0]
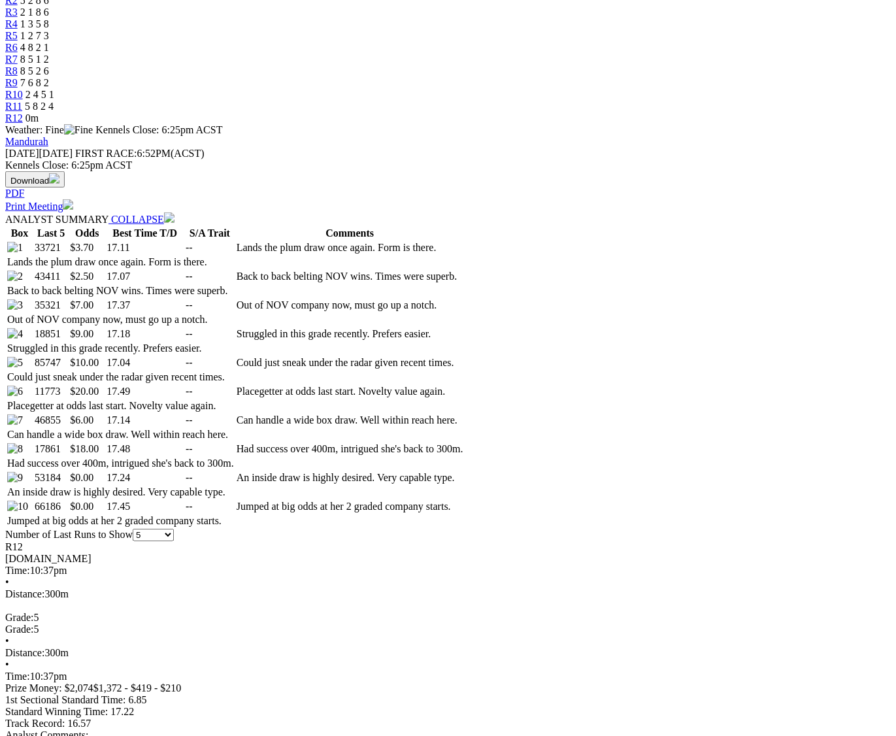
scroll to position [490, 0]
